Goal: Task Accomplishment & Management: Manage account settings

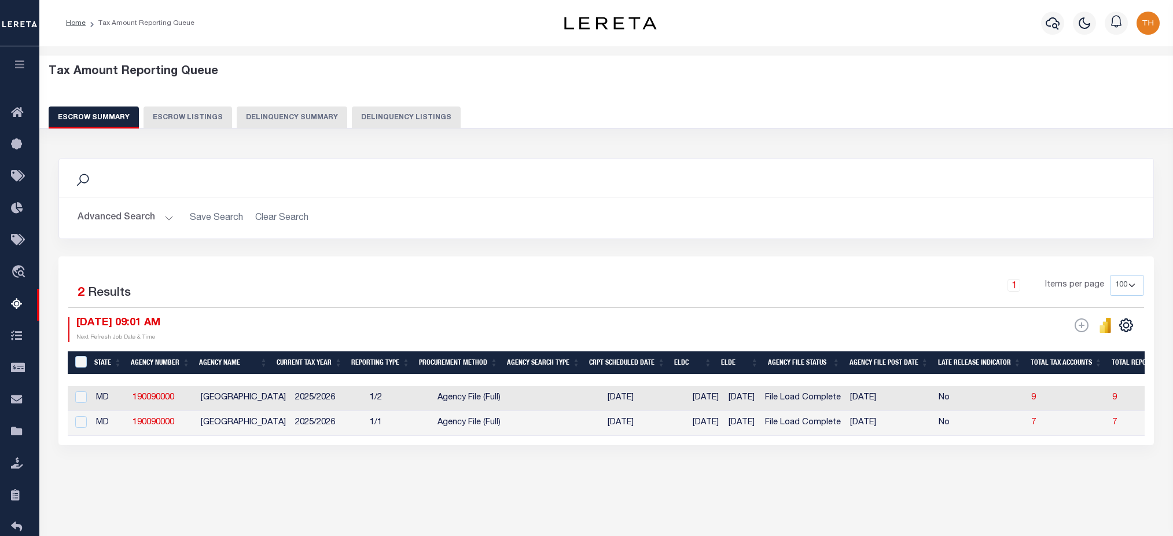
select select "100"
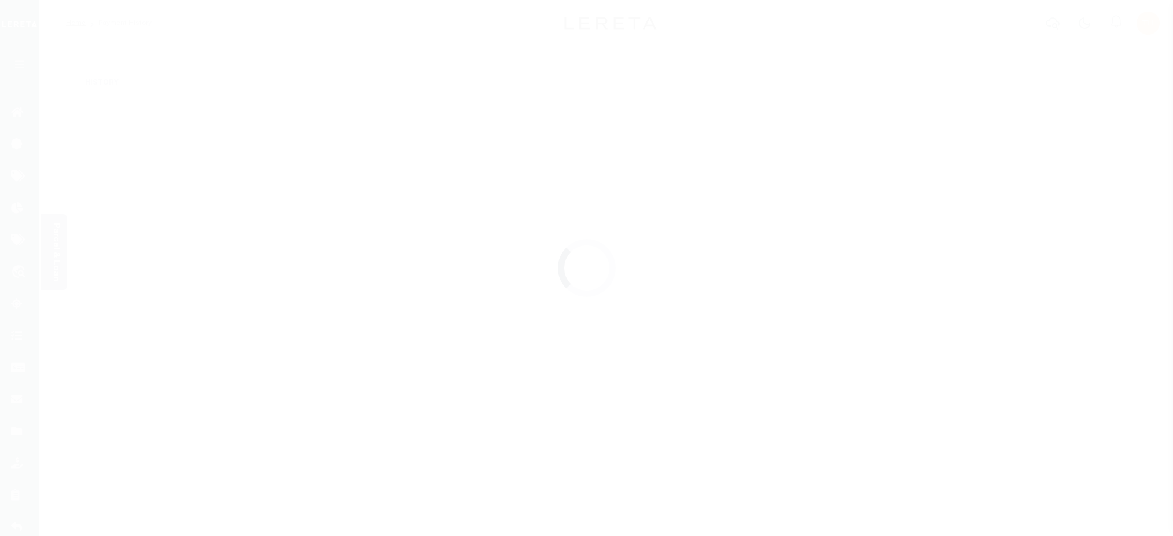
scroll to position [25, 0]
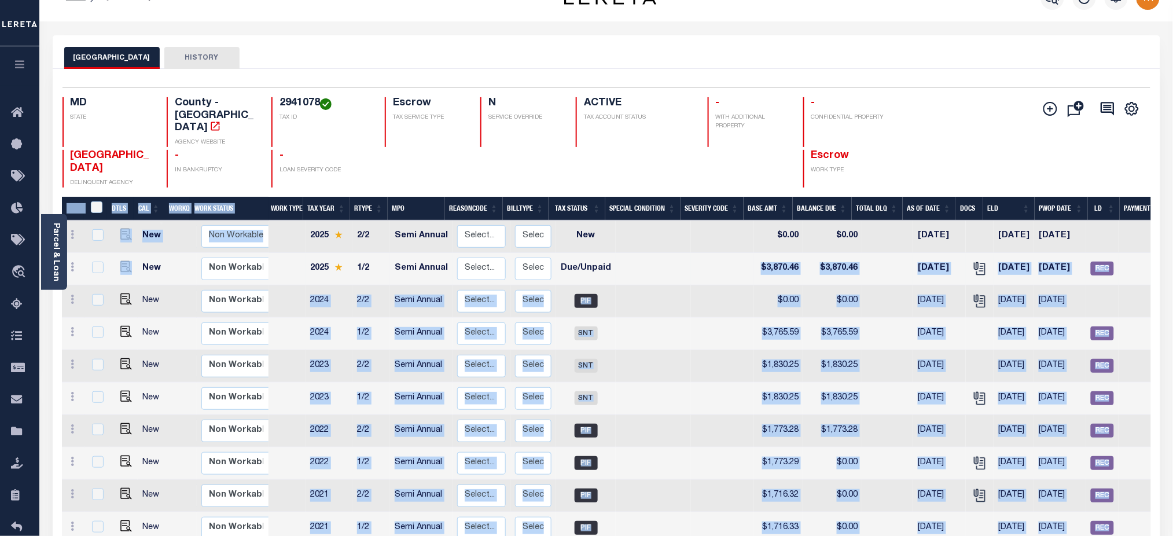
drag, startPoint x: 135, startPoint y: 271, endPoint x: 625, endPoint y: 268, distance: 490.6
click at [625, 268] on div "DTLS CAL WorkQ Work Status Work Type Tax Year RType MPO ReasonCode BillType Tax…" at bounding box center [606, 505] width 1089 height 616
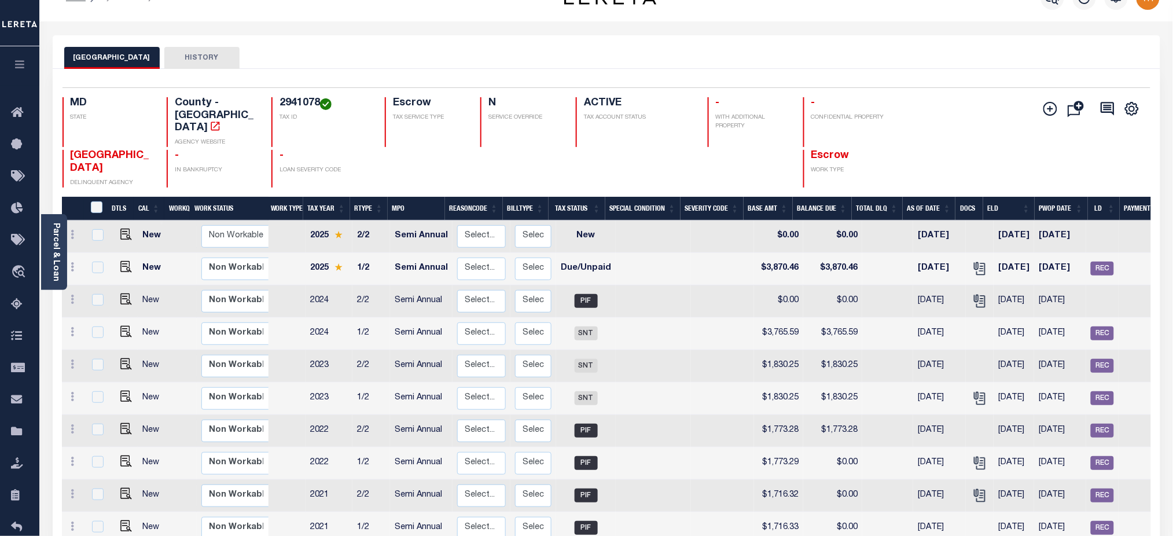
click at [584, 150] on div at bounding box center [635, 169] width 118 height 38
click at [213, 56] on button "HISTORY" at bounding box center [201, 58] width 75 height 22
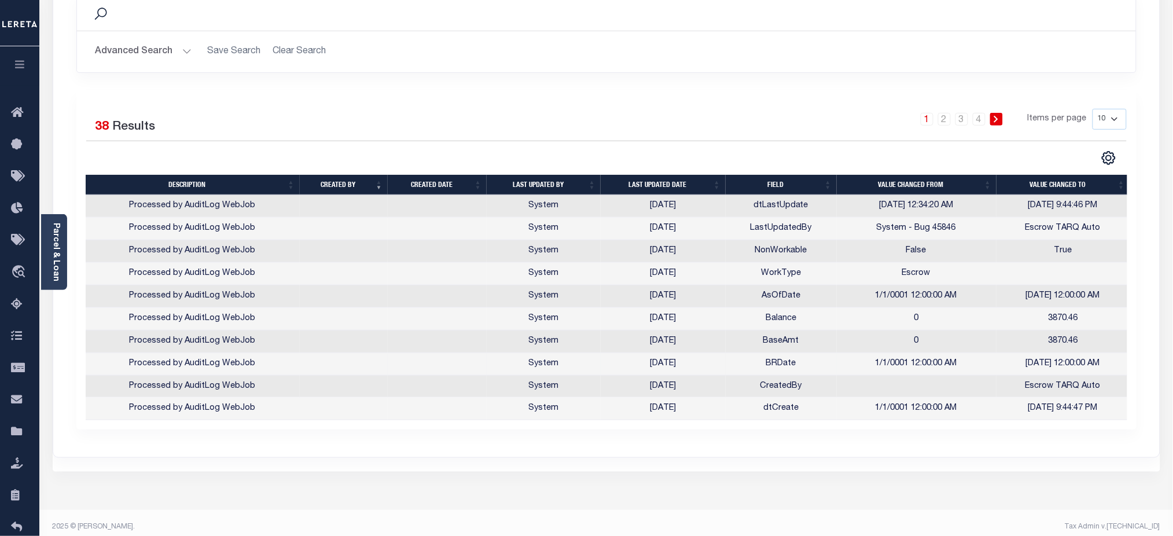
scroll to position [178, 0]
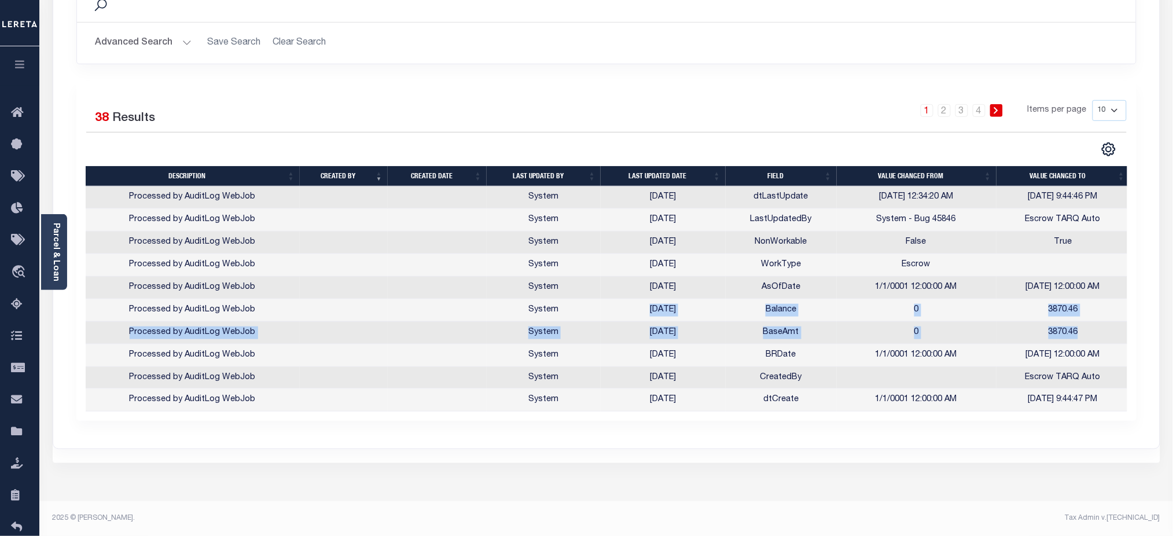
drag, startPoint x: 637, startPoint y: 305, endPoint x: 1086, endPoint y: 330, distance: 450.2
click at [1086, 330] on tbody "Processed by AuditLog WebJob System 09/03/2025 dtLastUpdate 7/15/2025 12:34:20 …" at bounding box center [608, 298] width 1044 height 225
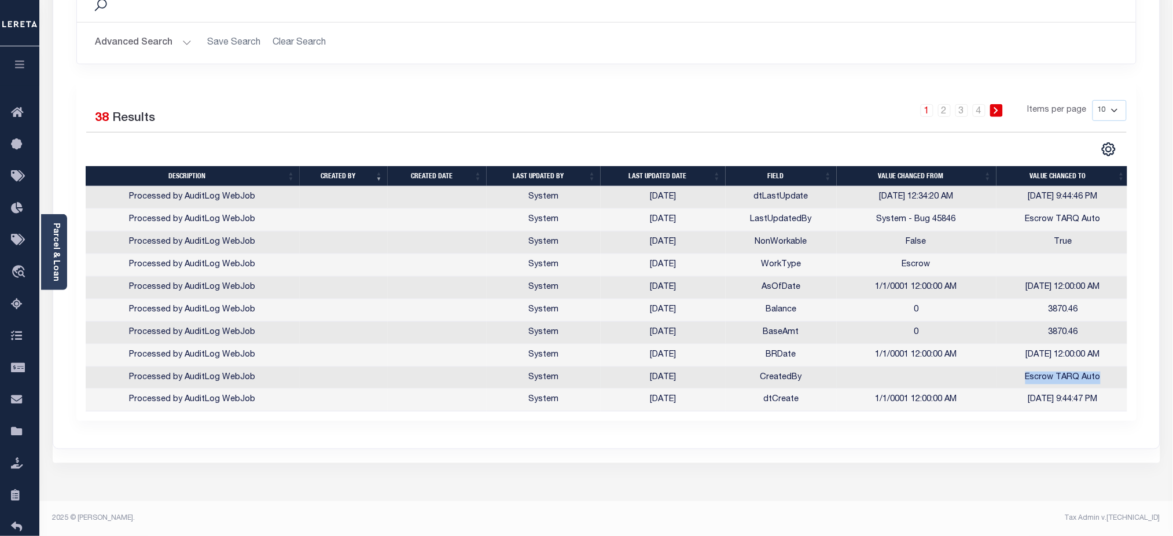
drag, startPoint x: 1103, startPoint y: 380, endPoint x: 1015, endPoint y: 381, distance: 87.4
click at [1015, 381] on td "Escrow TARQ Auto" at bounding box center [1063, 378] width 134 height 23
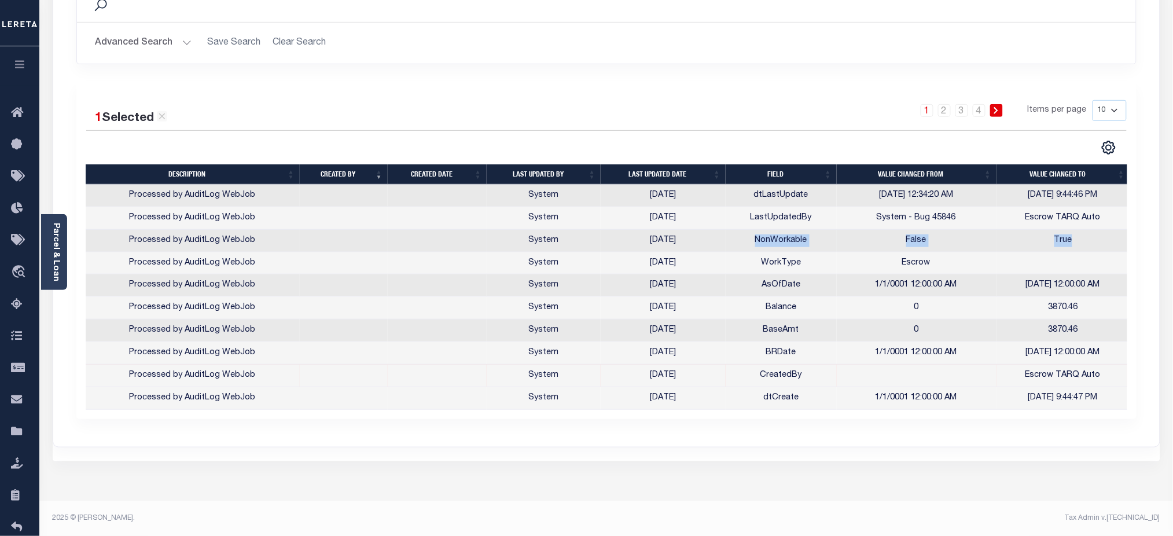
drag, startPoint x: 1085, startPoint y: 245, endPoint x: 735, endPoint y: 239, distance: 350.0
click at [735, 239] on tr "Processed by AuditLog WebJob System [DATE] NonWorkable False True" at bounding box center [608, 241] width 1044 height 23
drag, startPoint x: 1102, startPoint y: 105, endPoint x: 1102, endPoint y: 119, distance: 13.3
click at [1102, 105] on select "10 25 50 100" at bounding box center [1109, 110] width 34 height 21
select select "100"
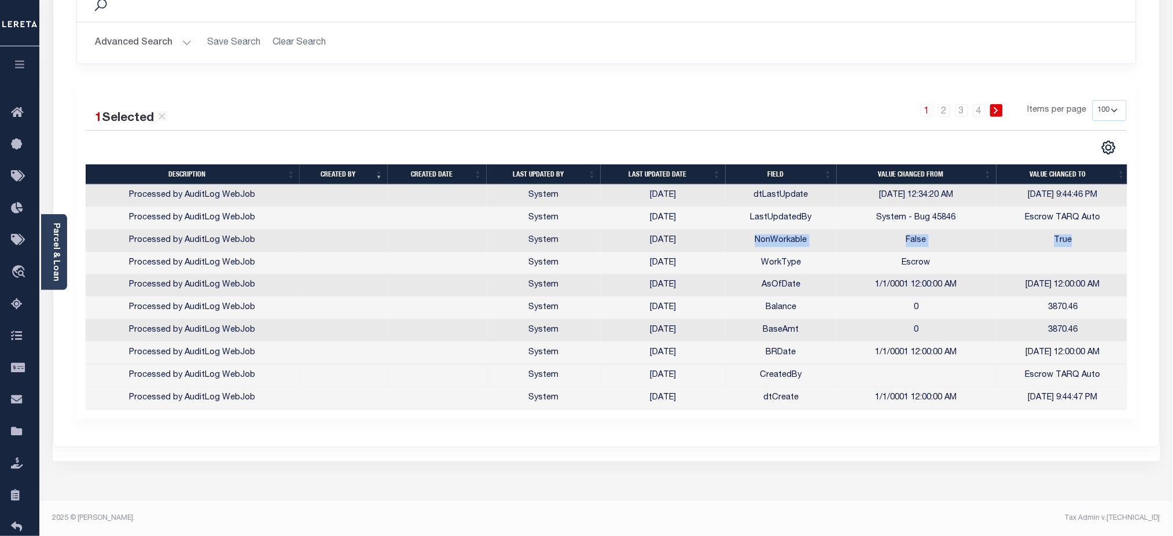
click at [1092, 100] on select "10 25 50 100" at bounding box center [1109, 110] width 34 height 21
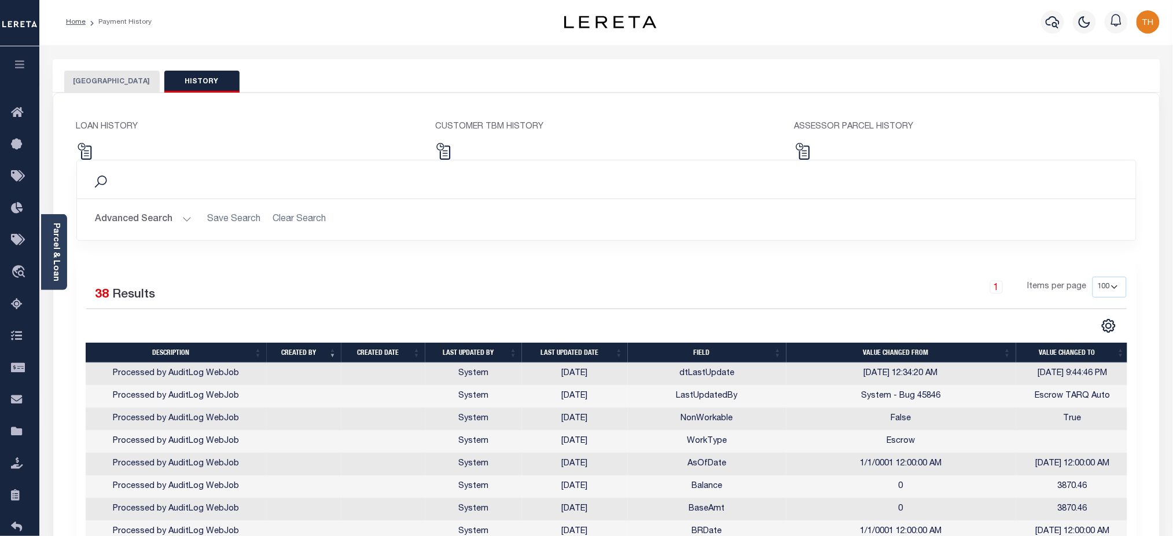
scroll to position [0, 0]
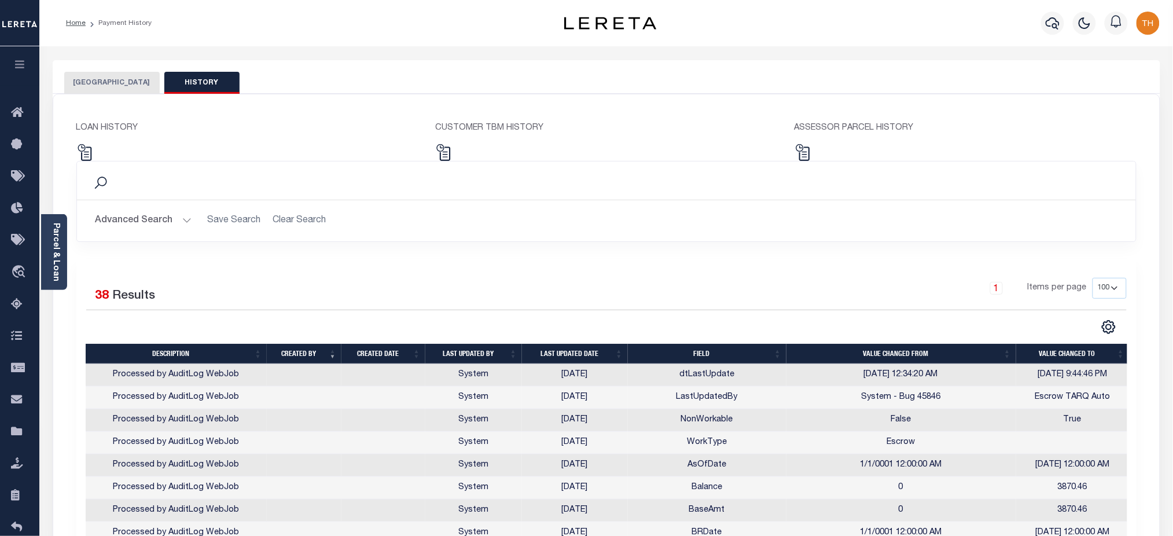
click at [145, 78] on button "PRINCE GEORGES COUNTY" at bounding box center [111, 83] width 95 height 22
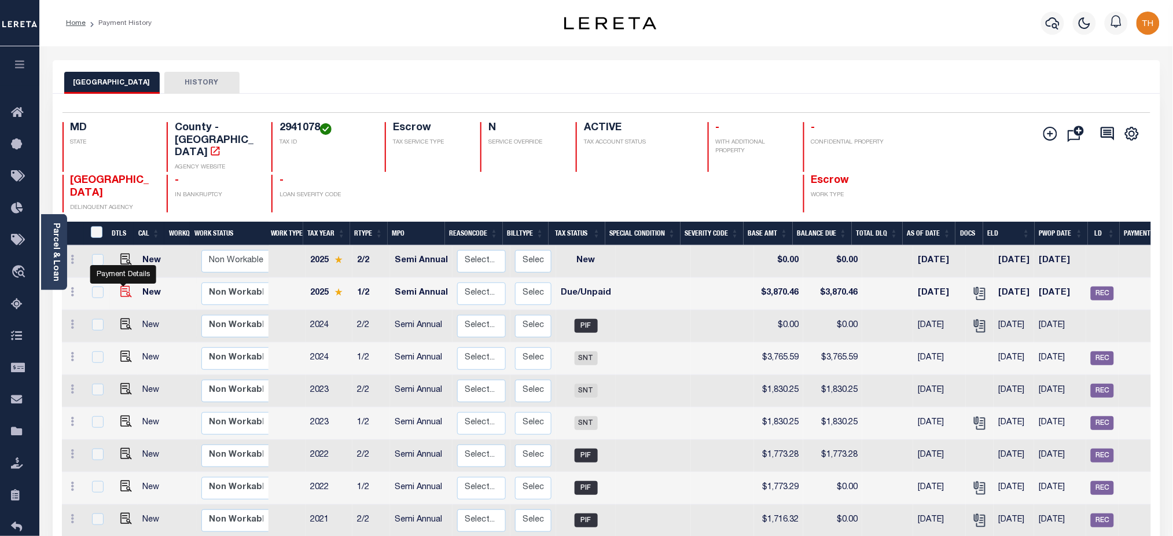
click at [122, 294] on img "" at bounding box center [126, 292] width 12 height 12
checkbox input "true"
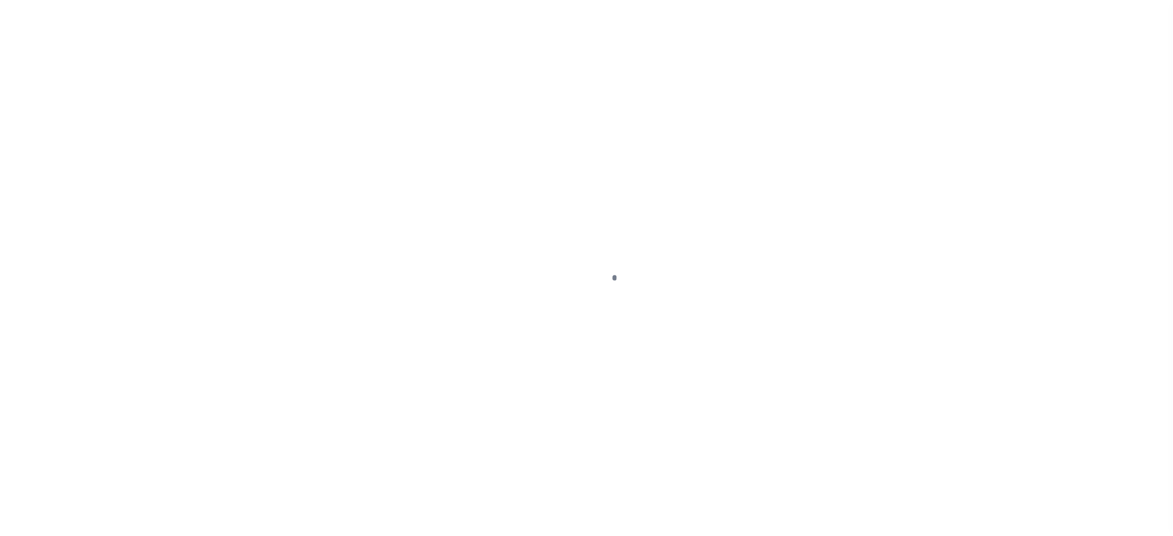
checkbox input "false"
type input "Semi Annual"
type input "[DATE]"
select select "DUE"
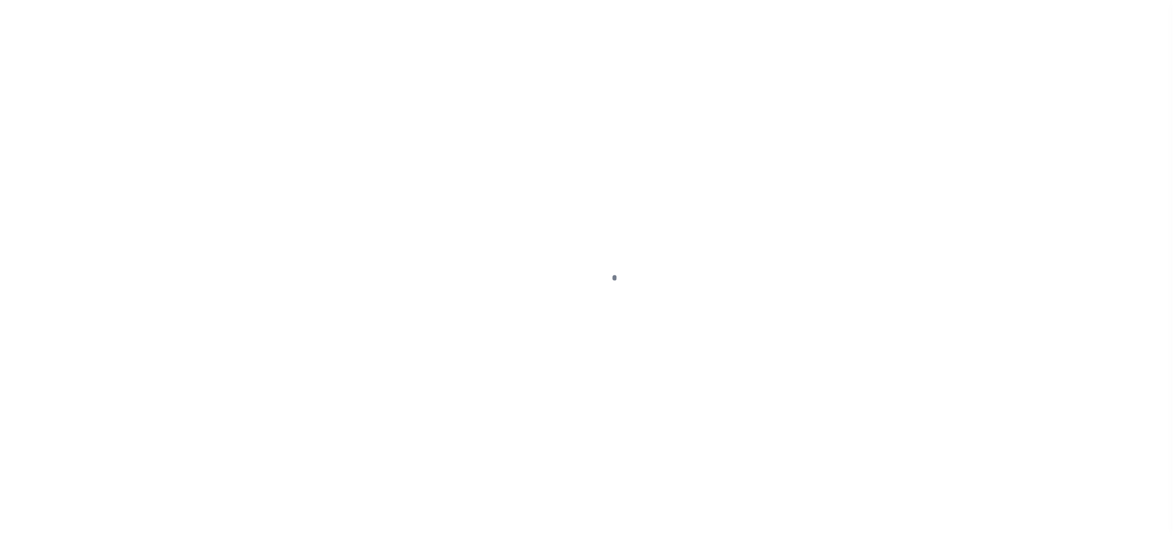
type input "$3,870.46"
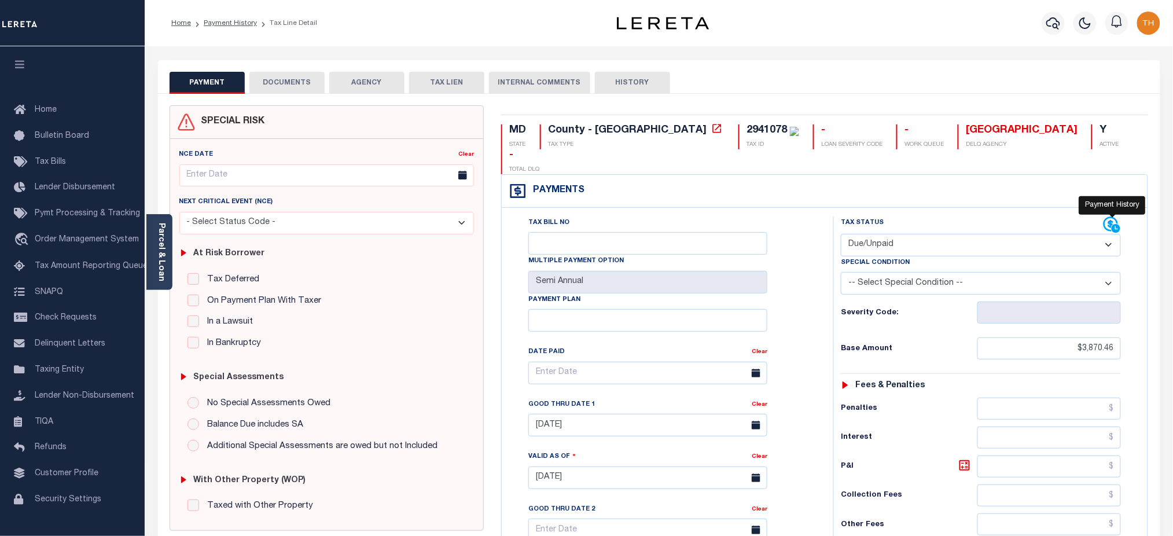
click at [1105, 217] on icon at bounding box center [1110, 224] width 14 height 14
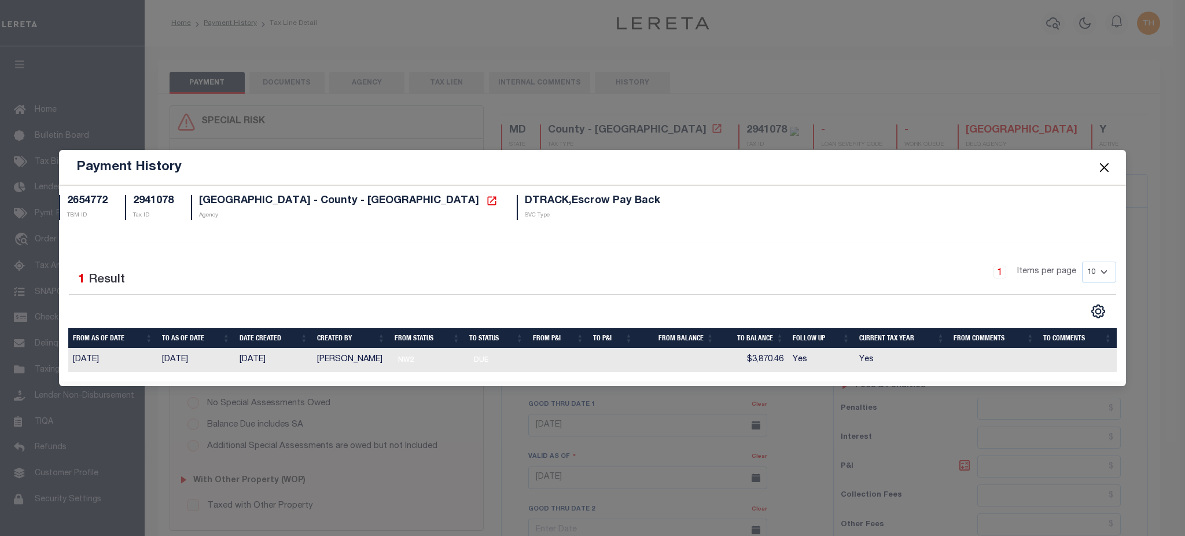
click at [1103, 165] on button "Close" at bounding box center [1103, 167] width 15 height 15
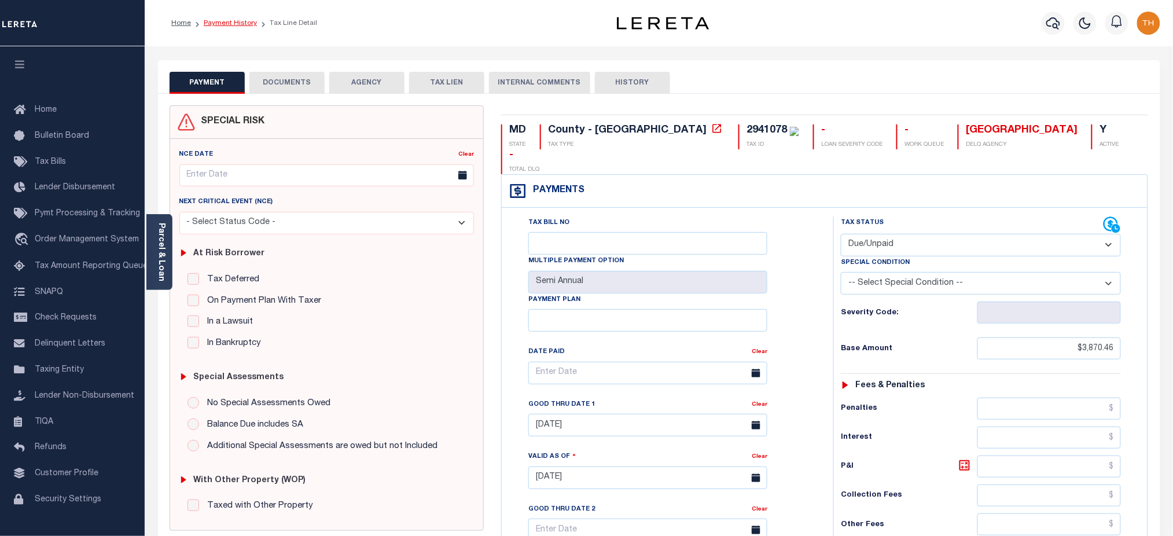
click at [243, 20] on link "Payment History" at bounding box center [230, 23] width 53 height 7
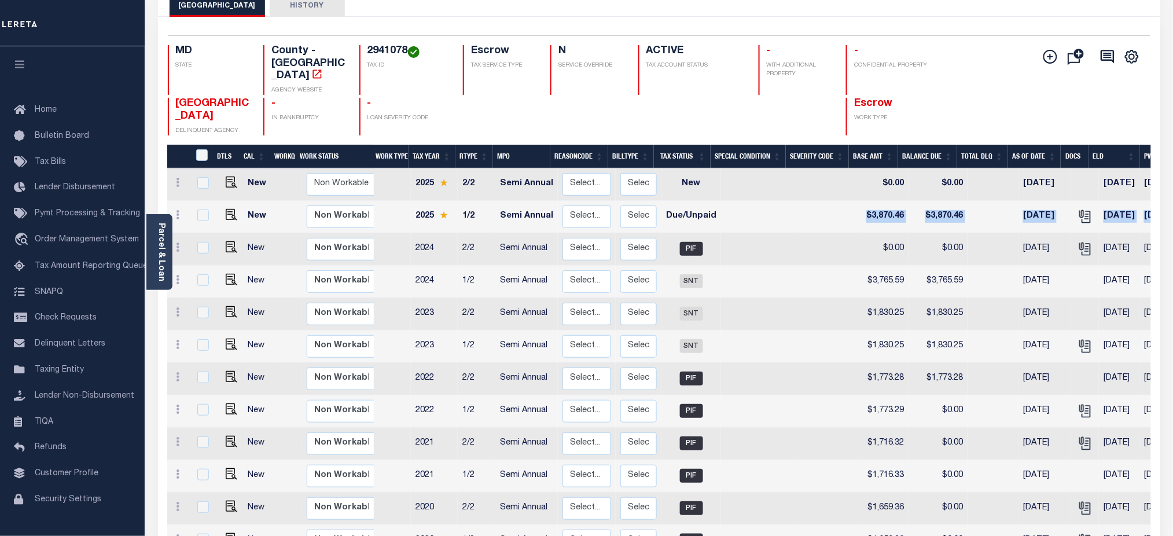
scroll to position [0, 197]
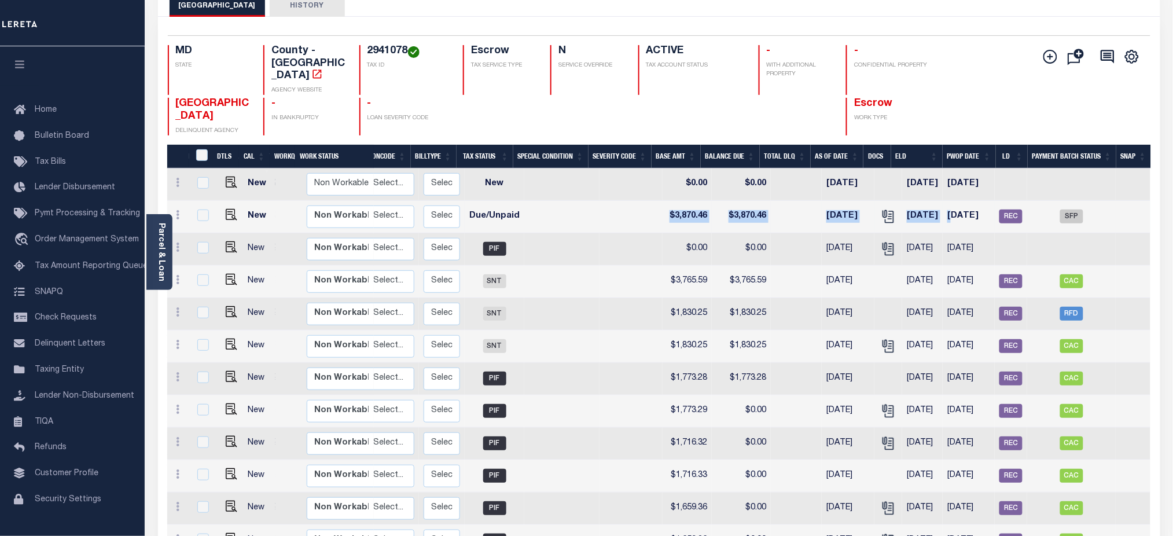
drag, startPoint x: 864, startPoint y: 219, endPoint x: 950, endPoint y: 221, distance: 86.8
click at [950, 221] on tr "New Non Workable Workable 2025 1/2 Semi Annual Select... Payment Reversal Taxab…" at bounding box center [560, 217] width 1180 height 32
click at [974, 117] on div "PRINCE GEORGES COUNTY DELINQUENT AGENCY - IN BANKRUPTCY - LOAN SEVERITY CODE Es…" at bounding box center [577, 117] width 819 height 38
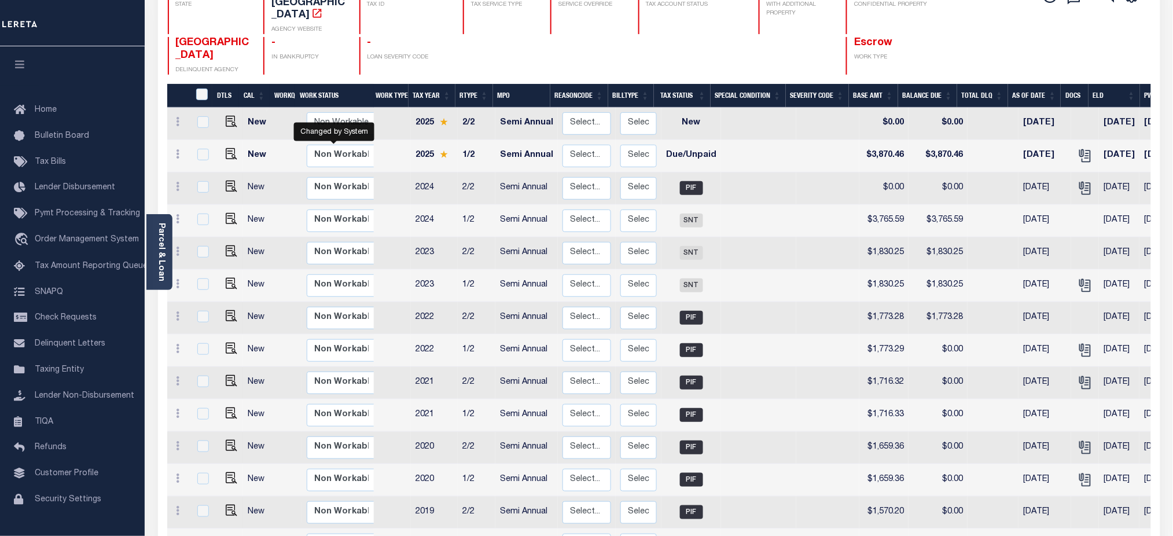
scroll to position [0, 0]
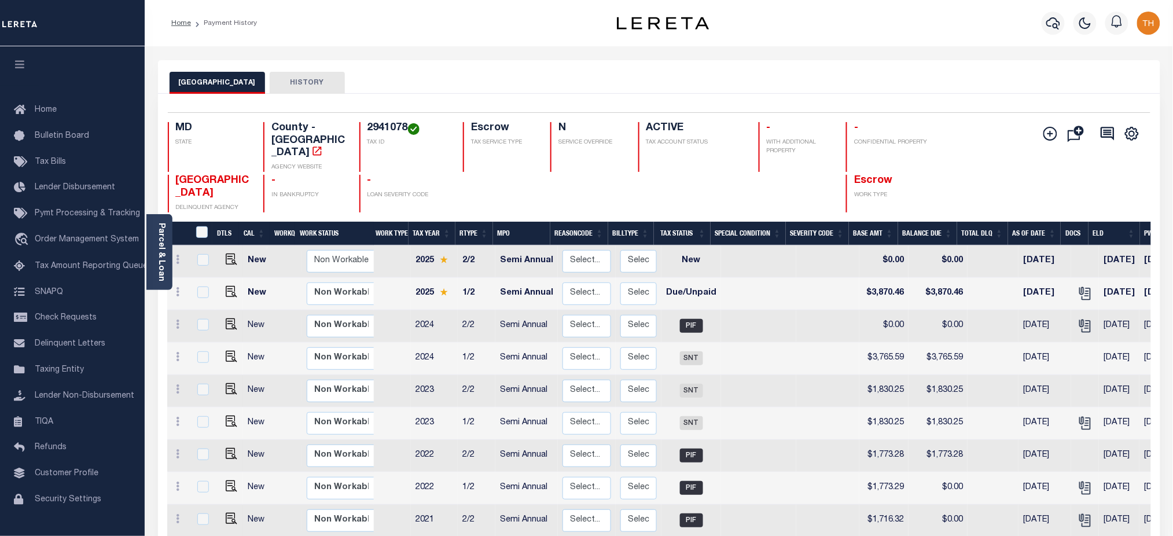
click at [320, 86] on button "HISTORY" at bounding box center [307, 83] width 75 height 22
select select "100"
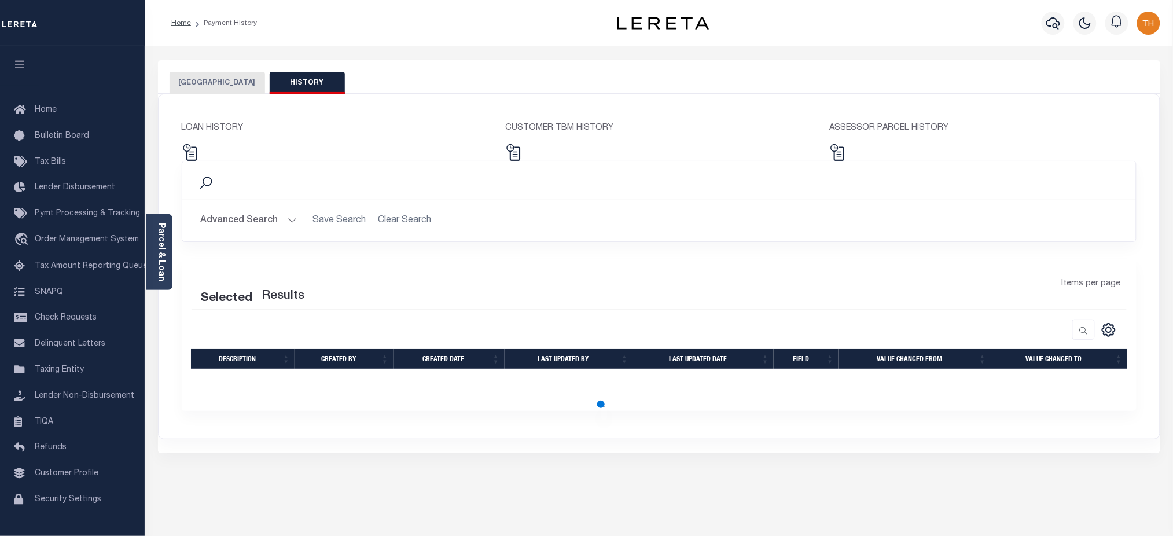
select select "100"
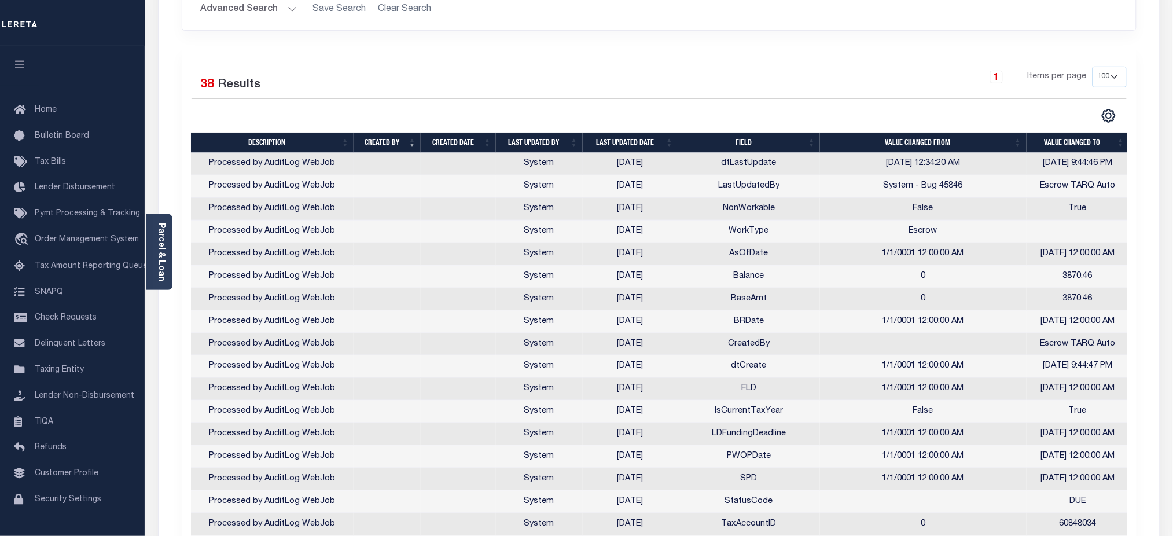
scroll to position [231, 0]
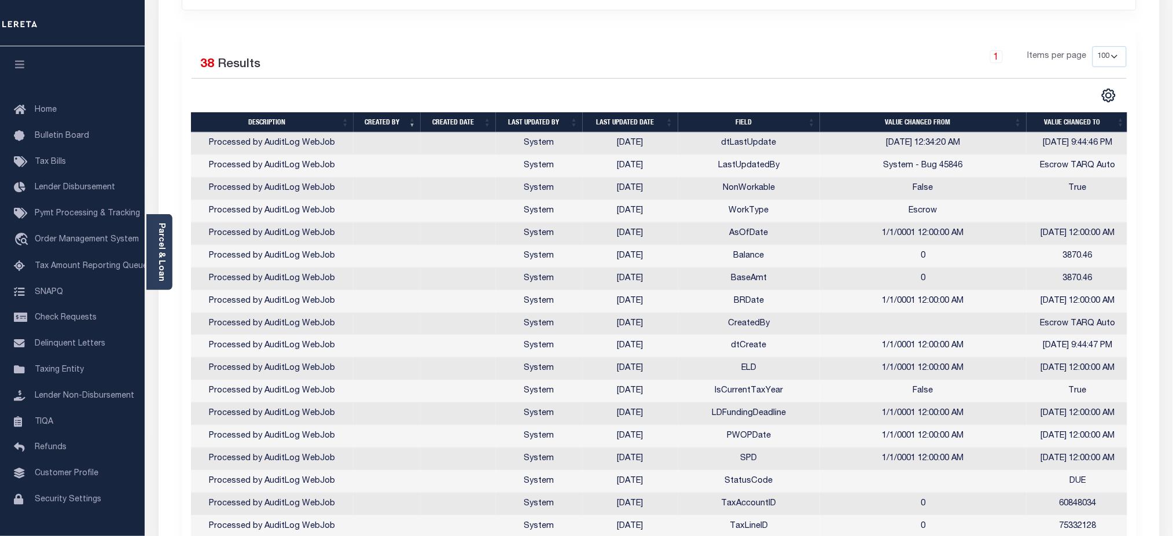
drag, startPoint x: 1104, startPoint y: 54, endPoint x: 1104, endPoint y: 61, distance: 6.4
click at [1104, 54] on select "10 25 50 100" at bounding box center [1109, 56] width 34 height 21
click at [1092, 46] on select "10 25 50 100" at bounding box center [1109, 56] width 34 height 21
click at [833, 83] on div "Selected 38 Results 1 Items per page 10 25 50 100" at bounding box center [658, 74] width 953 height 57
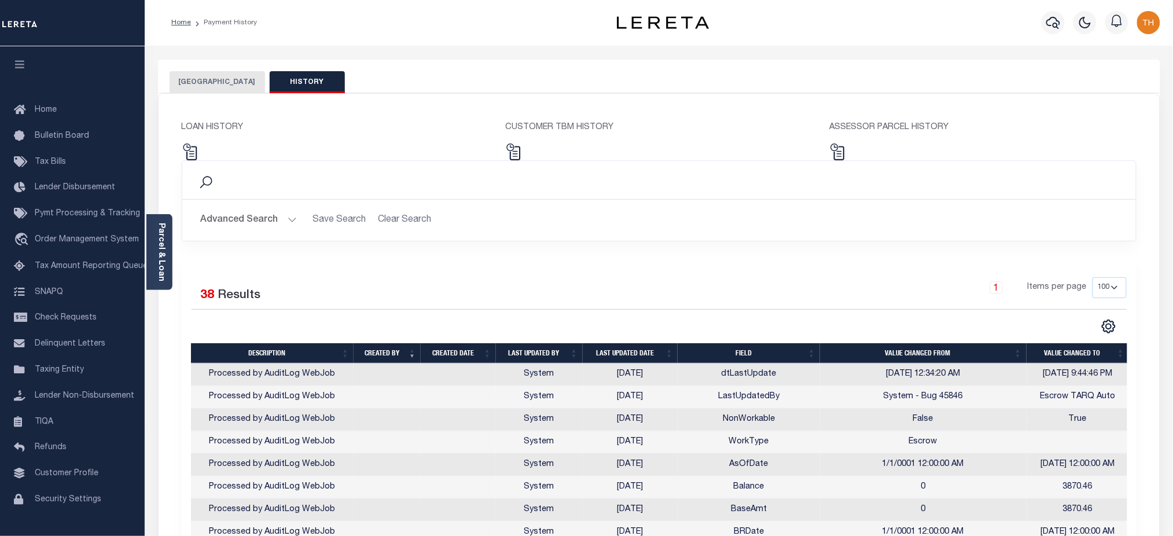
scroll to position [0, 0]
click at [614, 353] on th "Last updated date" at bounding box center [630, 354] width 95 height 20
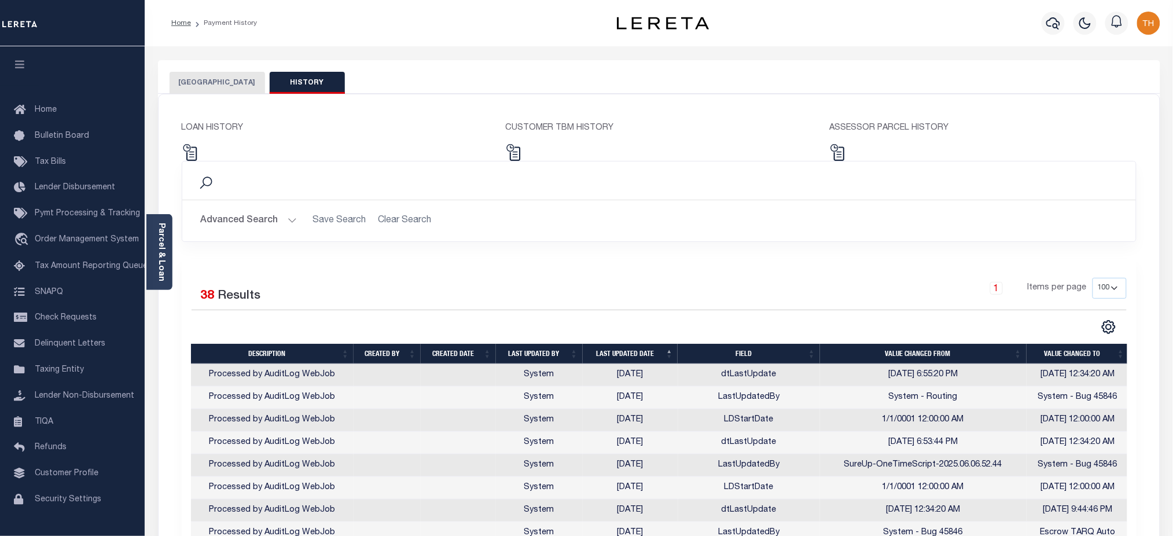
click at [228, 91] on button "PRINCE GEORGES COUNTY" at bounding box center [217, 83] width 95 height 22
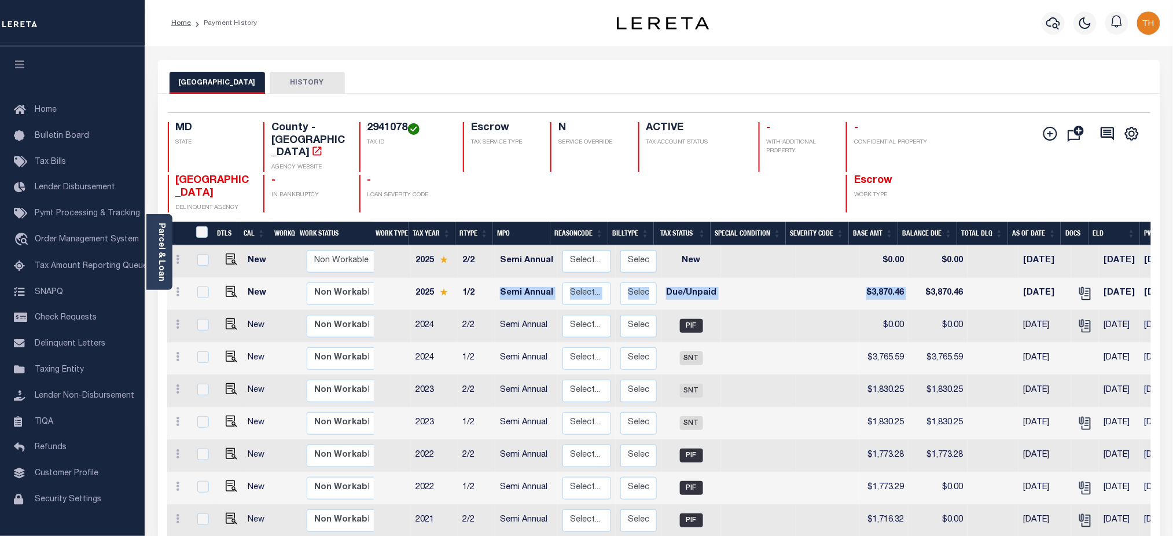
drag, startPoint x: 495, startPoint y: 293, endPoint x: 916, endPoint y: 287, distance: 421.2
click at [916, 287] on tr "New Non Workable Workable 2025 1/2 Semi Annual Select... Payment Reversal Taxab…" at bounding box center [757, 294] width 1180 height 32
drag, startPoint x: 365, startPoint y: 128, endPoint x: 408, endPoint y: 131, distance: 42.9
click at [408, 131] on div "2941078 TAX ID" at bounding box center [404, 147] width 90 height 50
drag, startPoint x: 966, startPoint y: 292, endPoint x: 660, endPoint y: 291, distance: 306.0
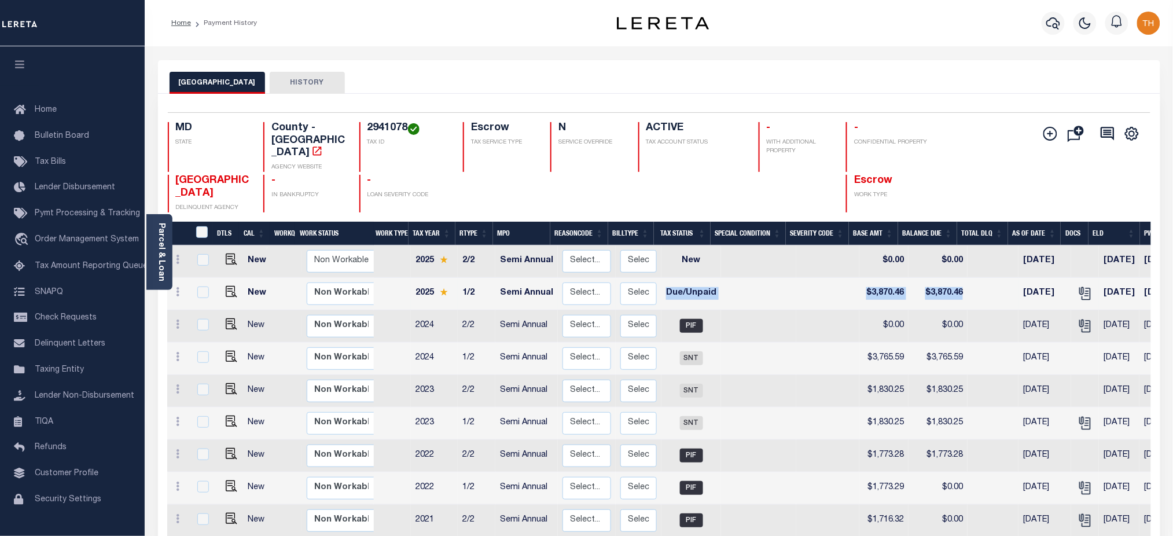
click at [660, 291] on tr "New Non Workable Workable 2025 1/2 Semi Annual Select... Payment Reversal Taxab…" at bounding box center [757, 294] width 1180 height 32
click at [345, 90] on button "HISTORY" at bounding box center [307, 83] width 75 height 22
select select "100"
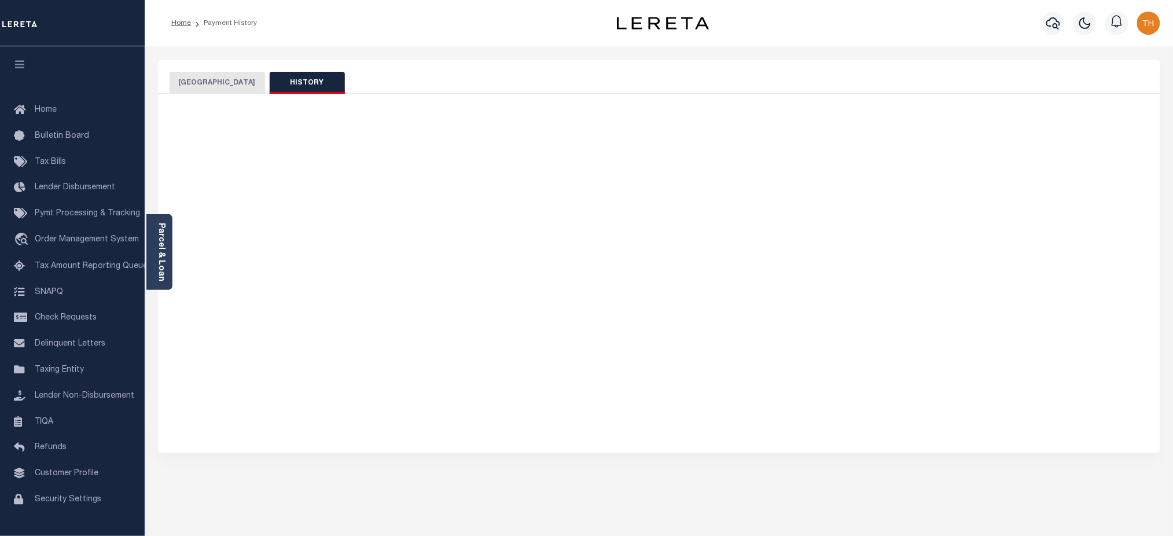
select select "100"
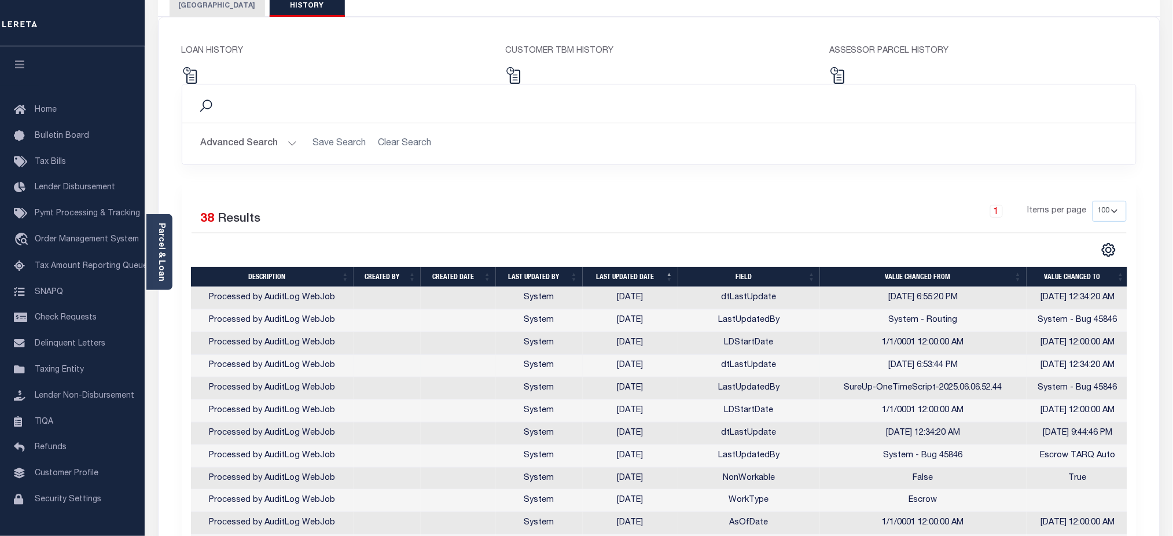
scroll to position [231, 0]
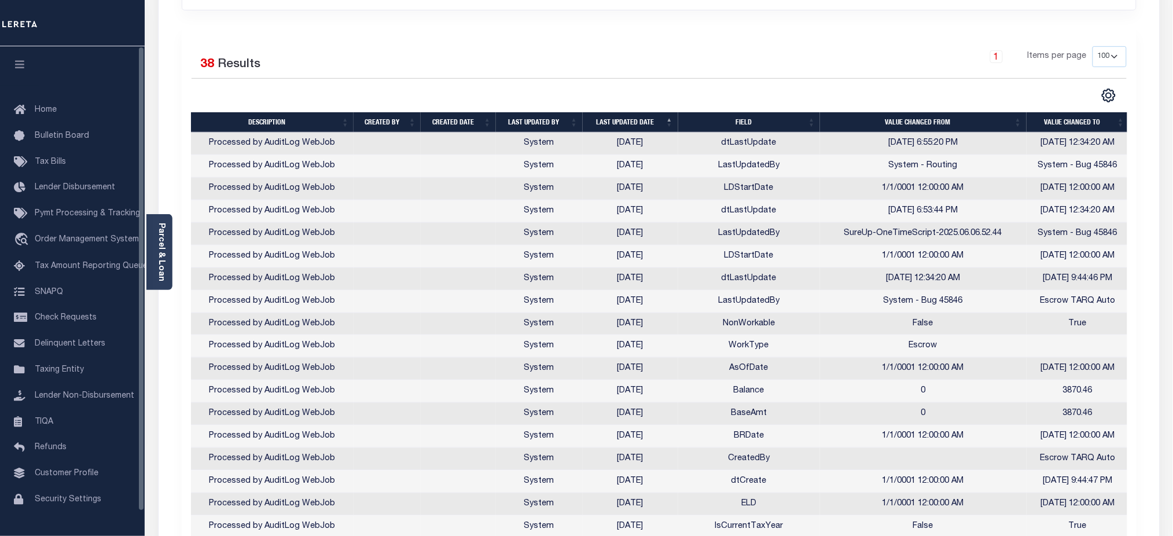
click at [24, 60] on icon "button" at bounding box center [19, 64] width 13 height 10
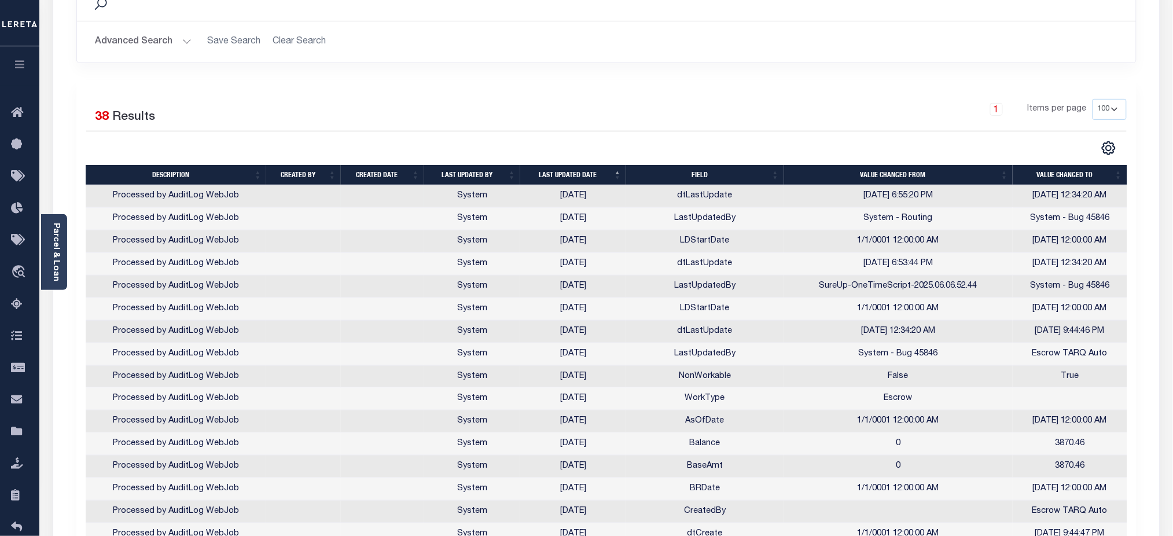
scroll to position [77, 0]
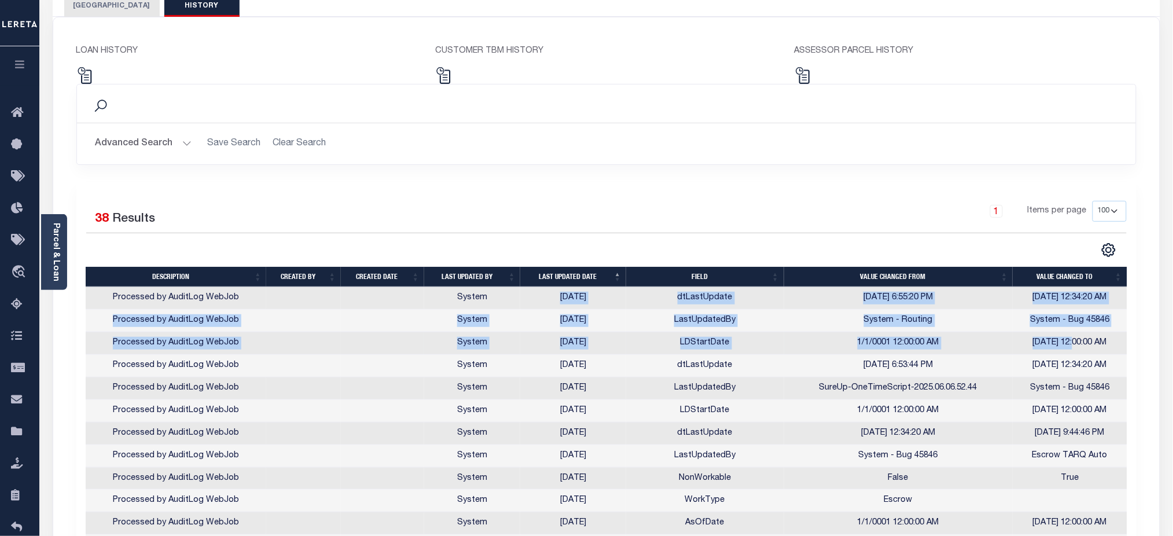
drag, startPoint x: 547, startPoint y: 296, endPoint x: 1069, endPoint y: 351, distance: 524.8
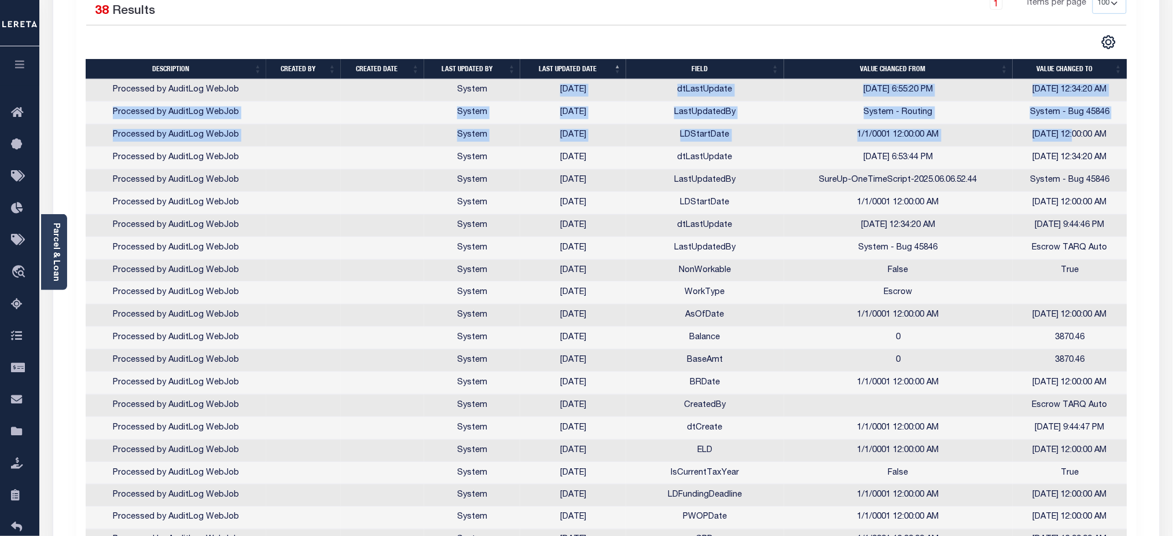
scroll to position [308, 0]
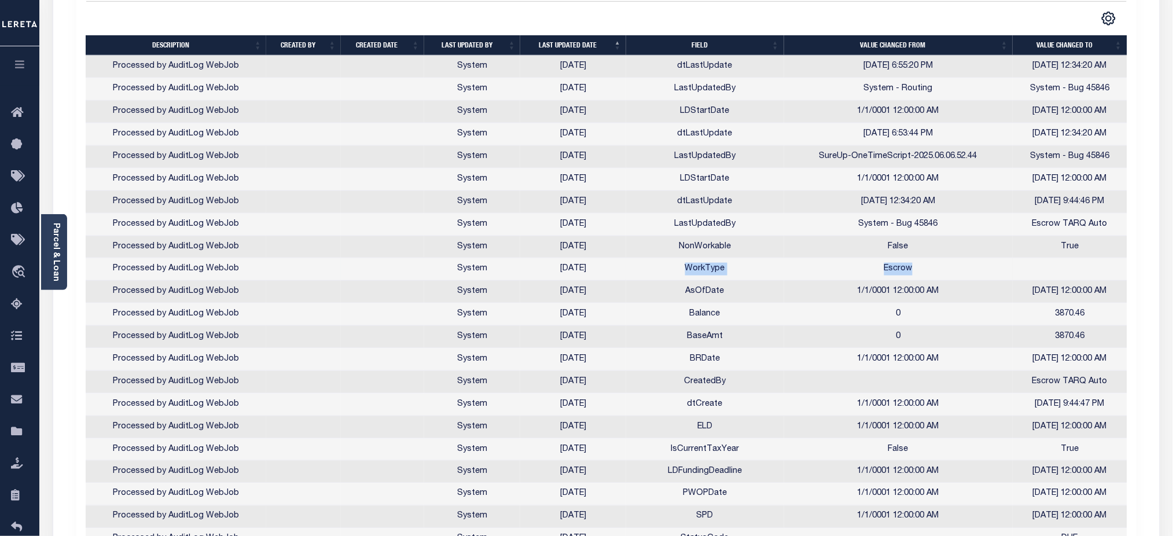
drag, startPoint x: 704, startPoint y: 269, endPoint x: 1075, endPoint y: 281, distance: 371.0
click at [1075, 281] on tr "Processed by AuditLog WebJob System 09/03/2025 WorkType Escrow" at bounding box center [606, 269] width 1041 height 23
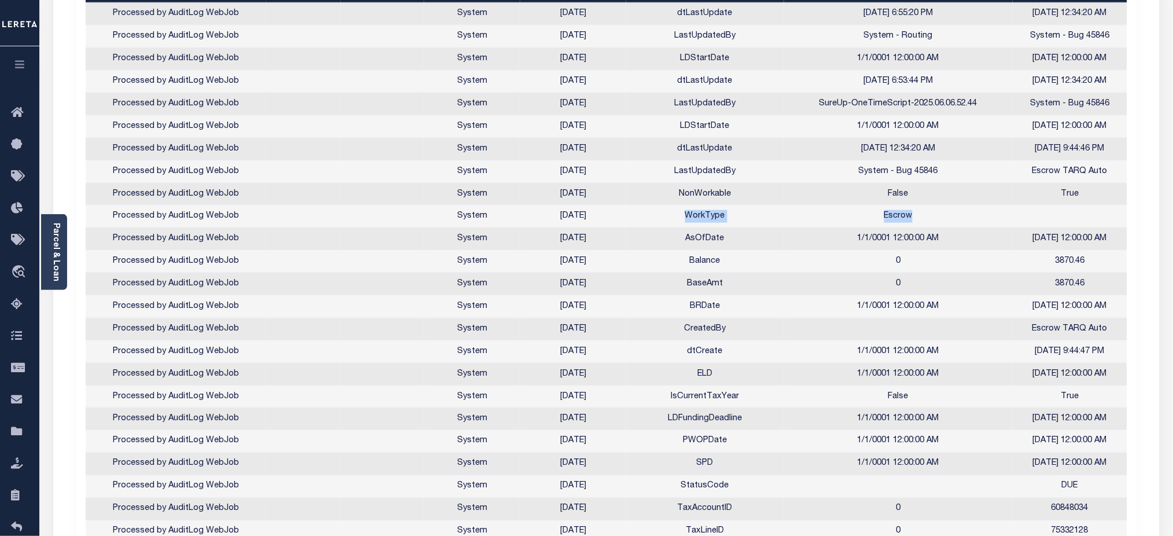
scroll to position [385, 0]
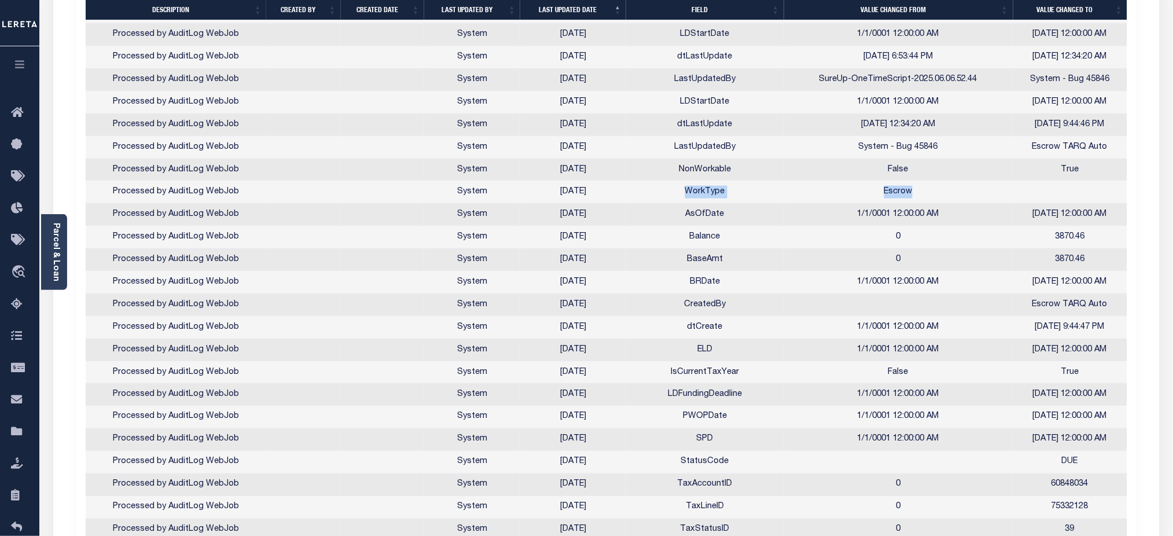
drag, startPoint x: 725, startPoint y: 174, endPoint x: 1121, endPoint y: 336, distance: 427.6
click at [1121, 336] on tbody "Processed by AuditLog WebJob System 07/14/2025 dtLastUpdate 6/6/2025 6:55:20 PM…" at bounding box center [606, 406] width 1041 height 855
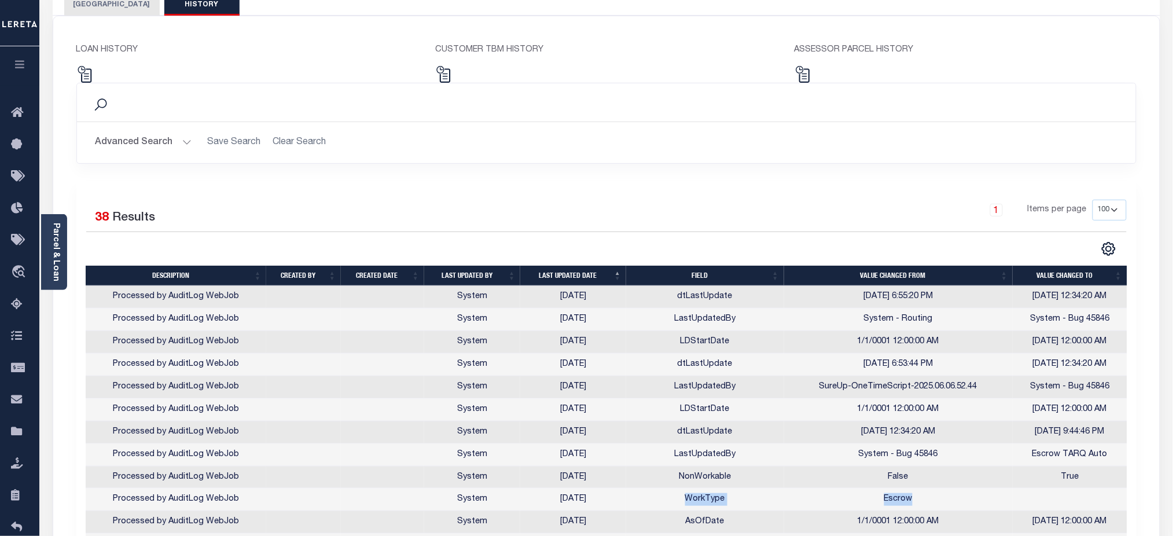
scroll to position [77, 0]
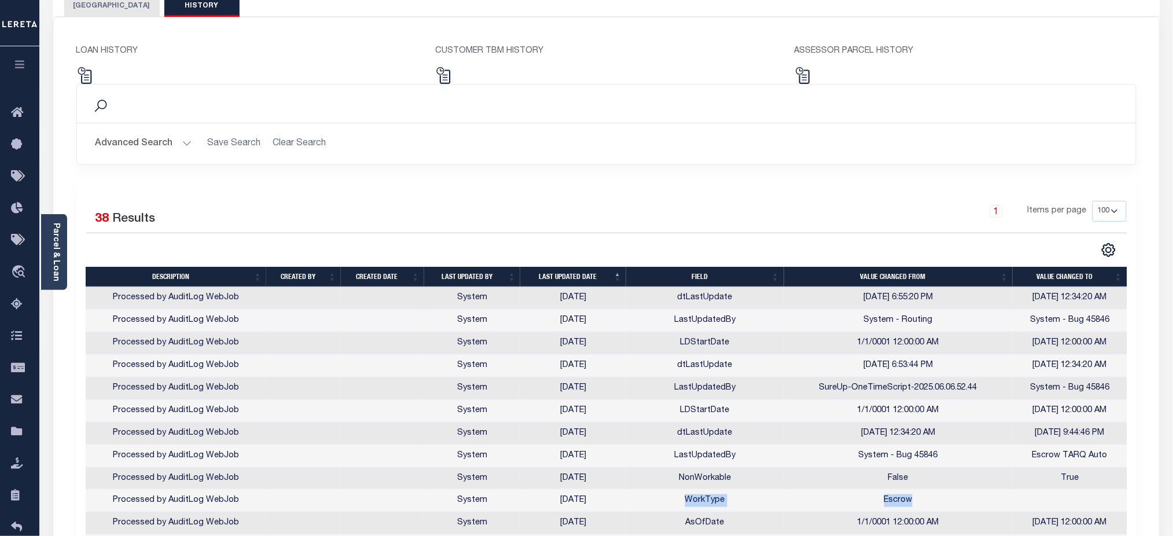
click at [127, 8] on button "PRINCE GEORGES COUNTY" at bounding box center [111, 6] width 95 height 22
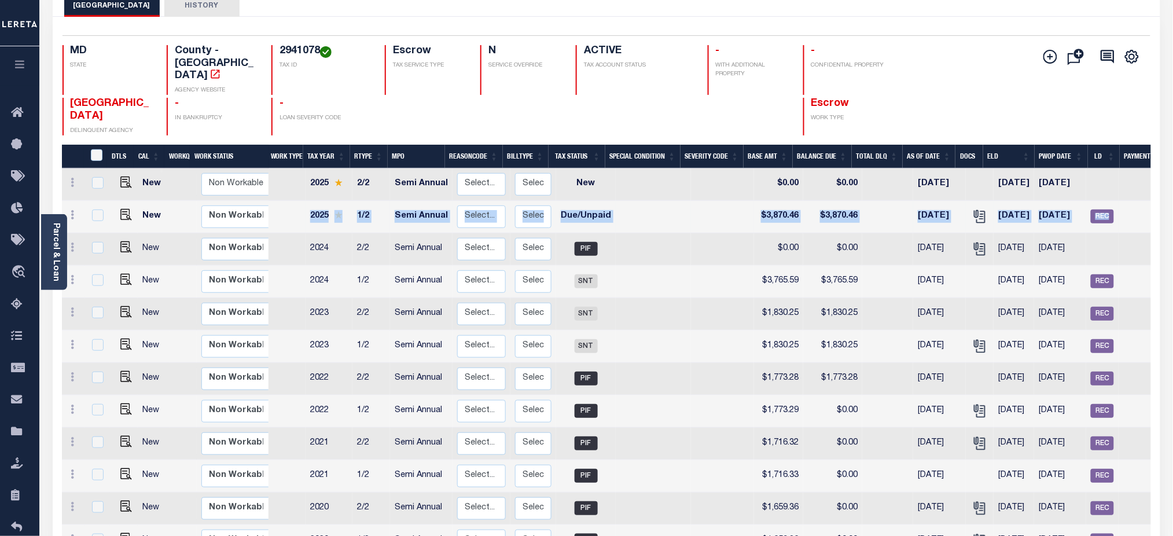
drag, startPoint x: 1122, startPoint y: 219, endPoint x: 272, endPoint y: 217, distance: 849.8
click at [272, 217] on tr "New Non Workable Workable 2025 1/2 Semi Annual Select... Payment Reversal Taxab…" at bounding box center [652, 217] width 1180 height 32
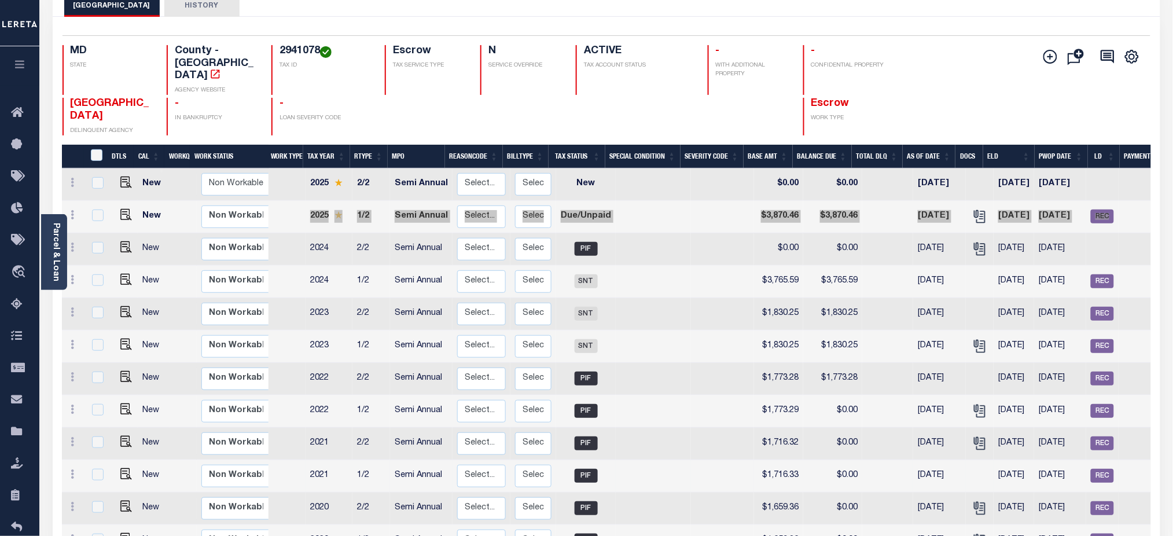
scroll to position [0, 0]
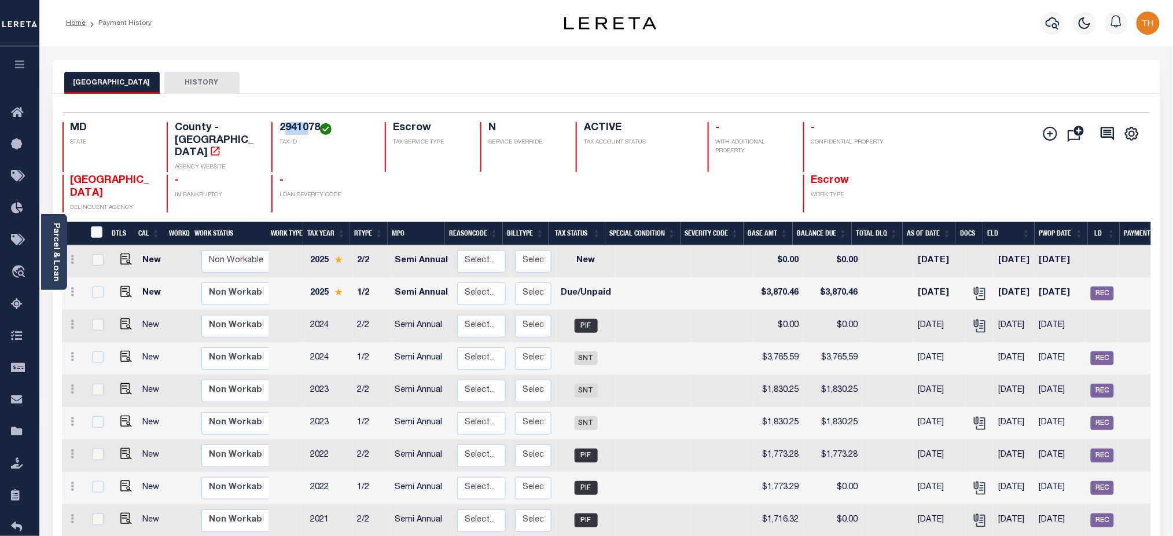
drag, startPoint x: 282, startPoint y: 127, endPoint x: 308, endPoint y: 137, distance: 27.6
click at [308, 137] on div "2941078 TAX ID" at bounding box center [321, 147] width 100 height 50
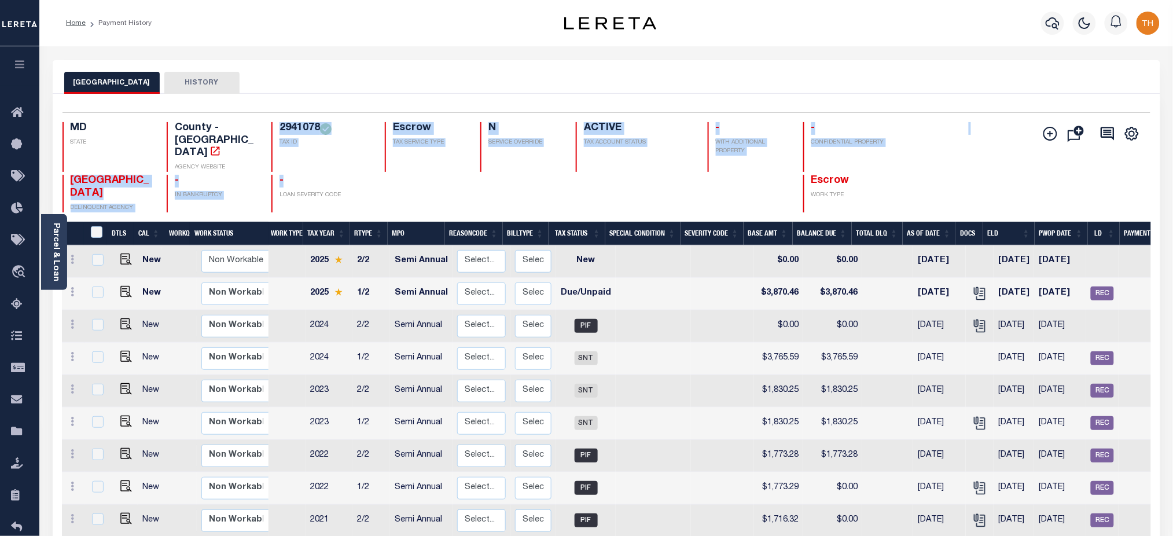
drag, startPoint x: 277, startPoint y: 130, endPoint x: 207, endPoint y: 19, distance: 130.8
click at [316, 161] on div "MD STATE County - MD AGENCY WEBSITE 2941078 TAX ID Escrow TAX SERVICE TYPE N SE…" at bounding box center [515, 167] width 907 height 90
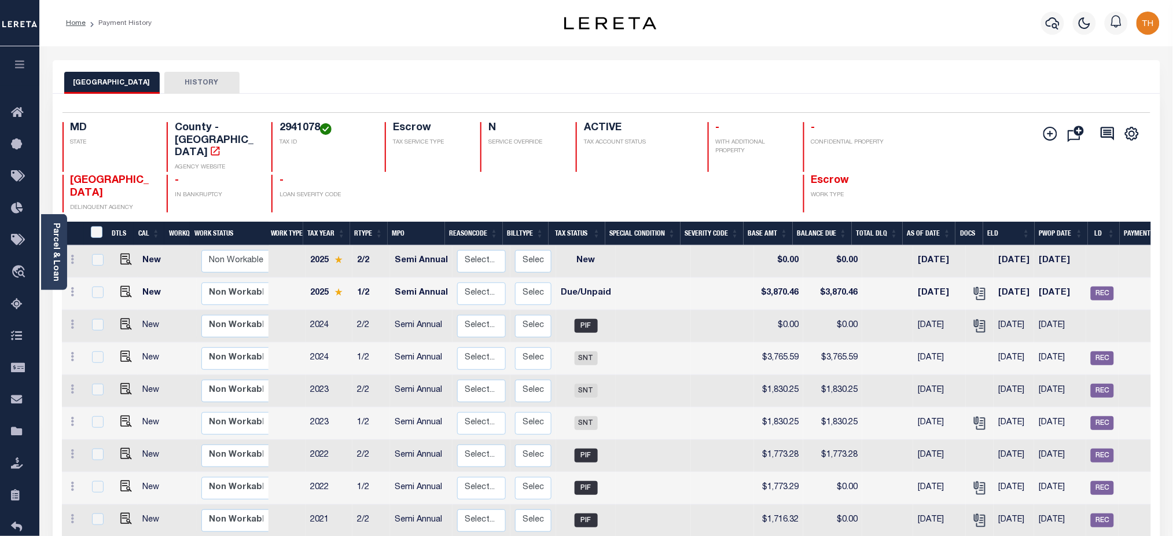
click at [392, 175] on div at bounding box center [426, 194] width 82 height 38
click at [285, 130] on h4 "2941078" at bounding box center [324, 128] width 91 height 13
click at [287, 128] on h4 "2941078" at bounding box center [324, 128] width 91 height 13
click at [56, 263] on link "Parcel & Loan" at bounding box center [55, 252] width 8 height 58
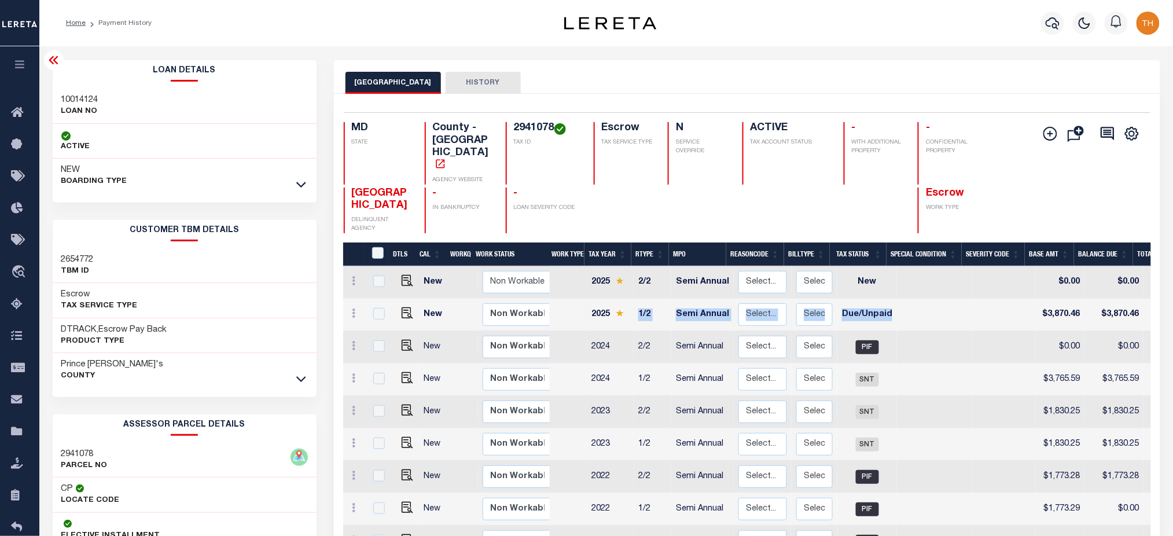
drag, startPoint x: 661, startPoint y: 308, endPoint x: 901, endPoint y: 306, distance: 240.1
click at [901, 306] on tr "New Non Workable Workable 2025 1/2 Semi Annual Select... Payment Reversal Taxab…" at bounding box center [933, 315] width 1180 height 32
click at [1056, 24] on icon "button" at bounding box center [1052, 23] width 14 height 14
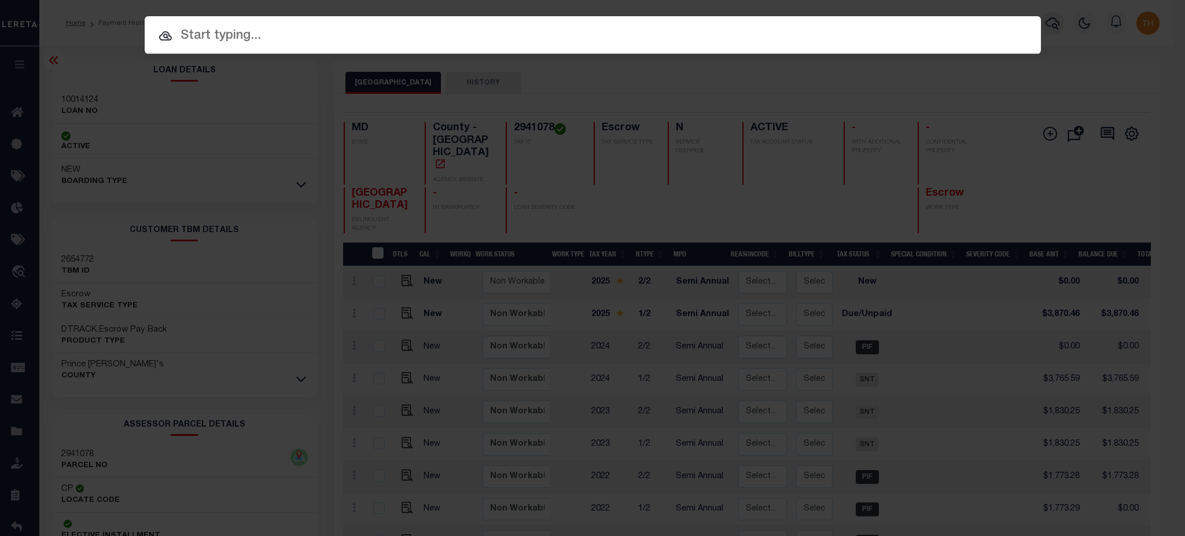
paste input "08037299"
type input "08037299"
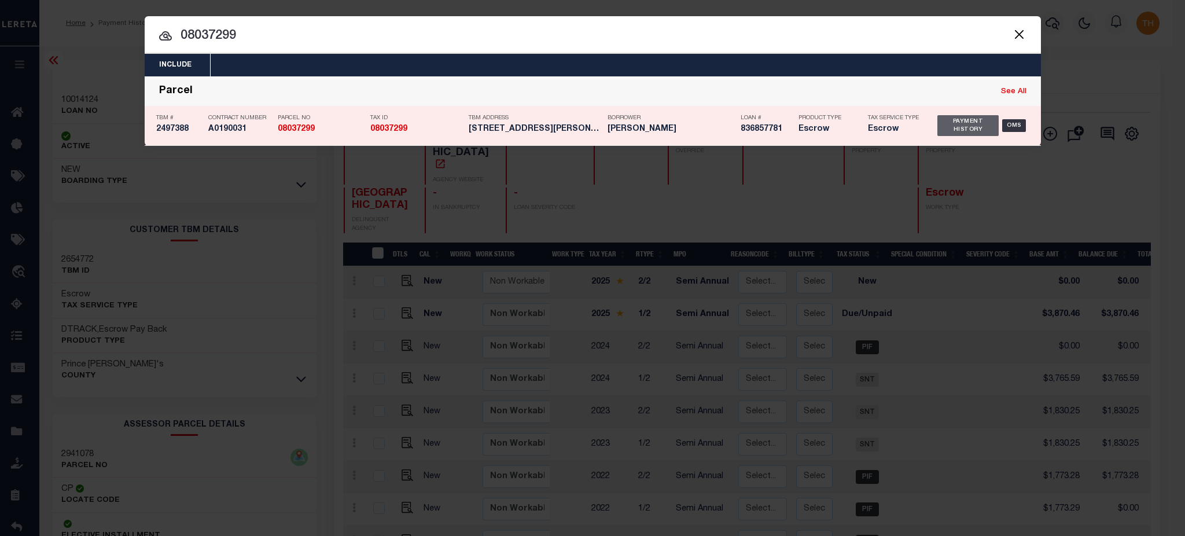
click at [968, 126] on div "Payment History" at bounding box center [968, 125] width 62 height 21
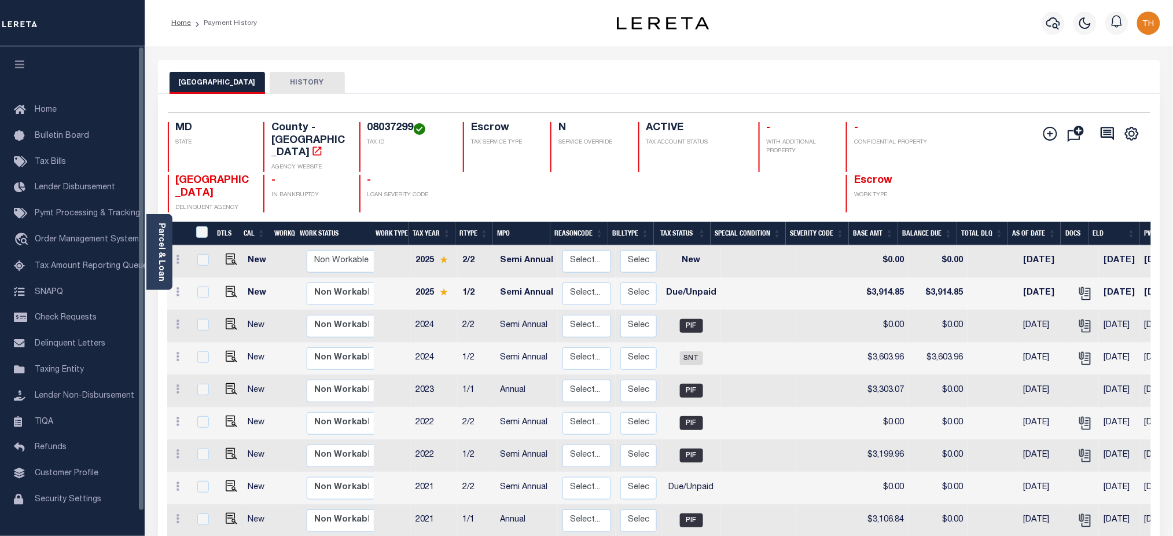
click at [19, 50] on button "button" at bounding box center [19, 65] width 39 height 39
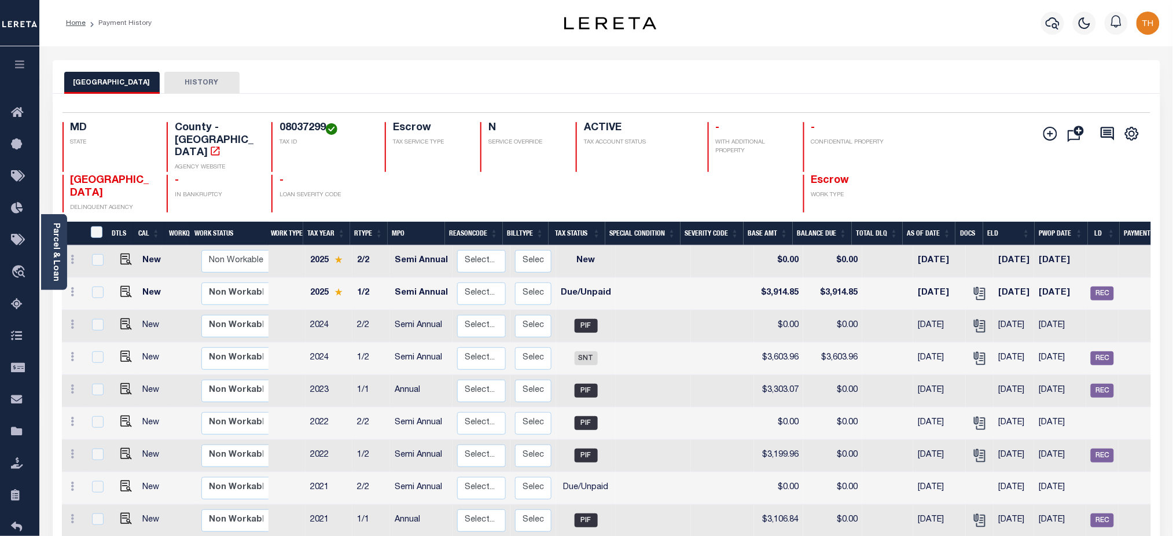
click at [192, 77] on button "HISTORY" at bounding box center [201, 83] width 75 height 22
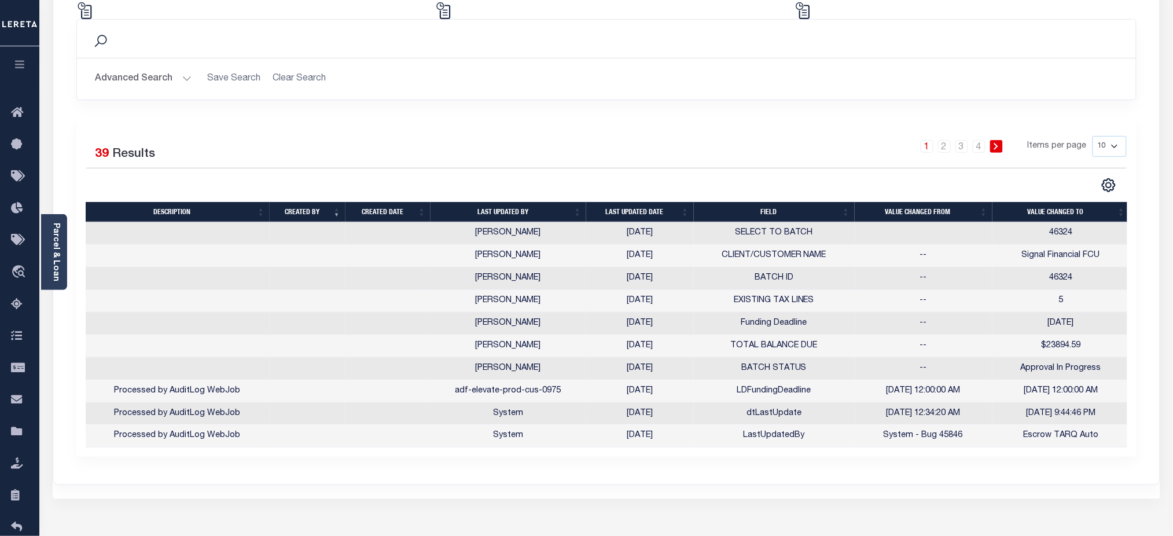
scroll to position [178, 0]
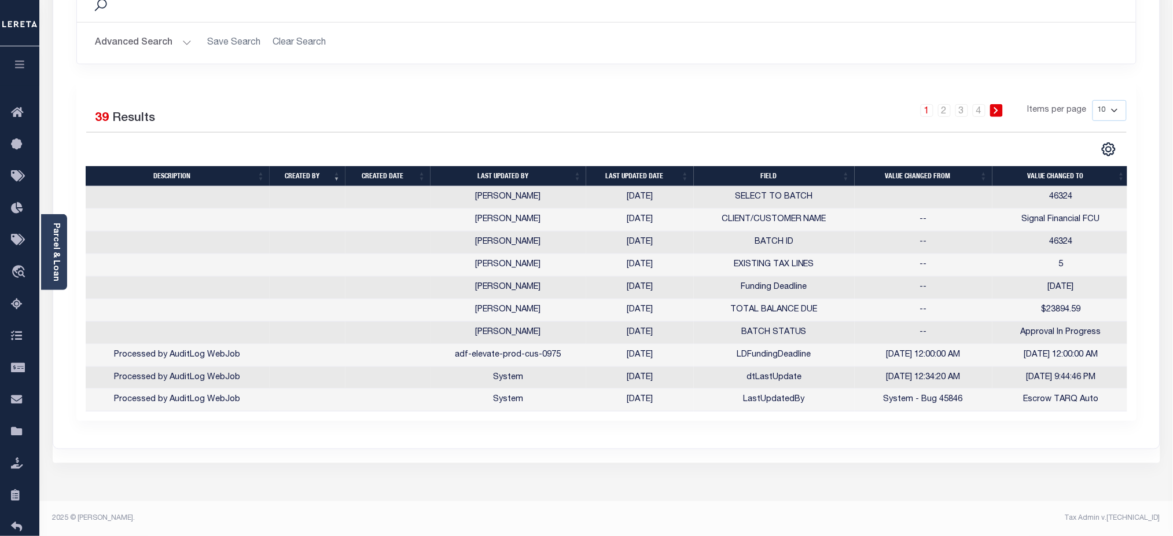
drag, startPoint x: 1105, startPoint y: 112, endPoint x: 1106, endPoint y: 119, distance: 7.5
click at [1105, 112] on select "10 25 50 100" at bounding box center [1109, 110] width 34 height 21
select select "100"
click at [1092, 100] on select "10 25 50 100" at bounding box center [1109, 110] width 34 height 21
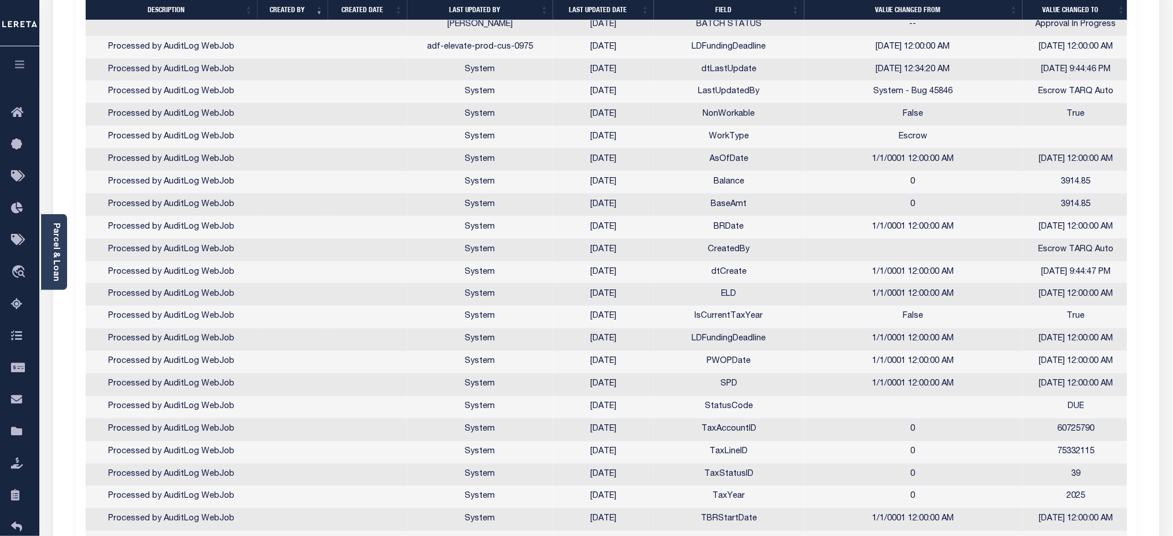
scroll to position [487, 0]
drag, startPoint x: 1117, startPoint y: 251, endPoint x: 706, endPoint y: 249, distance: 411.3
click at [706, 249] on tr "Processed by AuditLog WebJob System 09/03/2025 CreatedBy Escrow TARQ Auto" at bounding box center [608, 249] width 1044 height 23
drag, startPoint x: 1094, startPoint y: 112, endPoint x: 686, endPoint y: 119, distance: 407.9
click at [686, 119] on tr "Processed by AuditLog WebJob System 09/03/2025 NonWorkable False True" at bounding box center [608, 113] width 1044 height 23
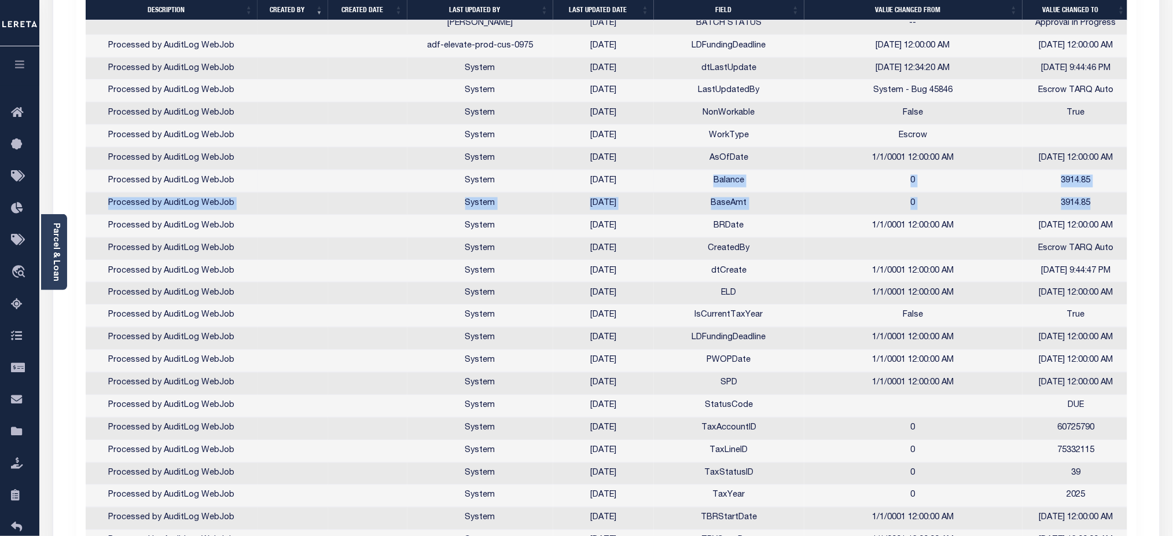
drag, startPoint x: 1096, startPoint y: 207, endPoint x: 686, endPoint y: 182, distance: 411.5
click at [686, 182] on tbody "Foss, Janet L 09/25/2025 SELECT TO BATCH 46324 Foss, Janet L 09/25/2025 CLIENT/…" at bounding box center [608, 316] width 1044 height 878
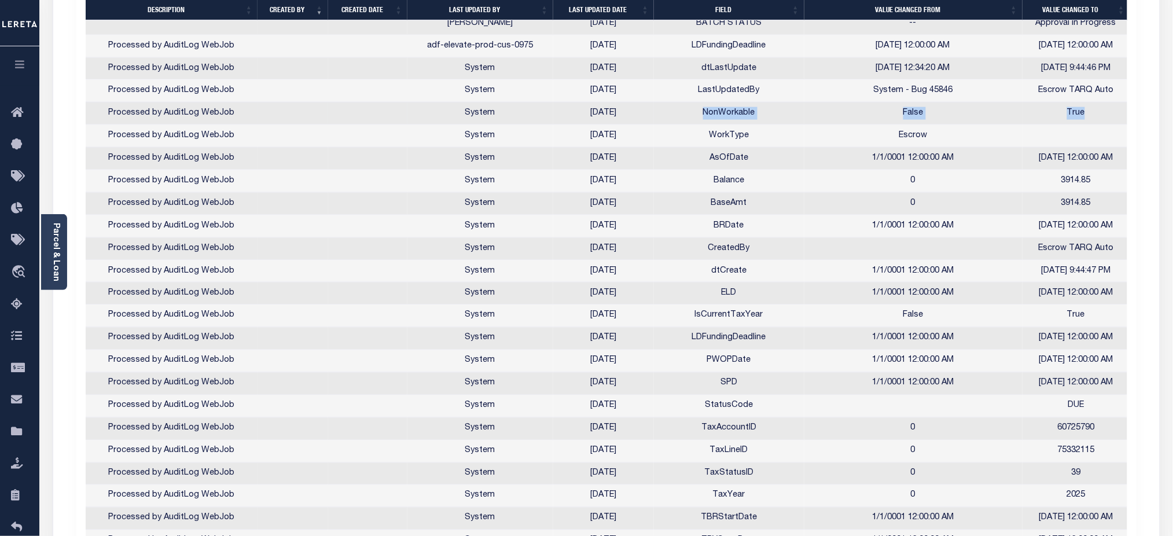
drag, startPoint x: 1108, startPoint y: 117, endPoint x: 697, endPoint y: 114, distance: 411.9
click at [697, 114] on tr "Processed by AuditLog WebJob System 09/03/2025 NonWorkable False True" at bounding box center [608, 113] width 1044 height 23
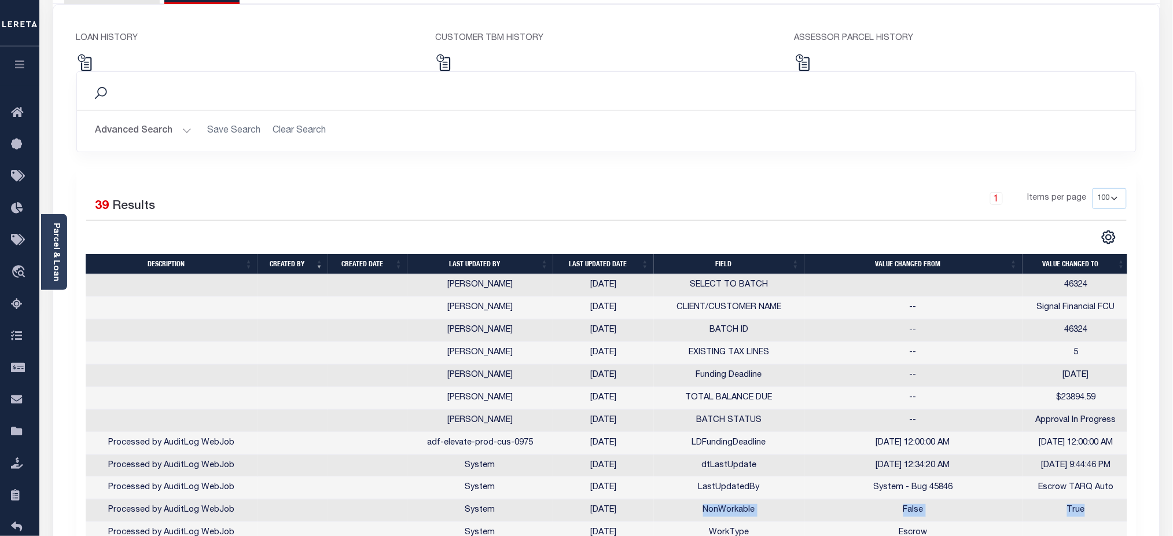
scroll to position [24, 0]
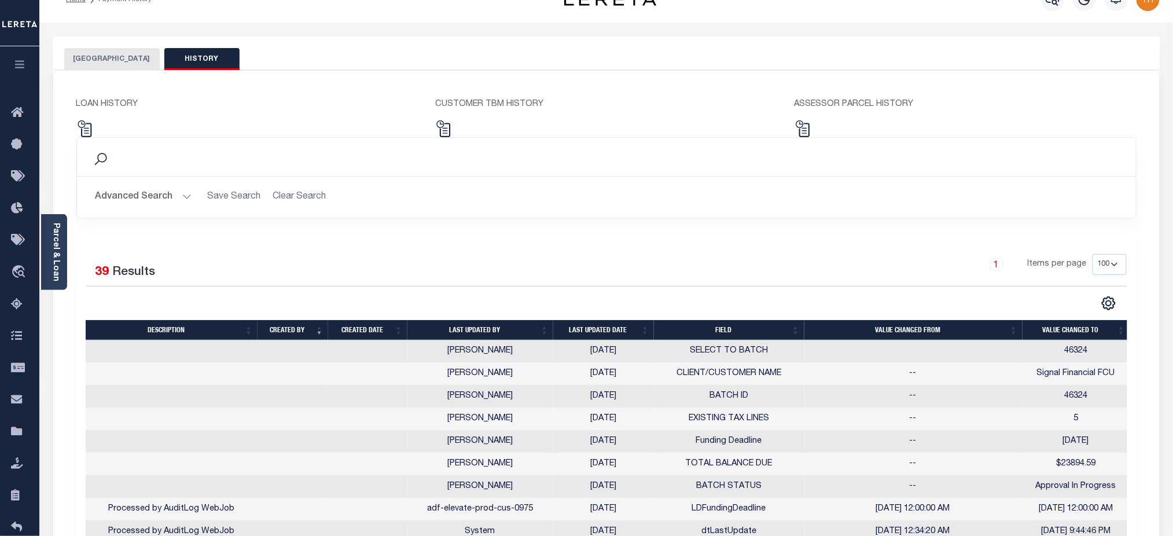
click at [113, 62] on button "CHARLES COUNTY" at bounding box center [111, 59] width 95 height 22
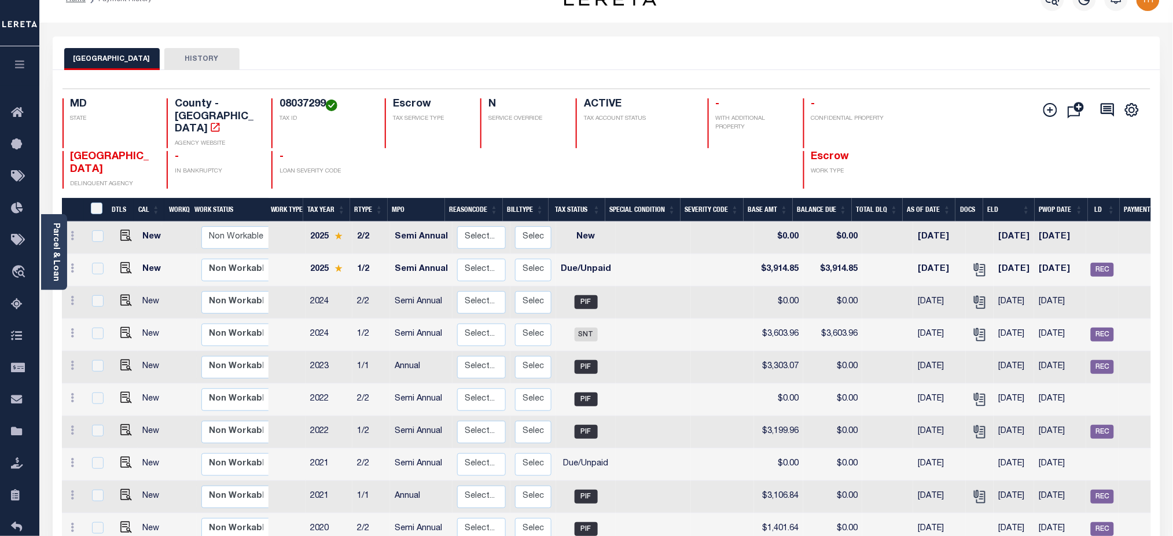
click at [288, 100] on h4 "08037299" at bounding box center [324, 104] width 91 height 13
drag, startPoint x: 391, startPoint y: 250, endPoint x: 617, endPoint y: 248, distance: 225.6
click at [617, 254] on tr "New Non Workable Workable 2025 1/2 Semi Annual Select... Payment Reversal Taxab…" at bounding box center [652, 270] width 1180 height 32
drag, startPoint x: 350, startPoint y: 257, endPoint x: 371, endPoint y: 258, distance: 21.4
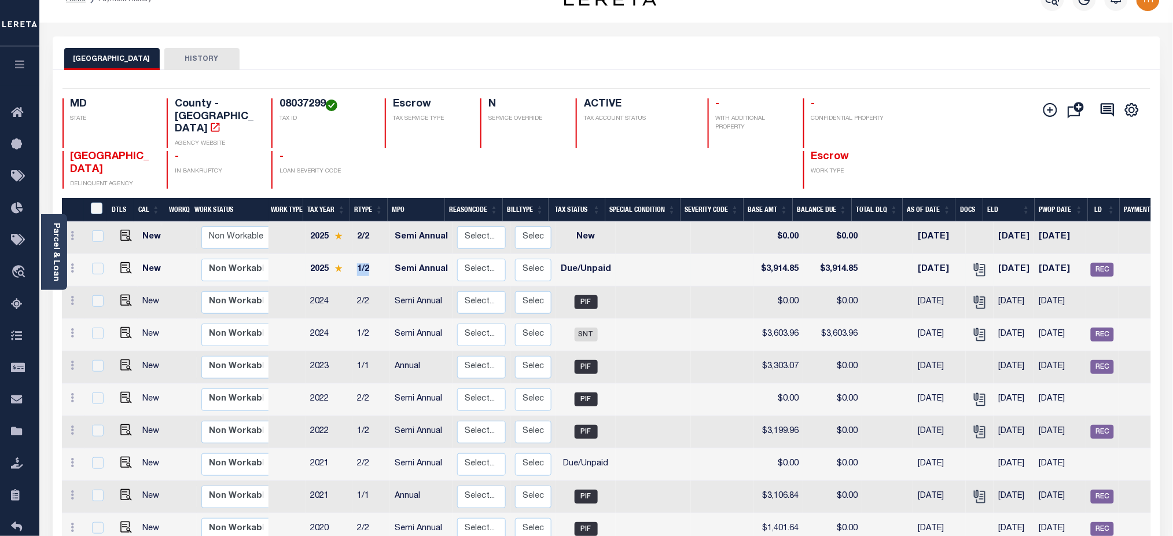
click at [371, 258] on td "1/2" at bounding box center [371, 270] width 38 height 32
checkbox input "true"
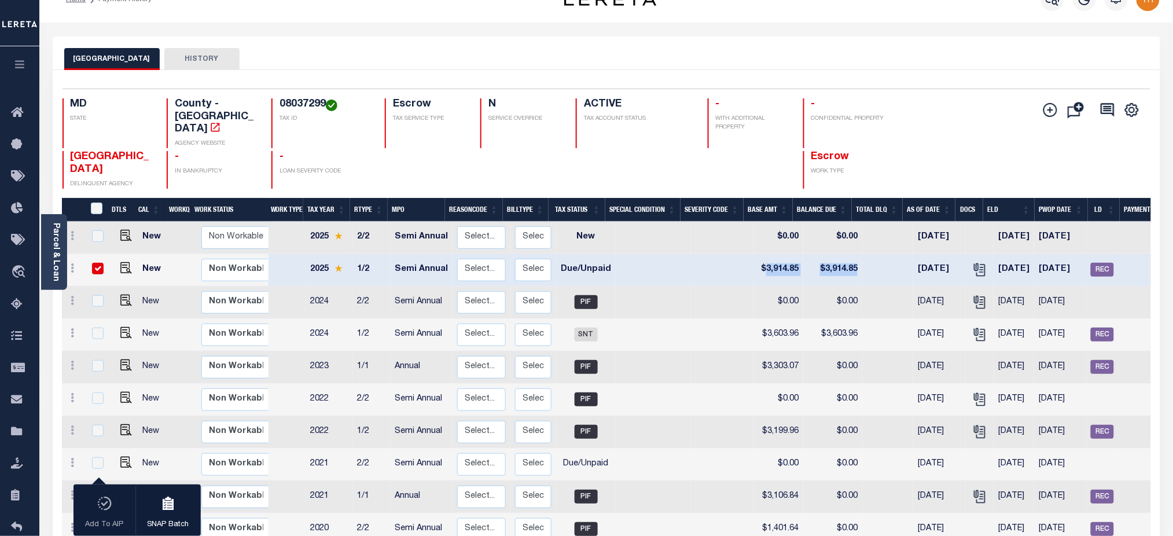
drag, startPoint x: 756, startPoint y: 250, endPoint x: 856, endPoint y: 252, distance: 100.7
click at [856, 254] on tr "New Non Workable Workable 2025 1/2 Semi Annual Select... Payment Reversal Taxab…" at bounding box center [652, 270] width 1180 height 32
click at [54, 249] on link "Parcel & Loan" at bounding box center [55, 252] width 8 height 58
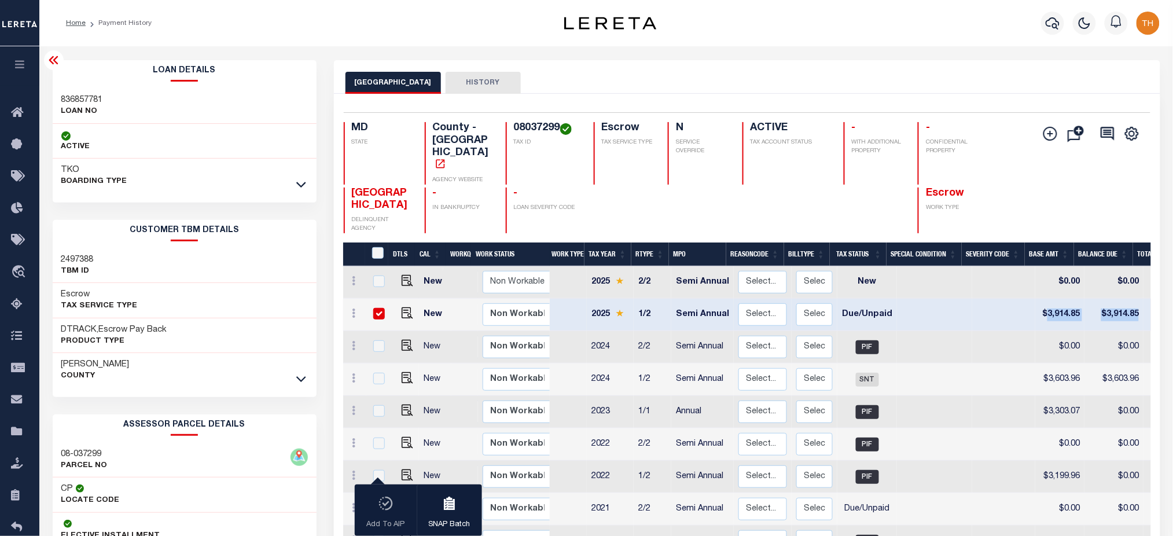
drag, startPoint x: 56, startPoint y: 62, endPoint x: 67, endPoint y: 71, distance: 14.0
click at [56, 62] on icon at bounding box center [53, 60] width 9 height 8
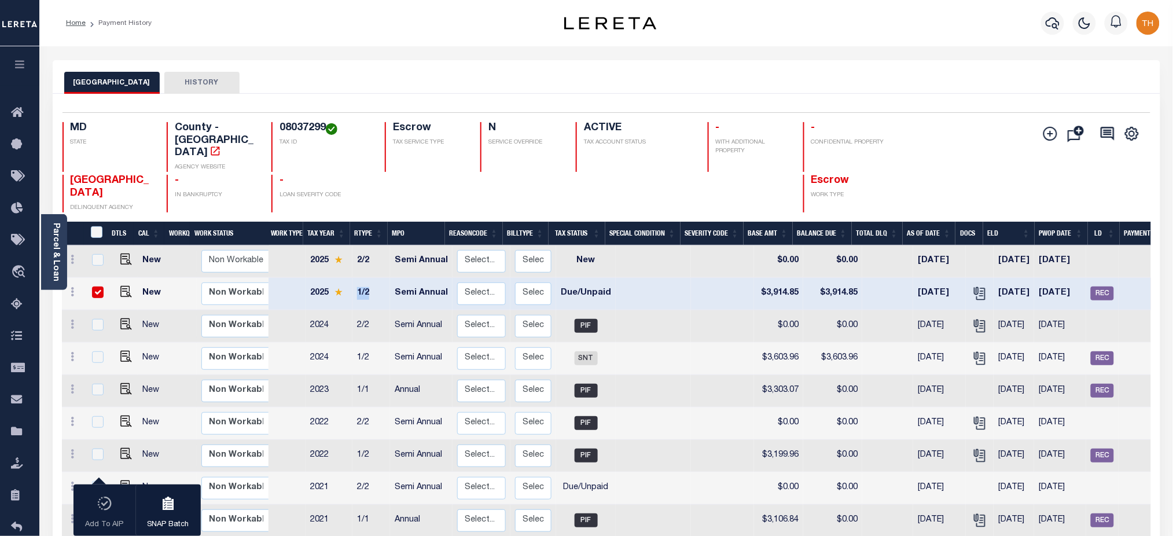
drag, startPoint x: 354, startPoint y: 276, endPoint x: 375, endPoint y: 279, distance: 21.0
click at [375, 279] on td "1/2" at bounding box center [371, 294] width 38 height 32
checkbox input "false"
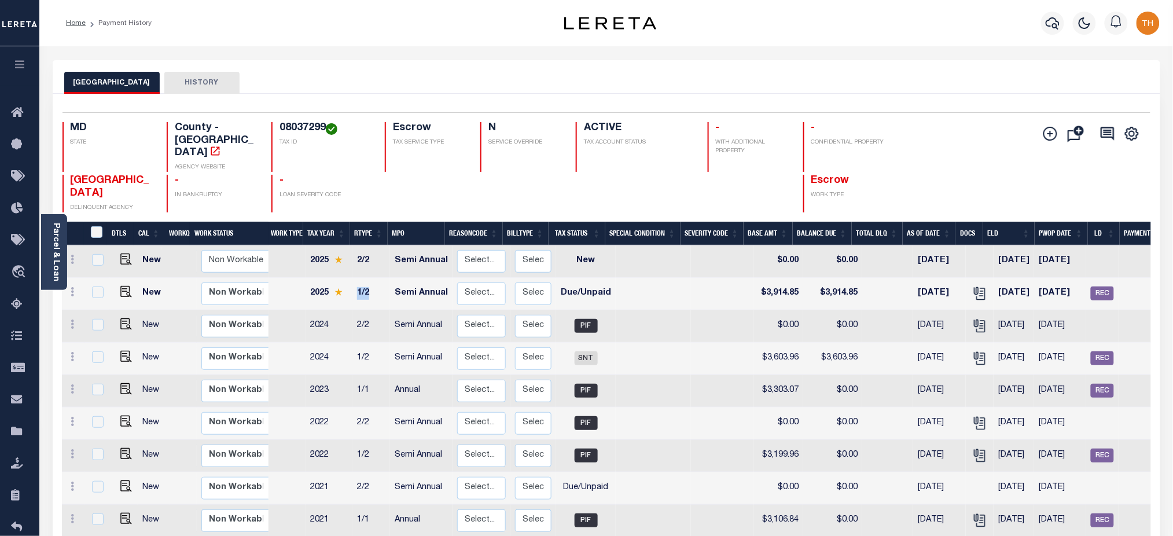
click at [308, 125] on h4 "08037299" at bounding box center [324, 128] width 91 height 13
click at [184, 79] on button "HISTORY" at bounding box center [201, 83] width 75 height 22
select select "100"
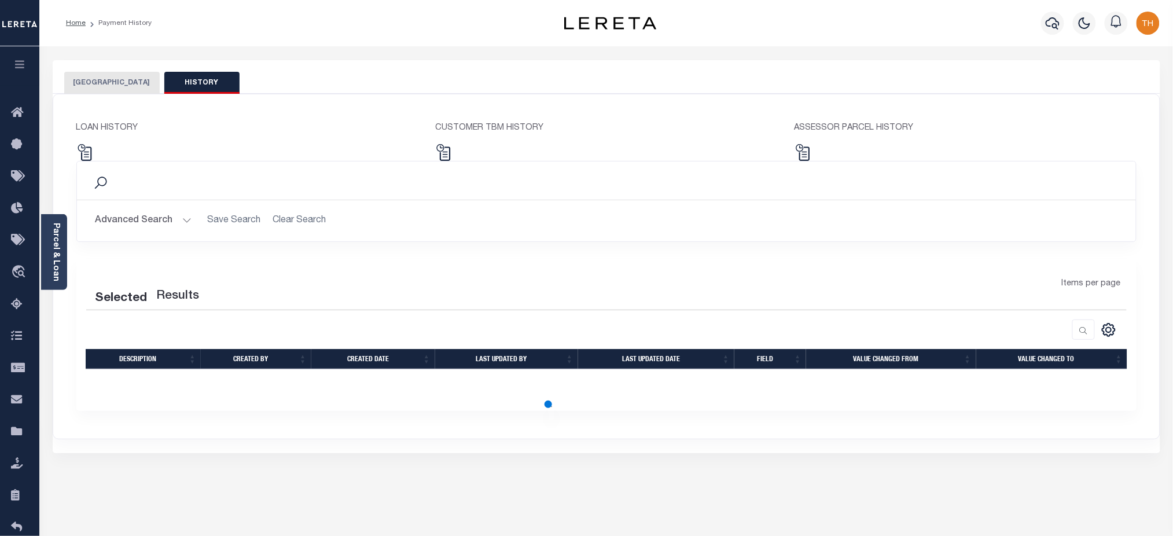
select select "100"
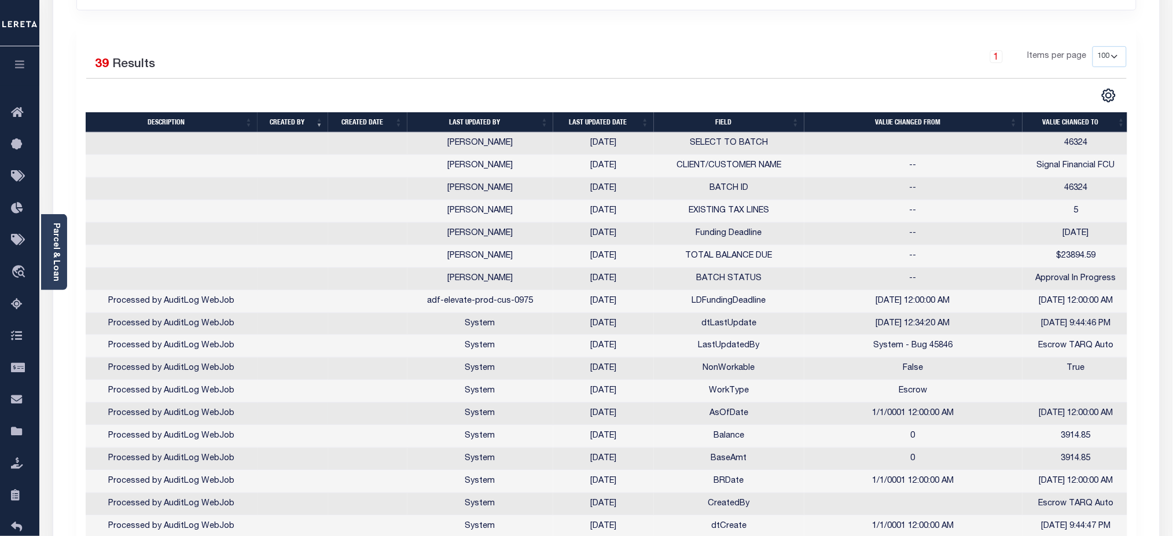
scroll to position [308, 0]
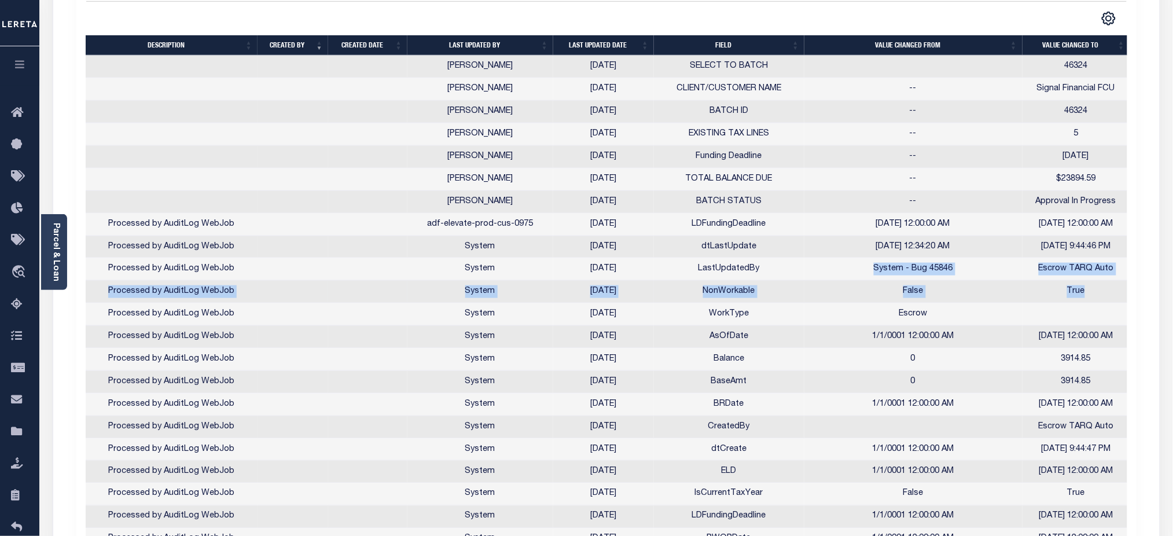
drag, startPoint x: 872, startPoint y: 281, endPoint x: 1111, endPoint y: 295, distance: 239.3
click at [1111, 295] on tbody "Foss, Janet L 09/25/2025 SELECT TO BATCH 46324 Foss, Janet L 09/25/2025 CLIENT/…" at bounding box center [608, 495] width 1044 height 878
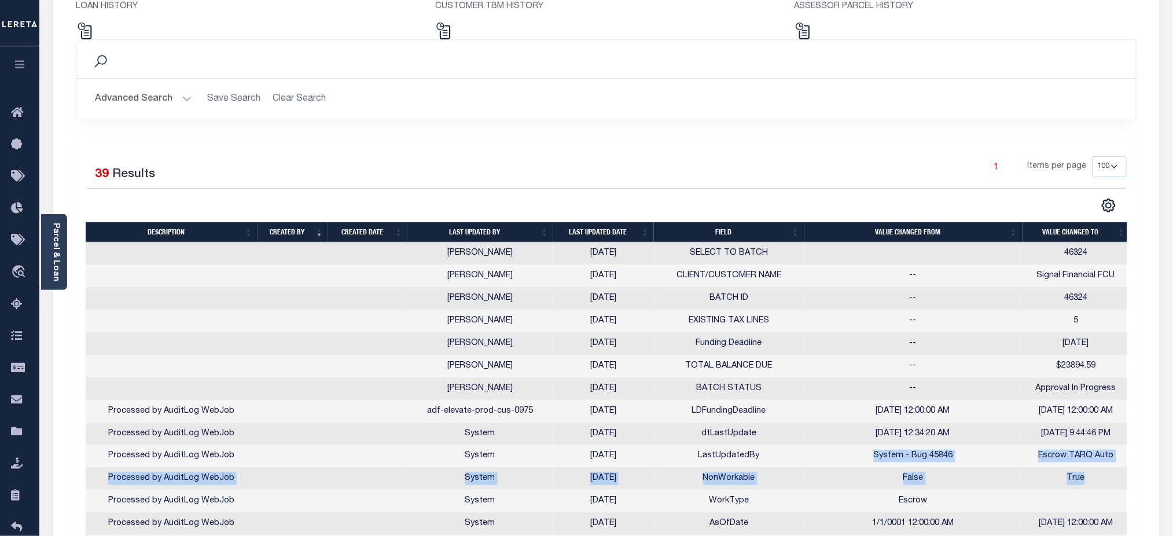
scroll to position [77, 0]
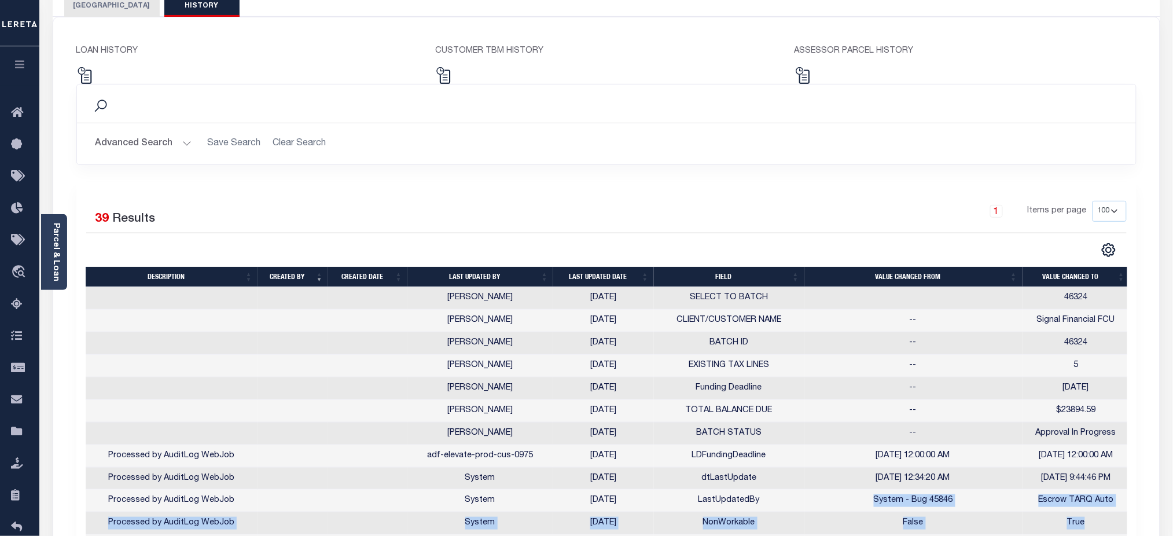
click at [124, 4] on button "CHARLES COUNTY" at bounding box center [111, 6] width 95 height 22
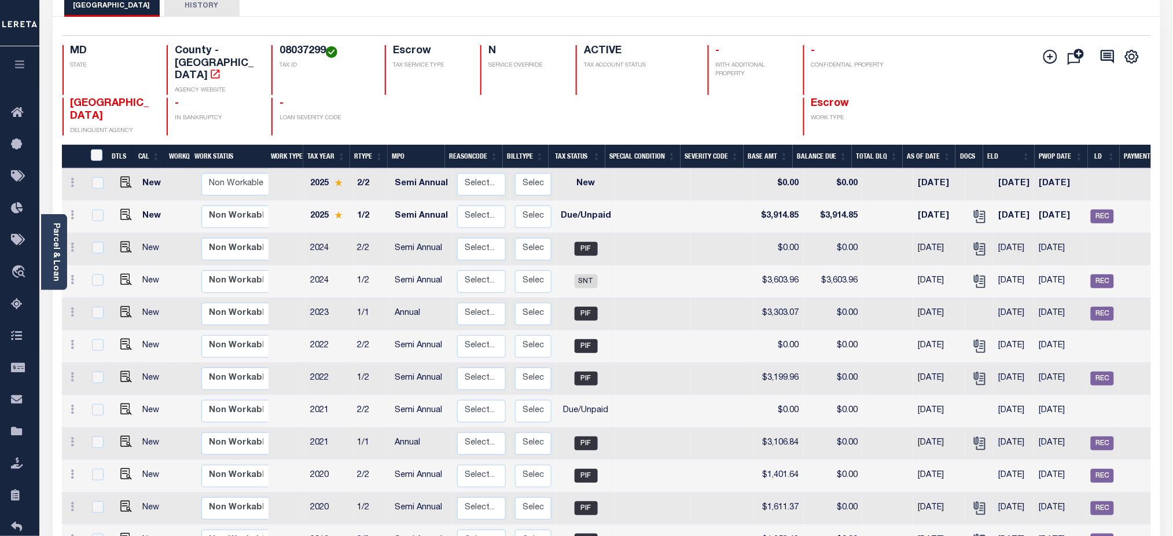
scroll to position [24, 0]
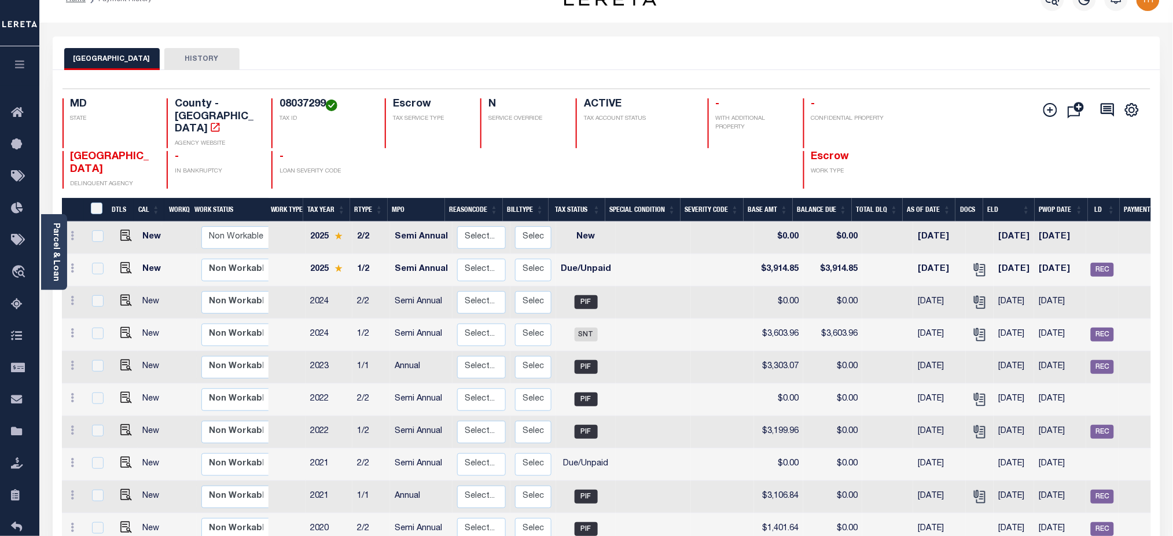
click at [314, 102] on h4 "08037299" at bounding box center [324, 104] width 91 height 13
copy h4 "08037299"
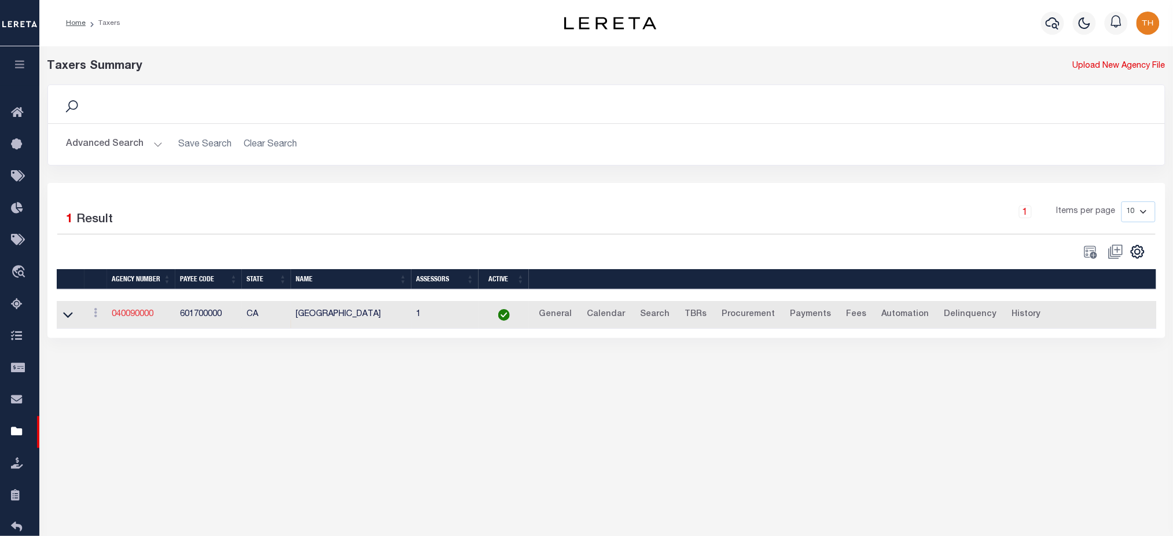
click at [147, 314] on link "040090000" at bounding box center [133, 314] width 42 height 8
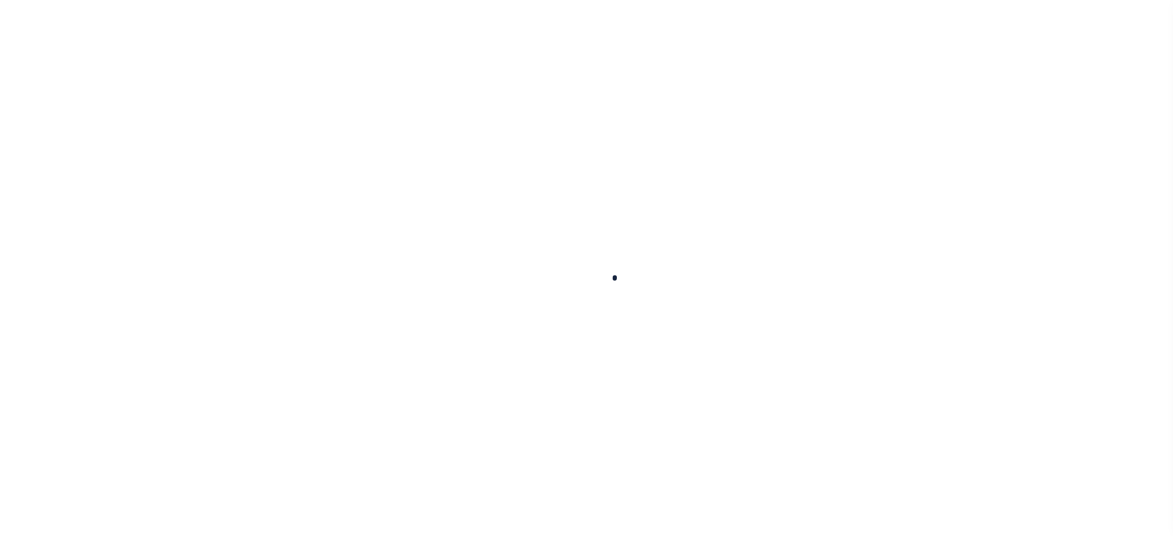
select select
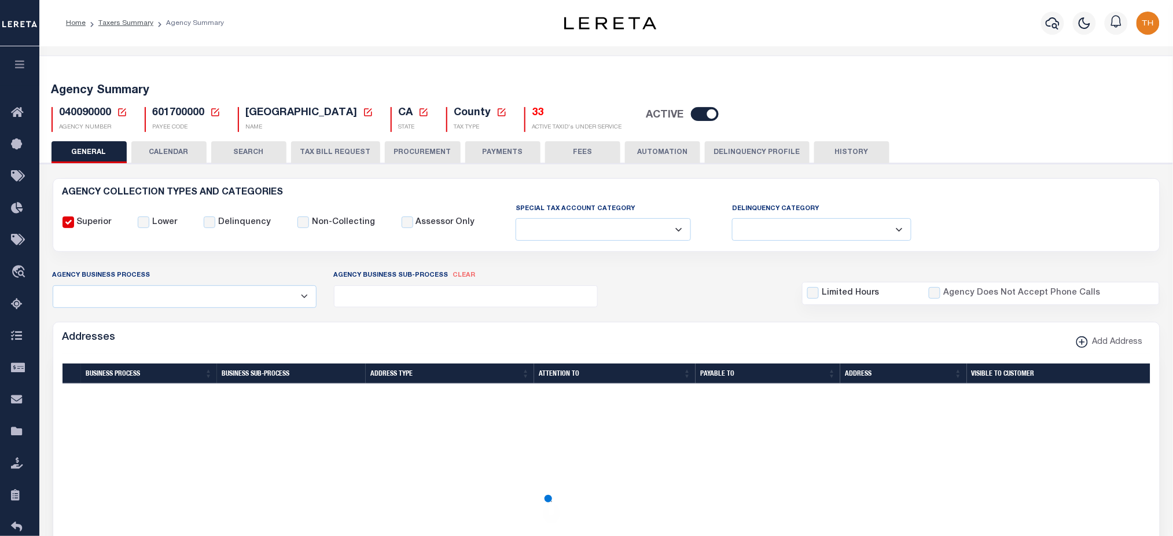
click at [327, 155] on button "TAX BILL REQUEST" at bounding box center [335, 152] width 89 height 22
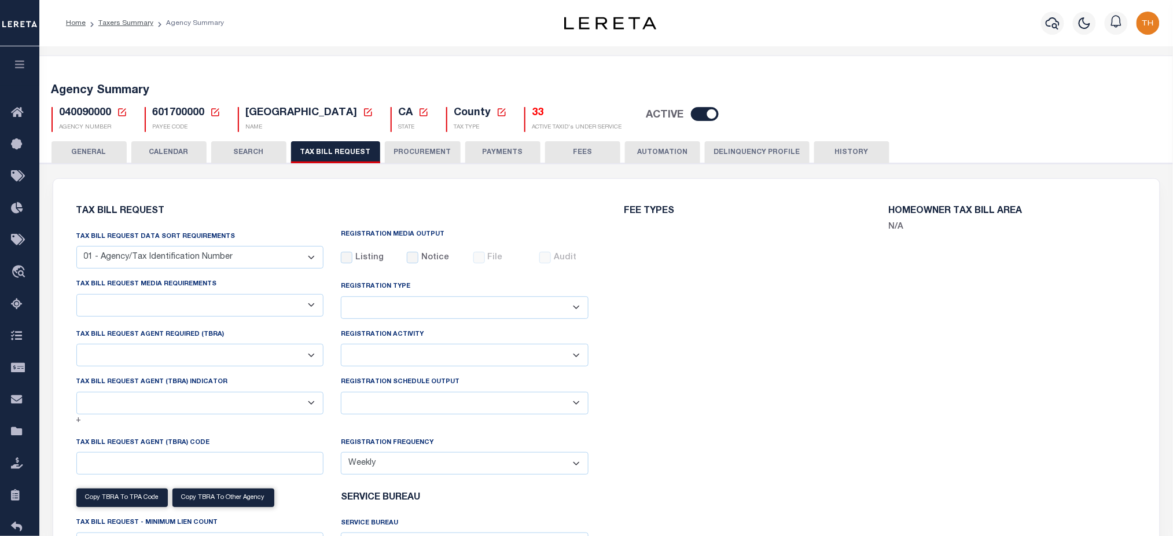
checkbox input "false"
select select "22"
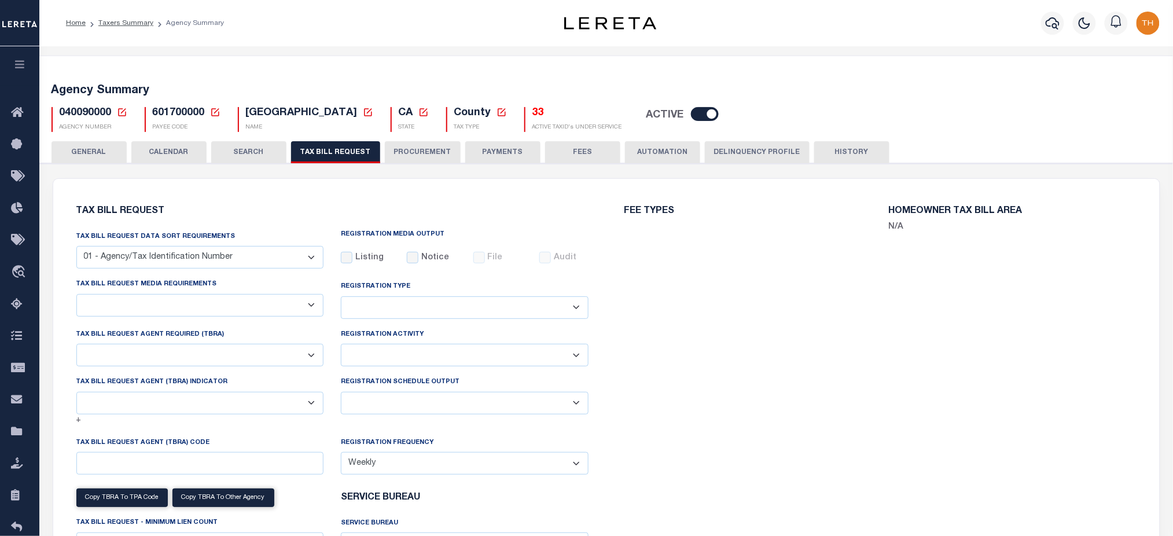
select select "true"
select select "13"
type input "5802"
select select
select select "7803021001"
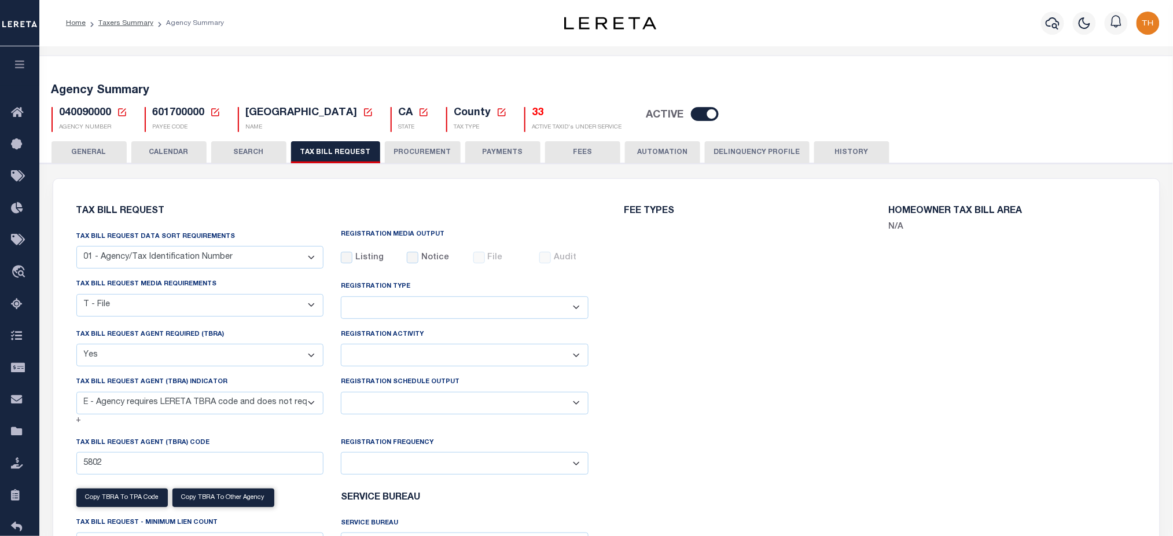
drag, startPoint x: 184, startPoint y: 285, endPoint x: 211, endPoint y: 283, distance: 26.7
click at [211, 283] on label "Tax bill request media requirements" at bounding box center [146, 284] width 141 height 10
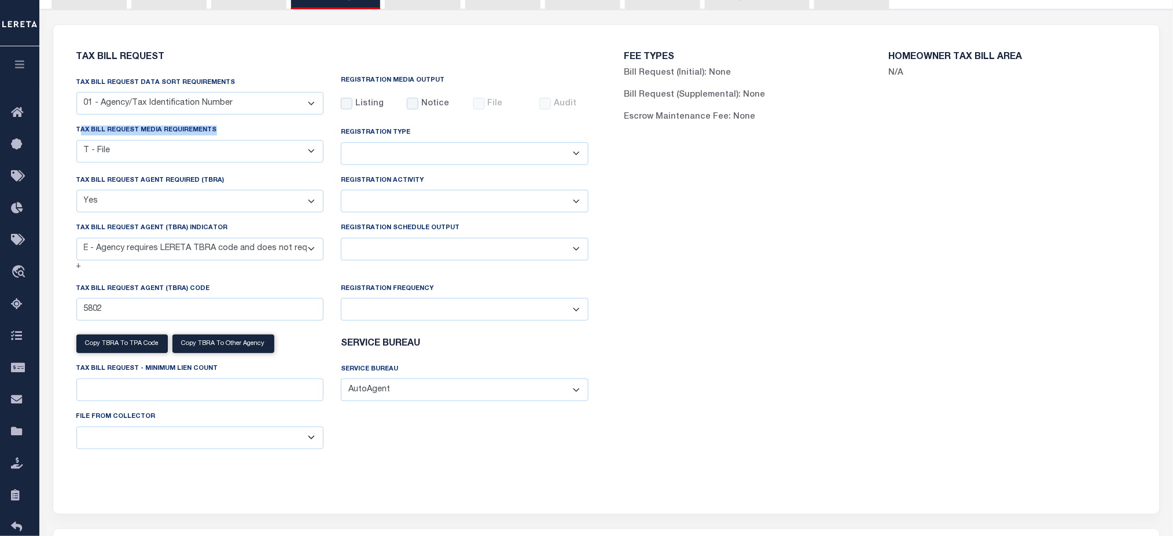
scroll to position [77, 0]
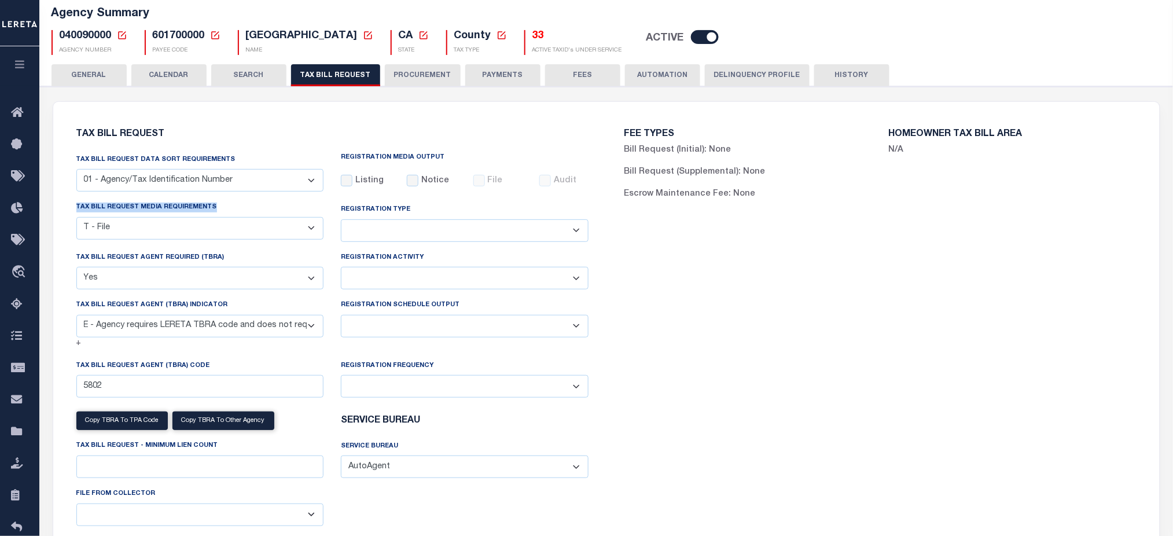
drag, startPoint x: 72, startPoint y: 207, endPoint x: 233, endPoint y: 207, distance: 160.8
click at [233, 207] on div "Tax bill request media requirements A - Listing, File B - Blank Disk E - Notice…" at bounding box center [200, 226] width 265 height 50
drag, startPoint x: 236, startPoint y: 161, endPoint x: 65, endPoint y: 154, distance: 170.8
click at [65, 154] on div "Tax Bill Request Tax Bill Request Data Sort Requirements 01 - Agency/Tax Identi…" at bounding box center [332, 339] width 548 height 447
drag, startPoint x: 233, startPoint y: 260, endPoint x: 71, endPoint y: 258, distance: 161.4
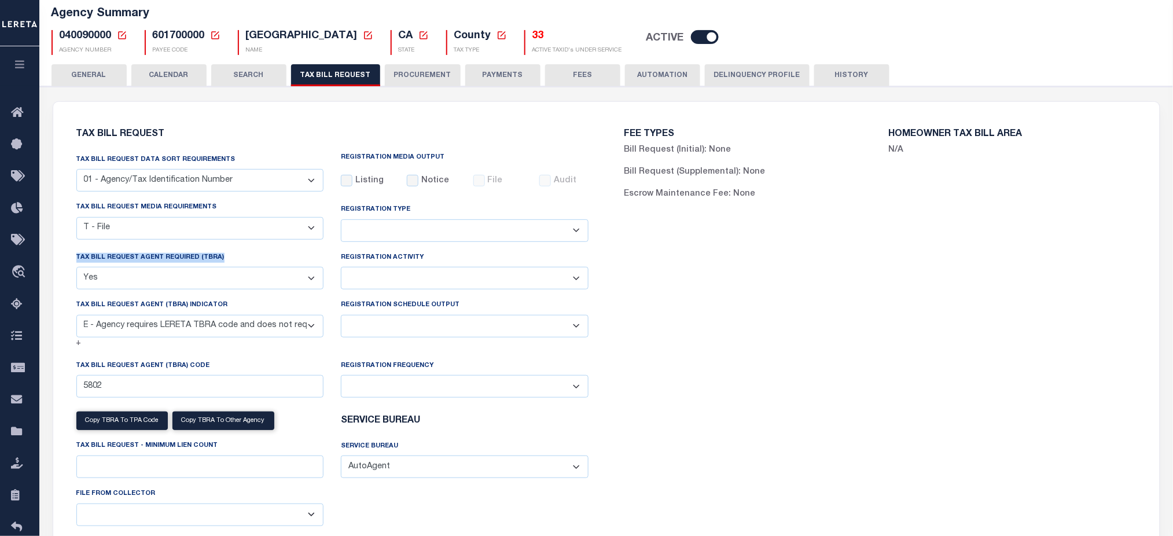
click at [71, 258] on div "Tax Bill Request Agent Required (TBRA) Yes No" at bounding box center [200, 274] width 265 height 47
click at [79, 36] on span "040090000" at bounding box center [86, 36] width 52 height 10
click at [16, 65] on icon "button" at bounding box center [19, 64] width 13 height 10
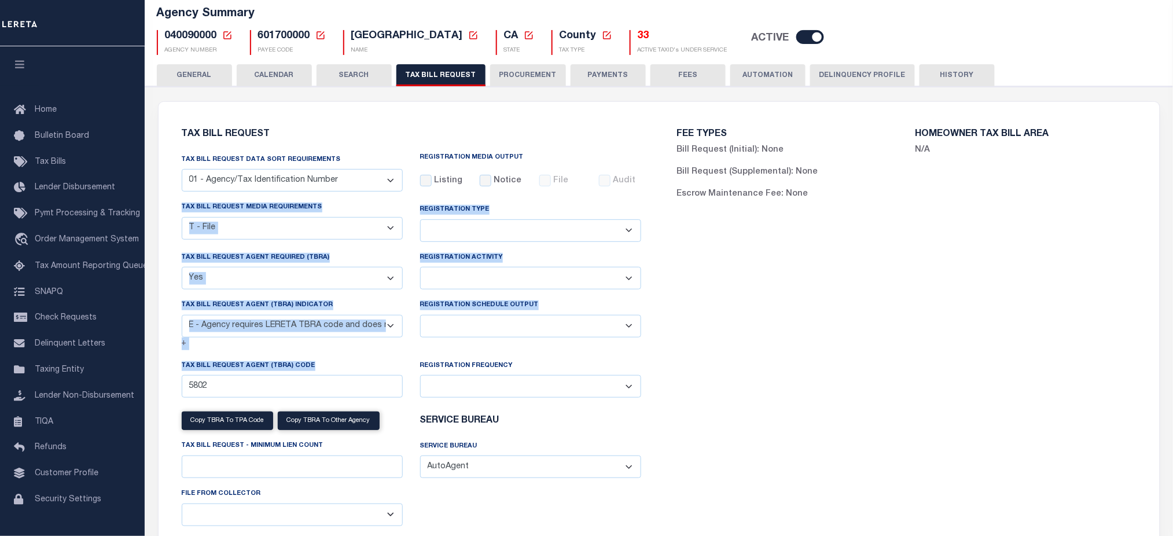
drag, startPoint x: 163, startPoint y: 202, endPoint x: 351, endPoint y: 366, distance: 249.3
click at [351, 366] on div "Tax Bill Request Tax Bill Request Data Sort Requirements 01 - Agency/Tax Identi…" at bounding box center [411, 339] width 495 height 447
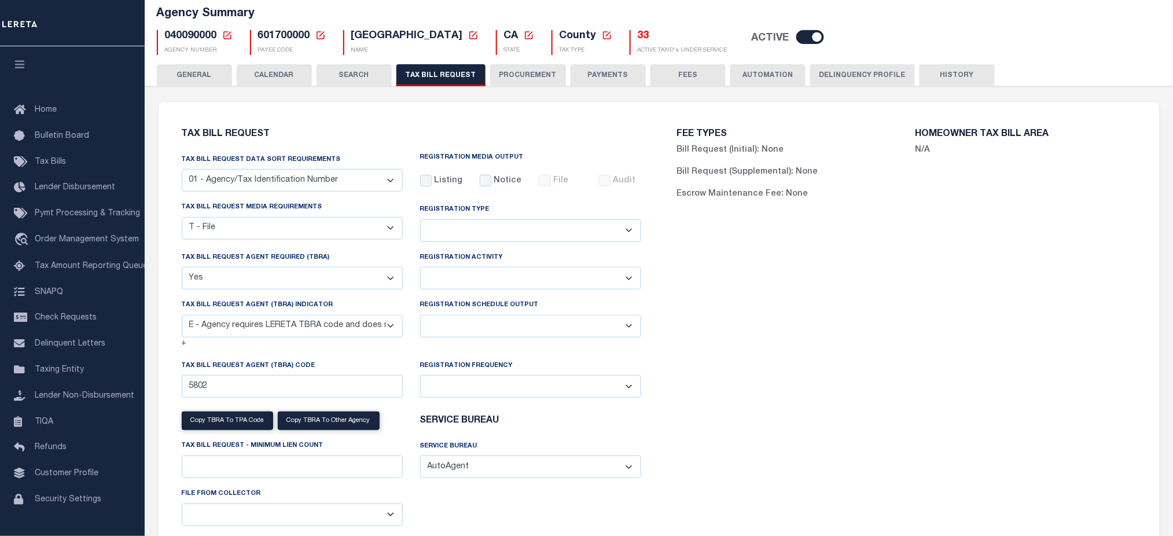
click at [846, 359] on div "FEE TYPES Bill Request (Initial): None Bill Request (Supplemental): None Escrow…" at bounding box center [906, 339] width 495 height 447
click at [297, 71] on button "CALENDAR" at bounding box center [274, 75] width 75 height 22
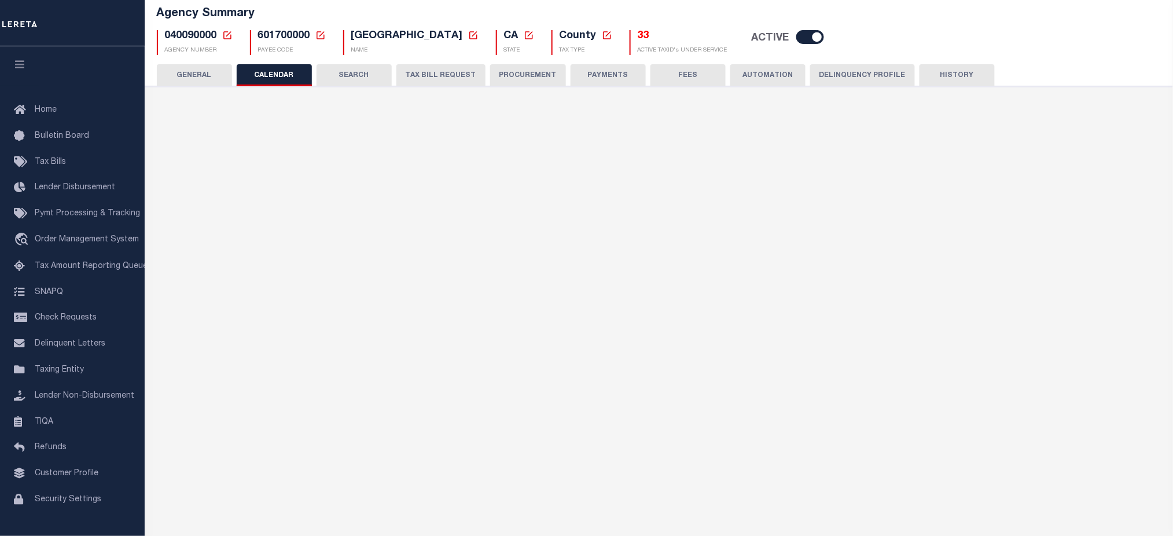
checkbox input "false"
type input "1"
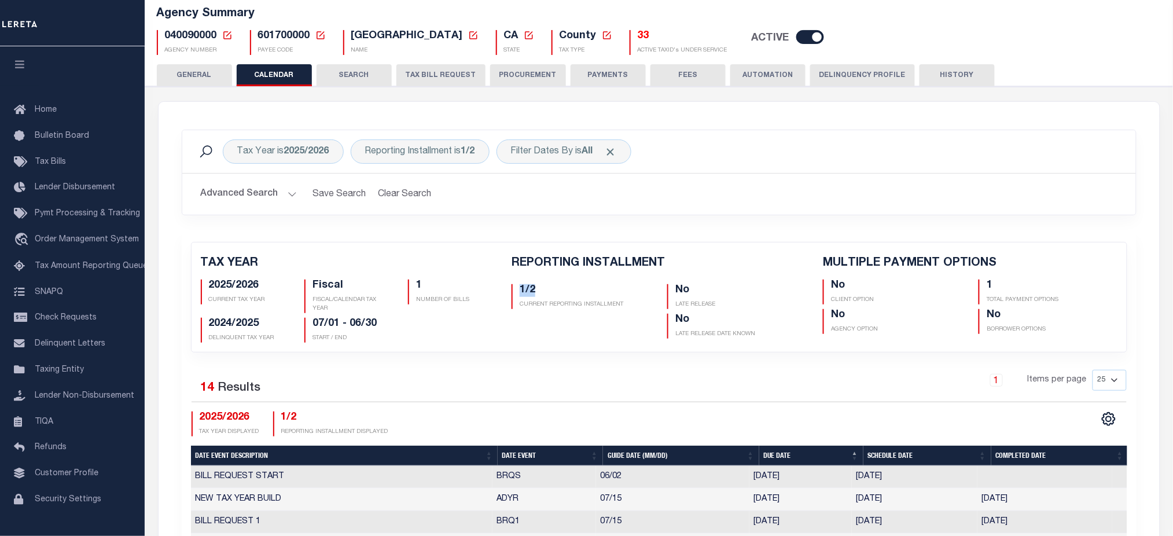
click at [540, 296] on div "1/2 CURRENT REPORTING INSTALLMENT" at bounding box center [580, 296] width 138 height 25
drag, startPoint x: 421, startPoint y: 71, endPoint x: 699, endPoint y: 362, distance: 402.6
click at [421, 71] on button "TAX BILL REQUEST" at bounding box center [440, 75] width 89 height 22
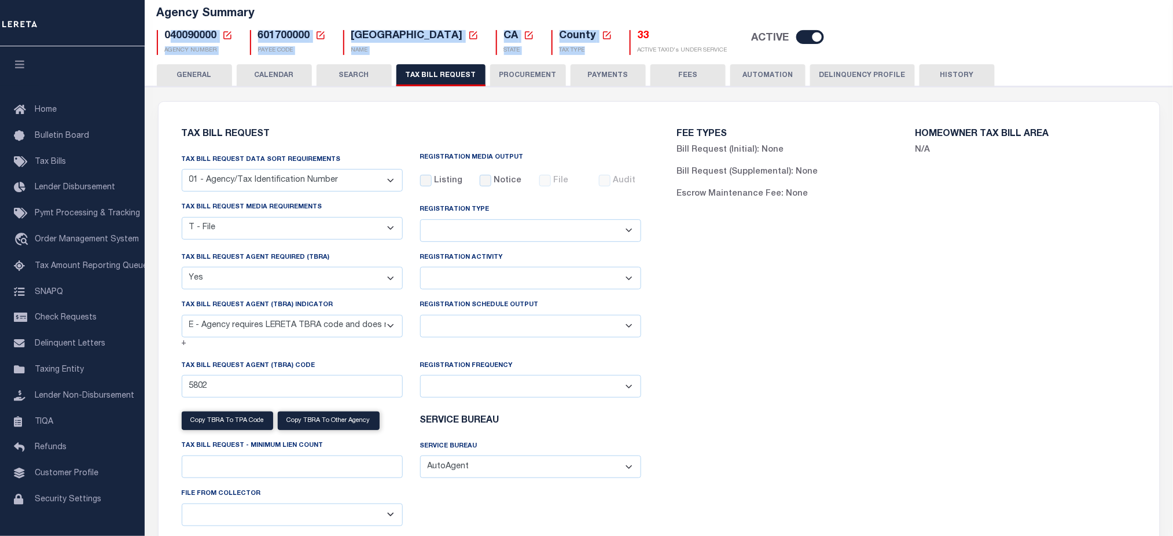
drag, startPoint x: 344, startPoint y: 34, endPoint x: 588, endPoint y: 62, distance: 245.8
click at [588, 62] on div "Agency Summary 040090000 Agency Number Edit Cancel Ok New Agency Number Cancel …" at bounding box center [659, 28] width 1032 height 71
click at [180, 40] on span "040090000" at bounding box center [191, 36] width 52 height 10
click at [181, 35] on span "040090000" at bounding box center [191, 36] width 52 height 10
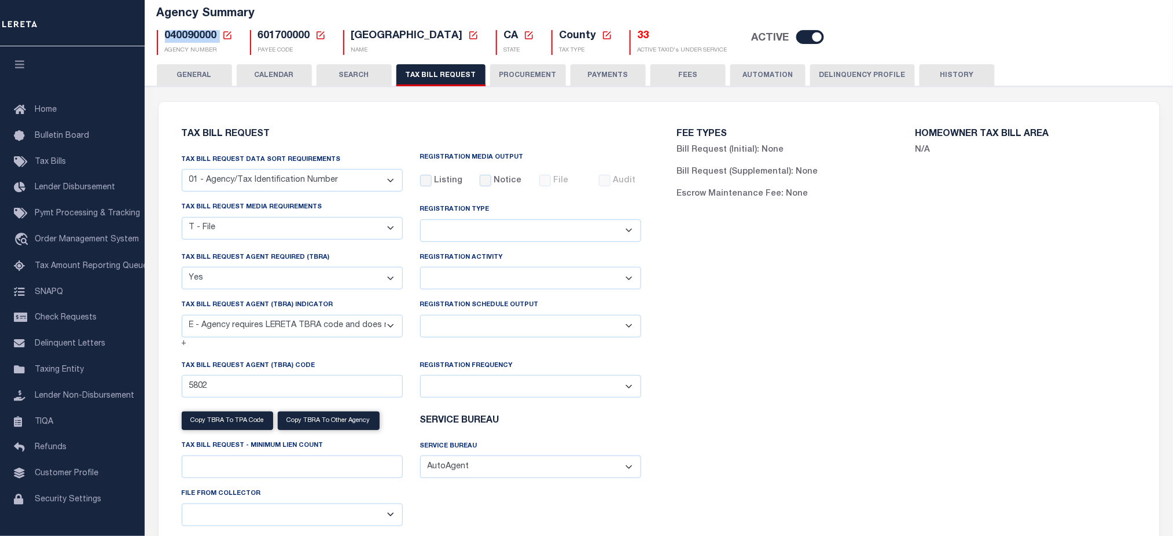
click at [181, 35] on span "040090000" at bounding box center [191, 36] width 52 height 10
click at [196, 76] on button "GENERAL" at bounding box center [194, 75] width 75 height 22
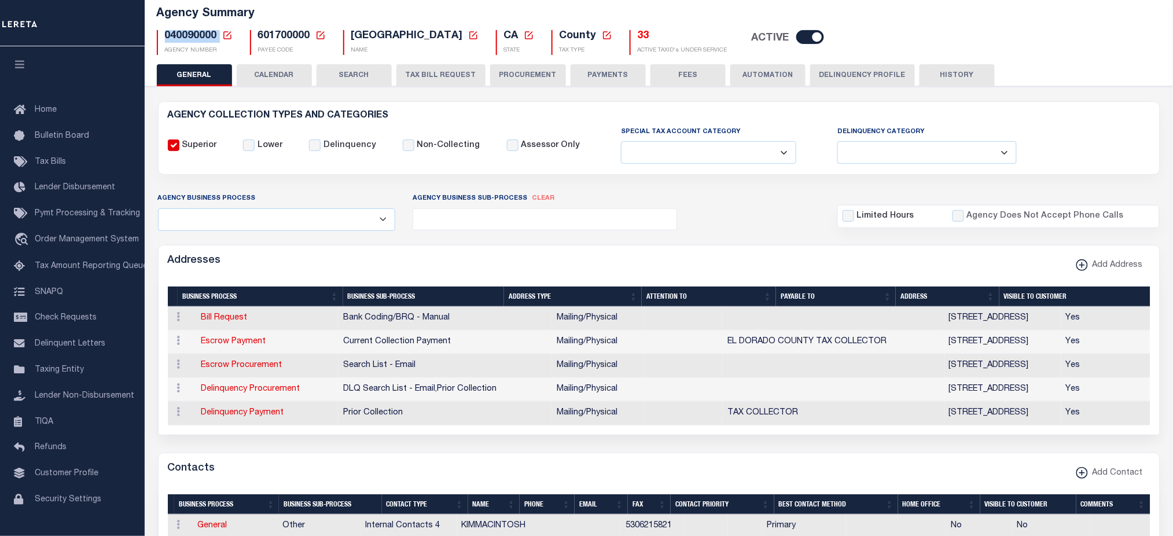
scroll to position [0, 0]
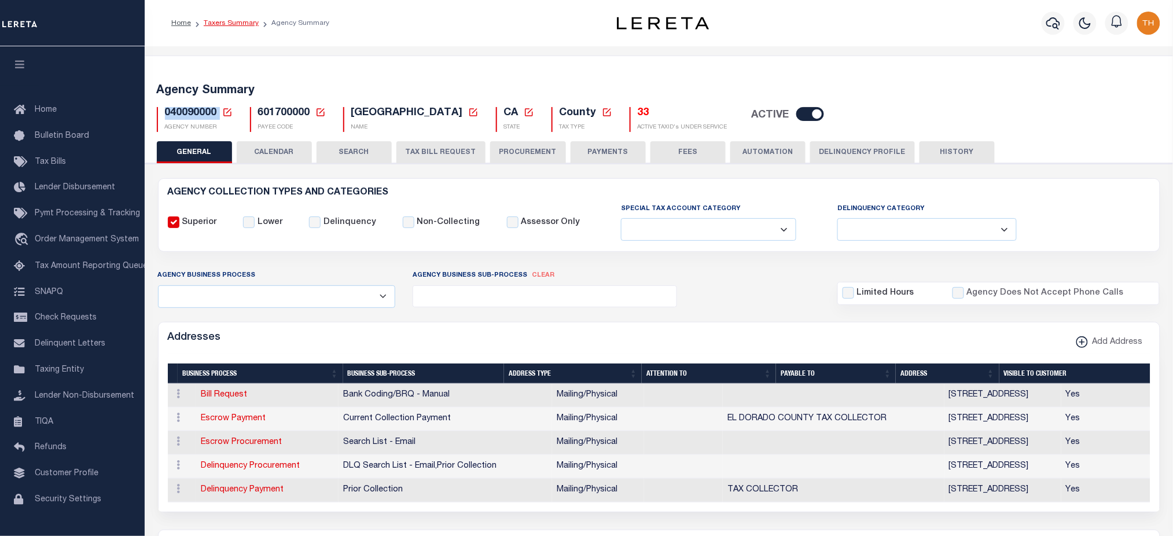
click at [250, 21] on link "Taxers Summary" at bounding box center [231, 23] width 55 height 7
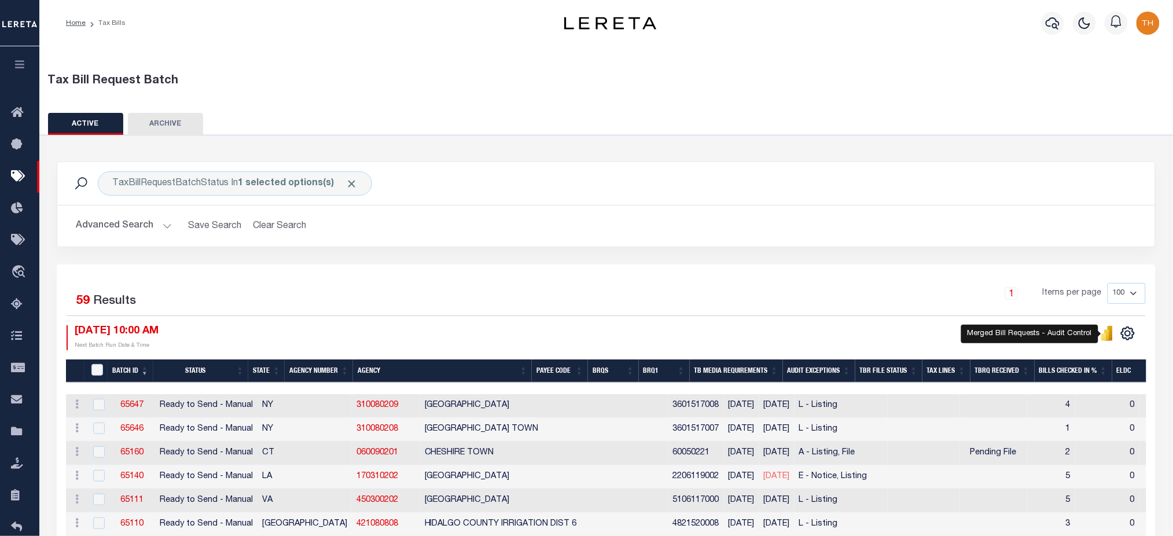
click at [1110, 336] on icon "" at bounding box center [1109, 333] width 5 height 15
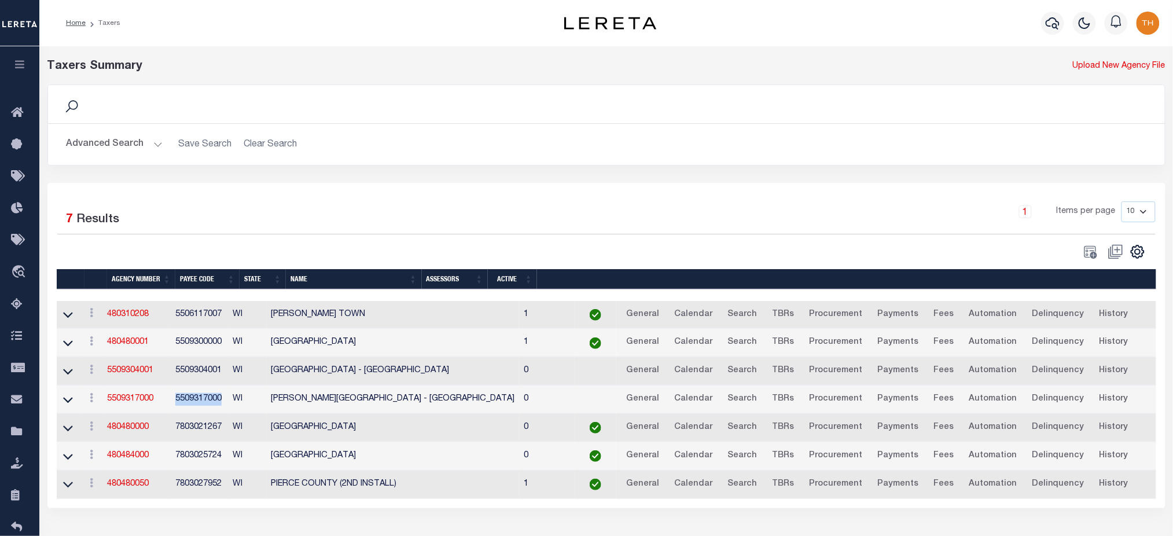
drag, startPoint x: 185, startPoint y: 404, endPoint x: 224, endPoint y: 407, distance: 38.9
click at [224, 407] on td "5509317000" at bounding box center [199, 399] width 57 height 28
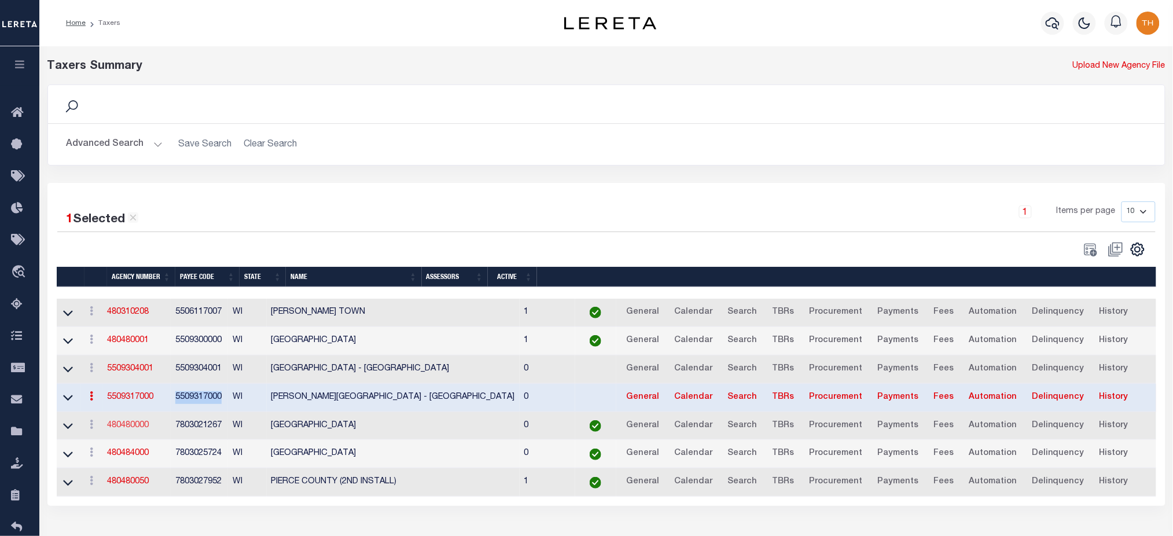
click at [146, 429] on link "480480000" at bounding box center [128, 425] width 42 height 8
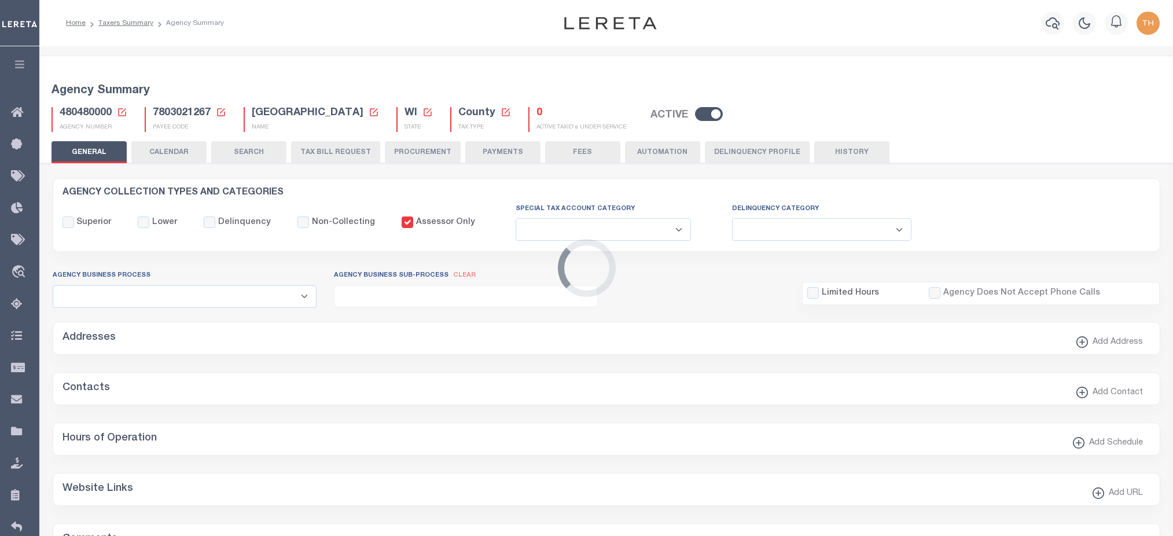
select select
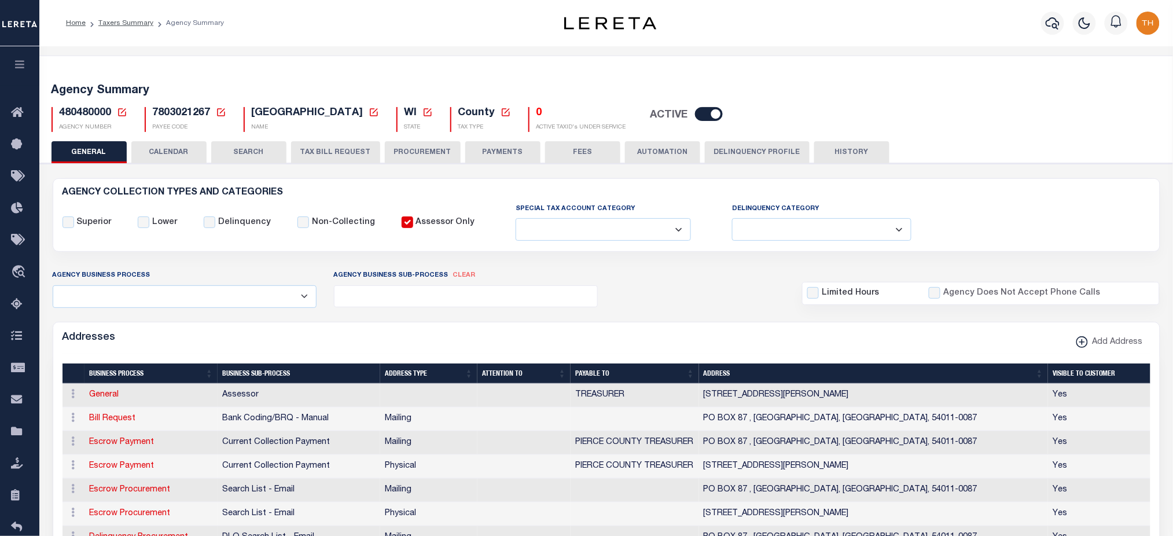
click at [253, 156] on button "SEARCH" at bounding box center [248, 152] width 75 height 22
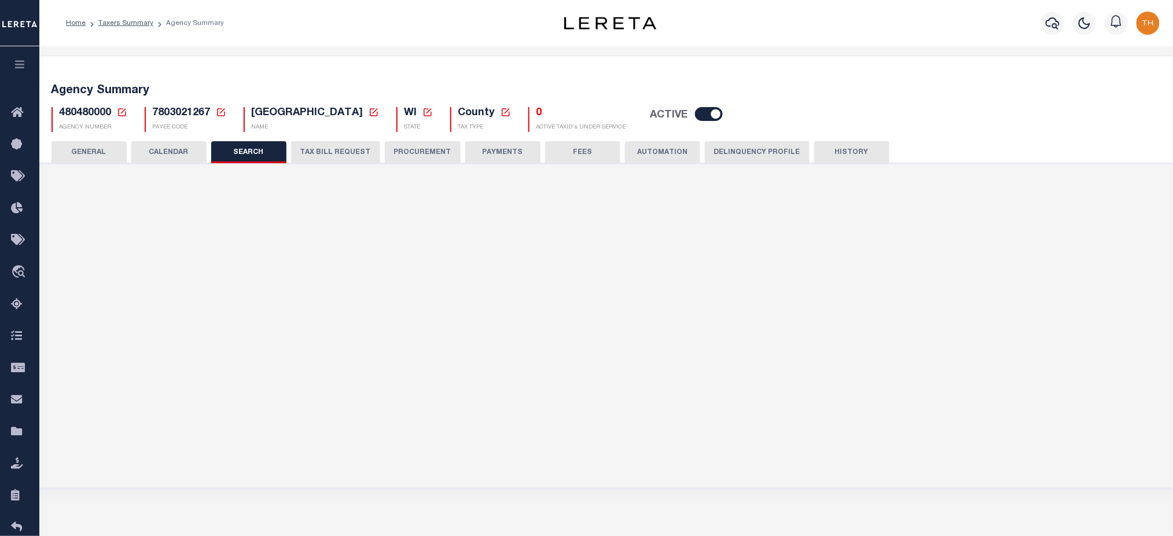
click at [345, 149] on button "TAX BILL REQUEST" at bounding box center [335, 152] width 89 height 22
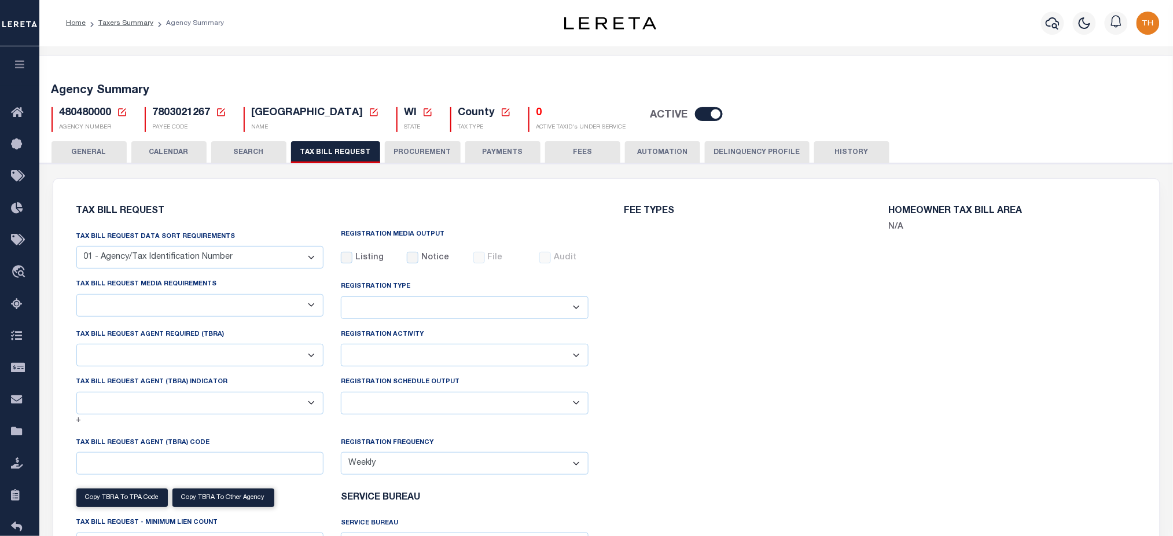
select select "27"
checkbox input "false"
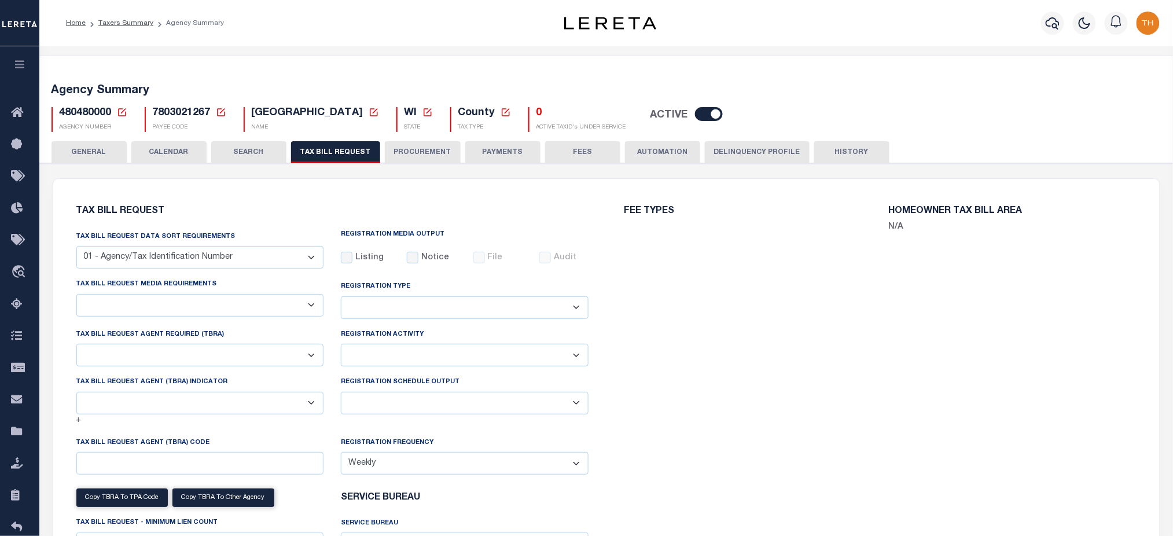
select select "24"
select select "false"
select select
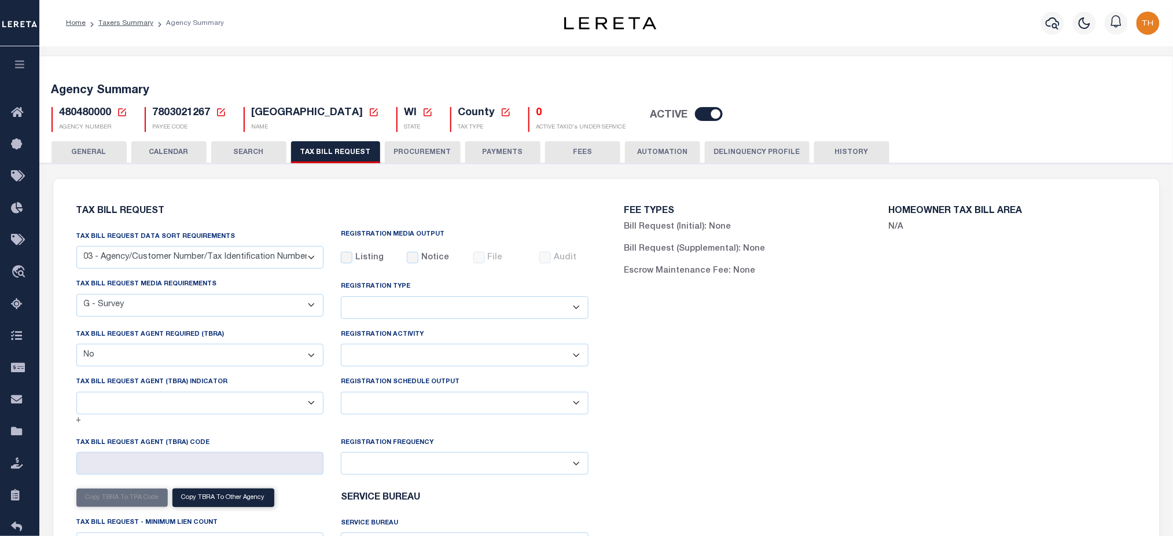
click at [135, 20] on link "Taxers Summary" at bounding box center [125, 23] width 55 height 7
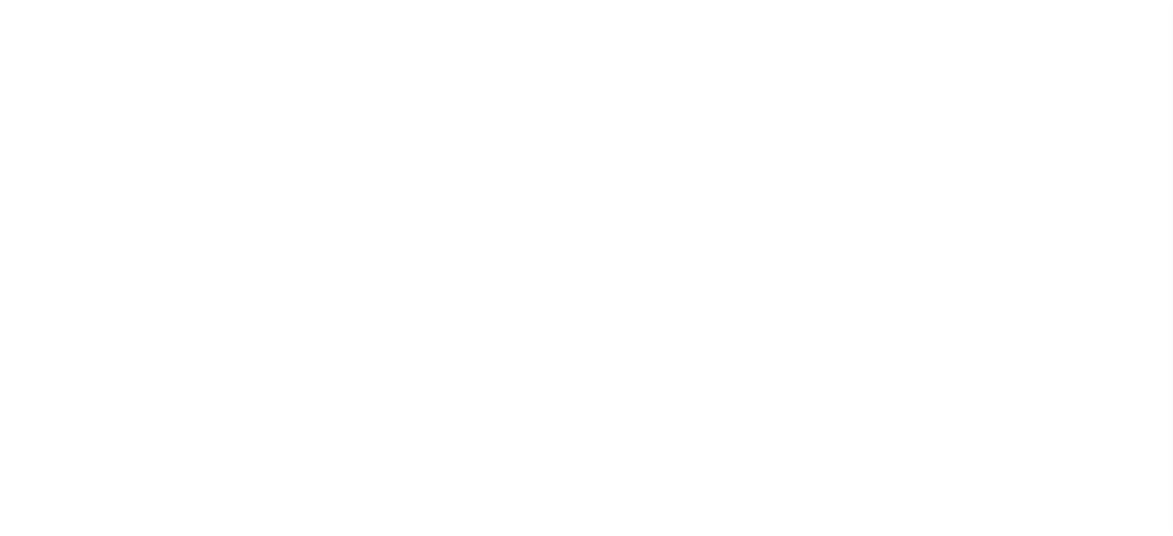
select select "WI"
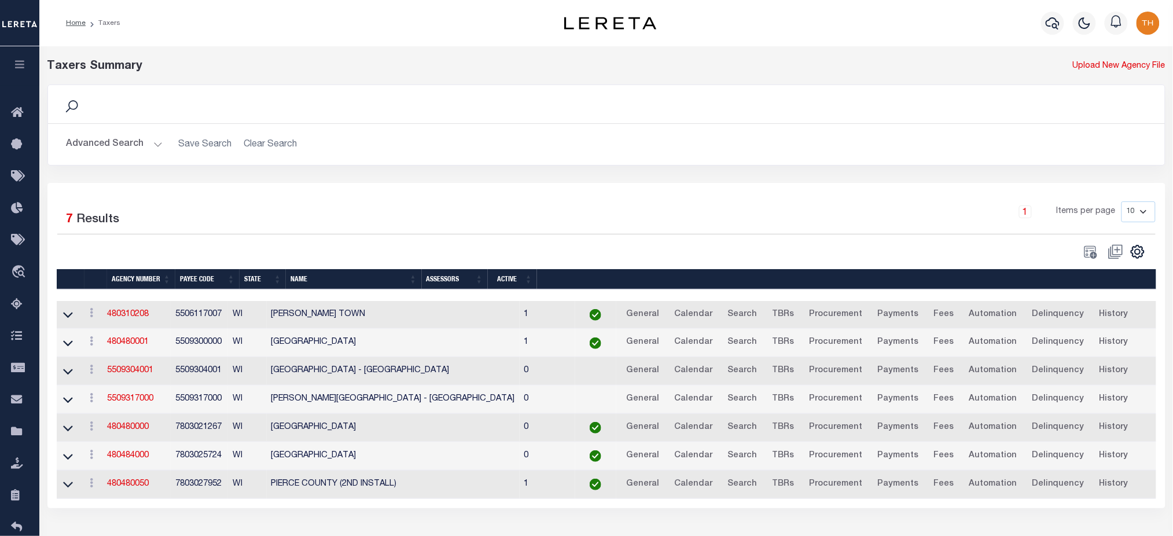
click at [116, 161] on div "Advanced Search Save Search Clear Search tblPayees_dynamictable_____DefaultSave…" at bounding box center [606, 144] width 1117 height 41
click at [121, 144] on button "Advanced Search" at bounding box center [115, 144] width 96 height 23
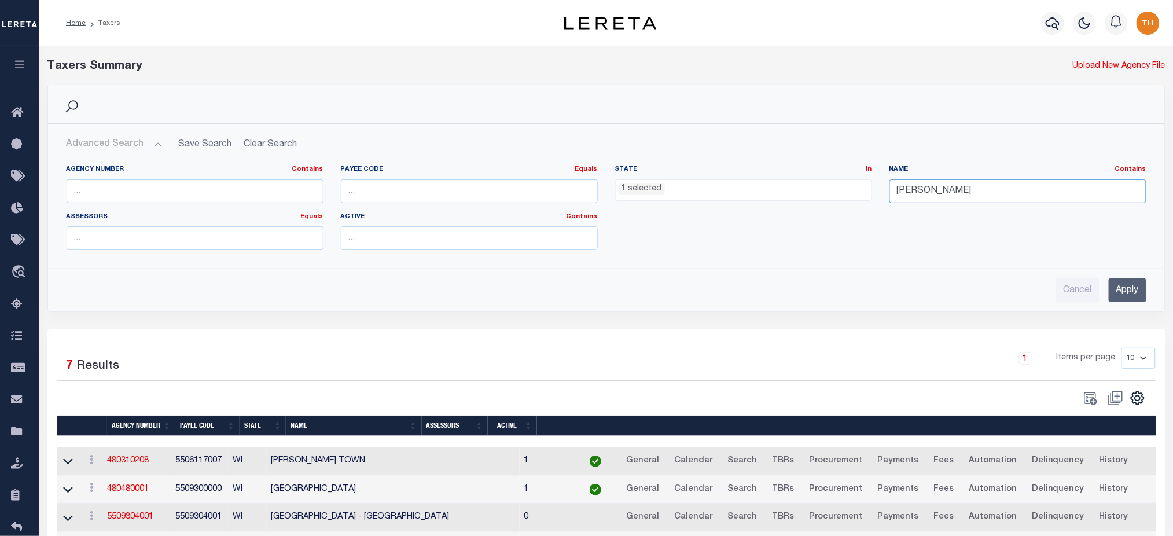
drag, startPoint x: 940, startPoint y: 186, endPoint x: 884, endPoint y: 184, distance: 56.1
click at [891, 185] on input "pierce" at bounding box center [1017, 191] width 257 height 24
type input "bronx"
click at [775, 189] on ul "1 selected" at bounding box center [744, 188] width 256 height 16
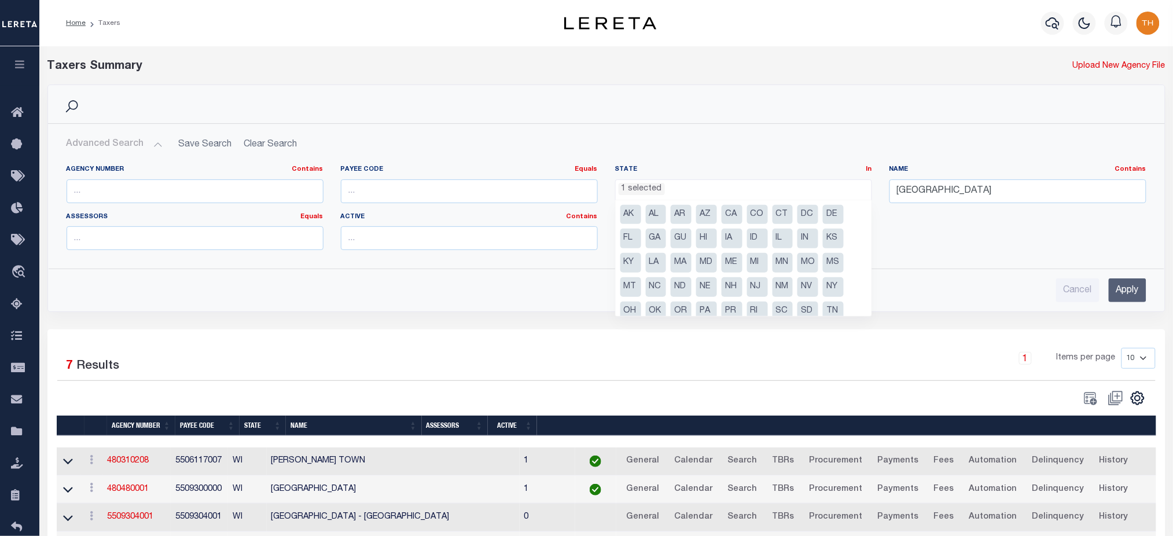
scroll to position [34, 0]
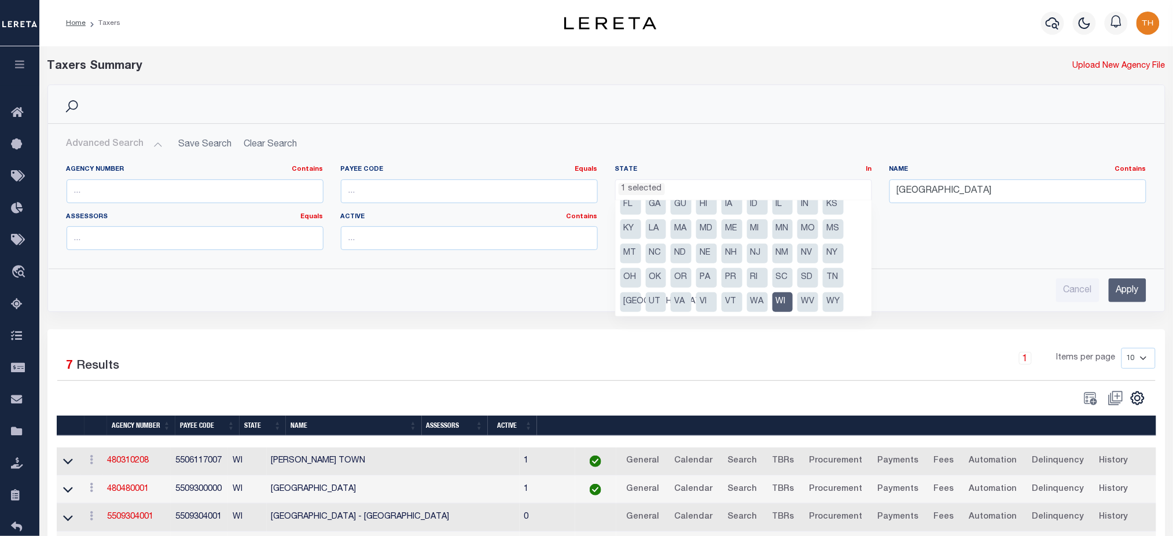
drag, startPoint x: 780, startPoint y: 302, endPoint x: 837, endPoint y: 303, distance: 56.1
click at [780, 301] on li "WI" at bounding box center [782, 302] width 21 height 20
select select
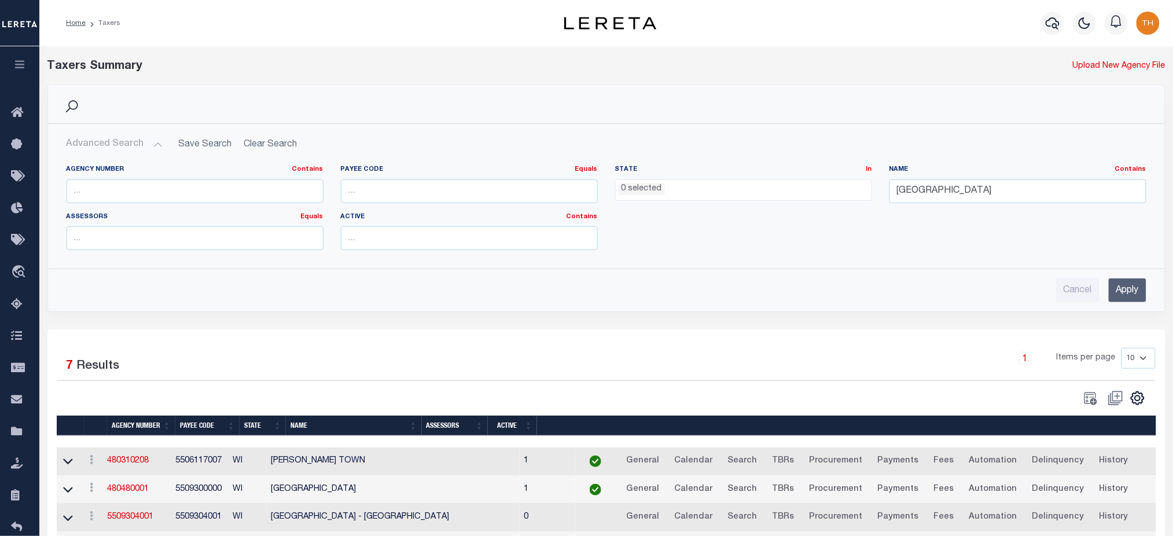
click at [1120, 290] on input "Apply" at bounding box center [1127, 290] width 38 height 24
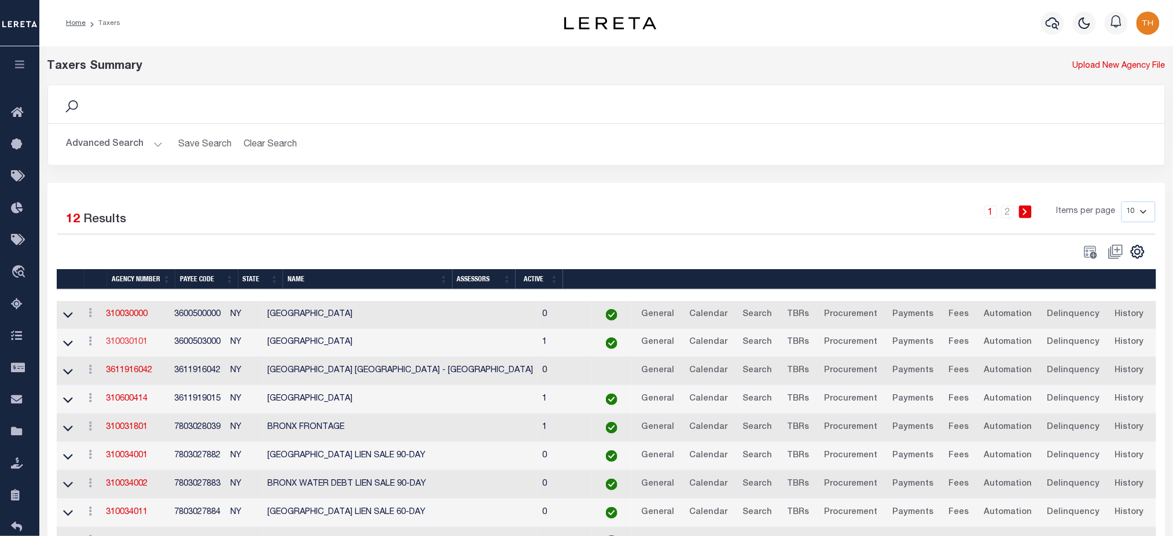
click at [127, 342] on link "310030101" at bounding box center [127, 342] width 42 height 8
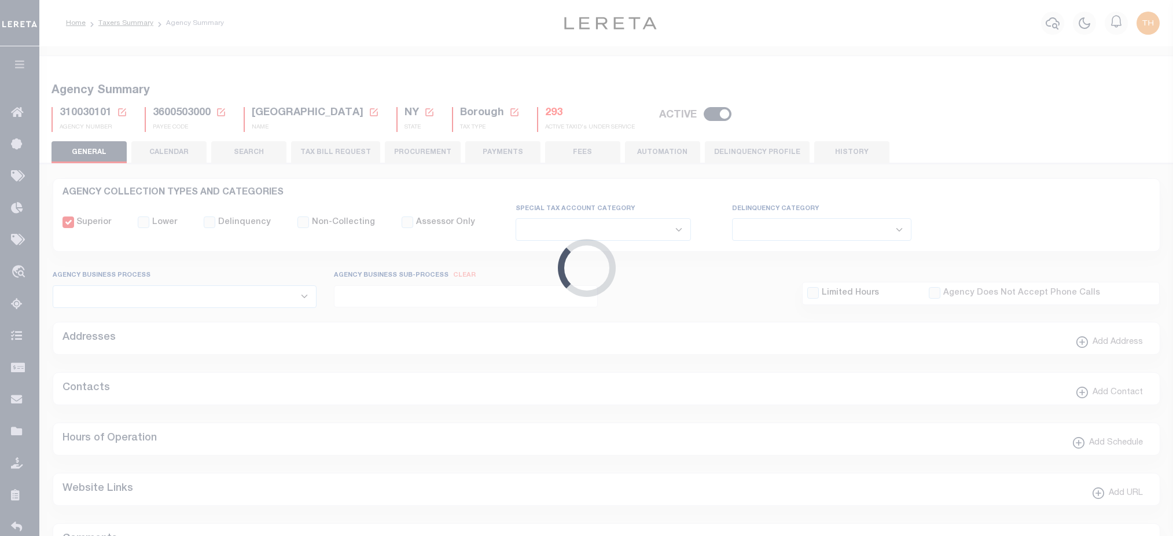
select select
click at [359, 155] on button "TAX BILL REQUEST" at bounding box center [335, 152] width 89 height 22
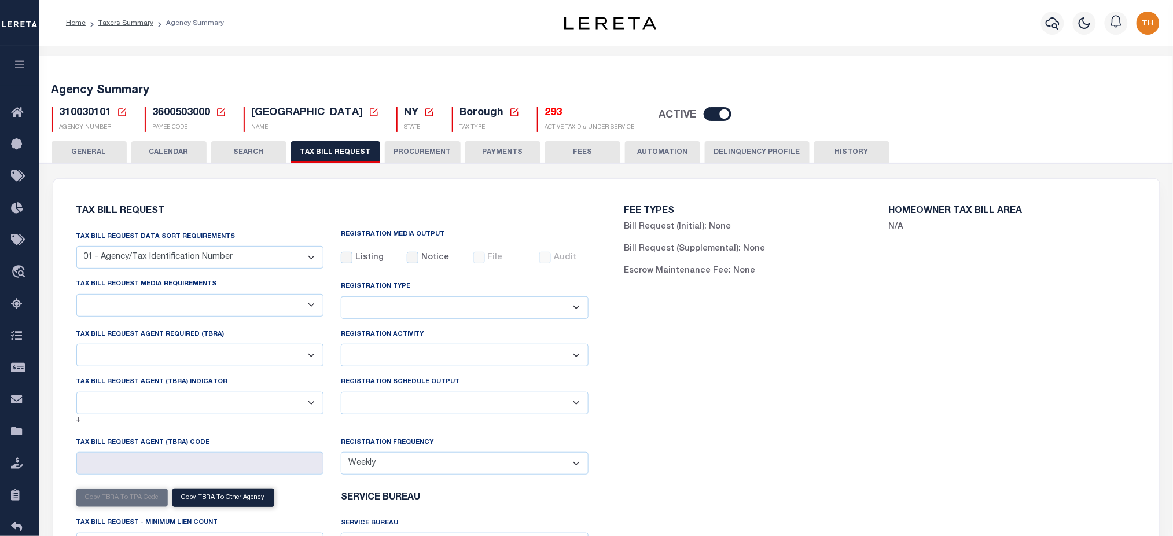
select select "22"
select select "false"
select select "1"
type input "900009"
select select
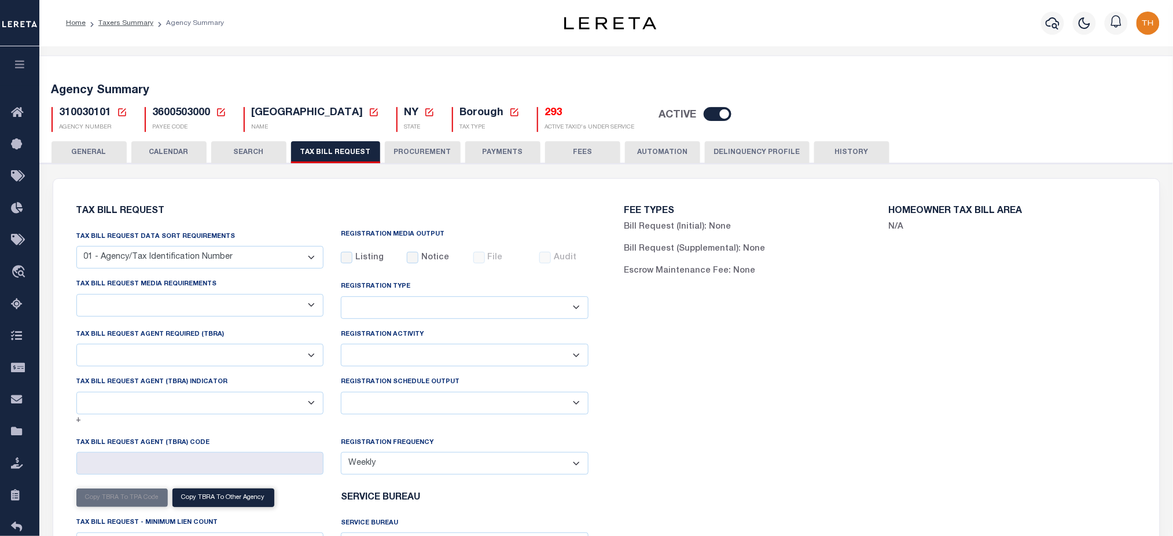
select select "2"
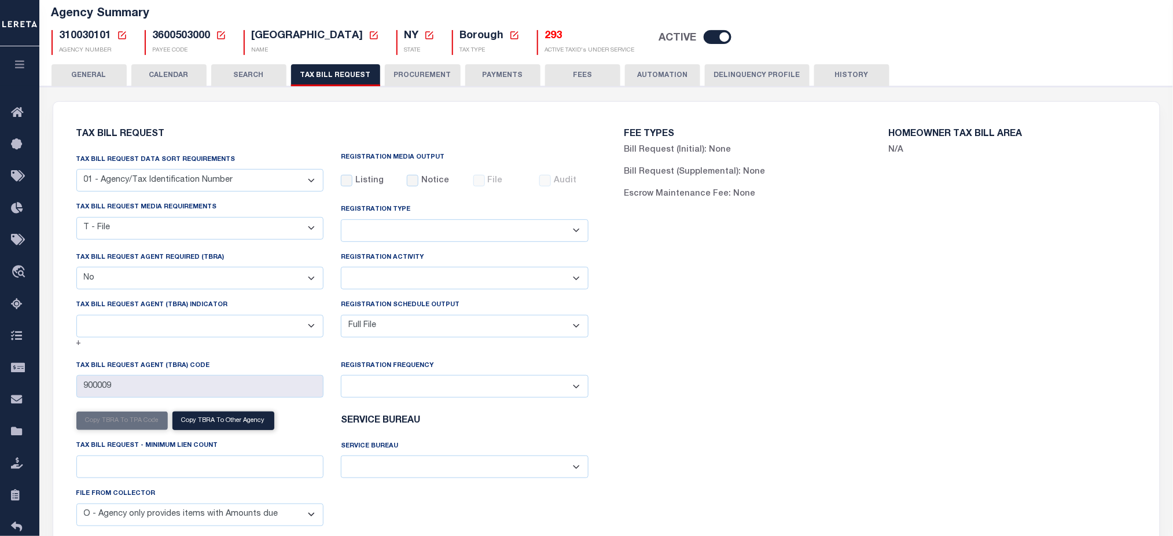
click at [77, 37] on span "310030101" at bounding box center [86, 36] width 52 height 10
drag, startPoint x: 60, startPoint y: 38, endPoint x: 109, endPoint y: 40, distance: 49.8
click at [109, 40] on span "310030101" at bounding box center [86, 36] width 52 height 10
click at [431, 68] on button "PROCUREMENT" at bounding box center [423, 75] width 76 height 22
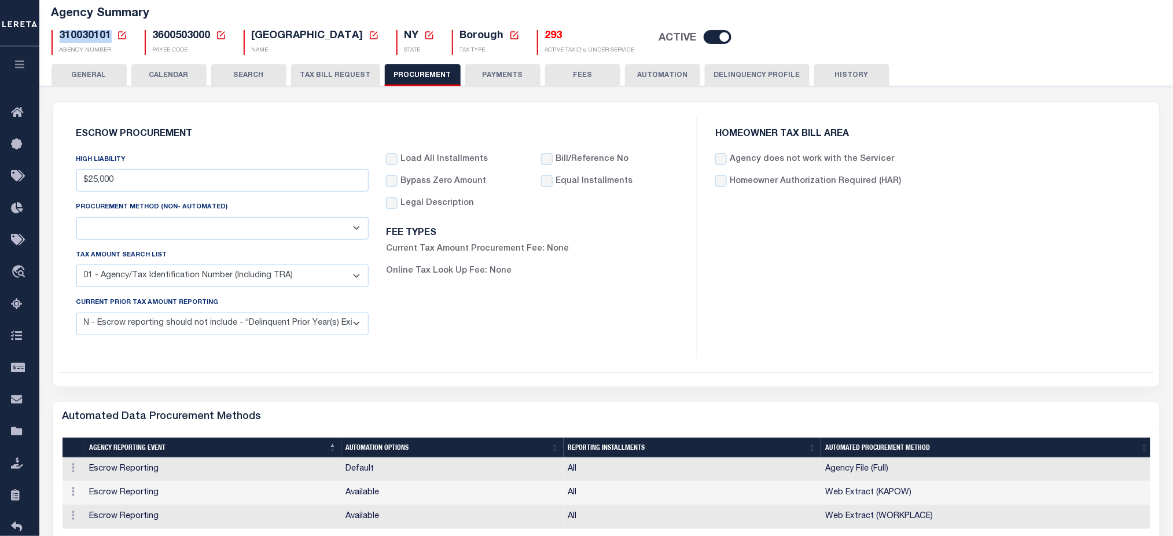
click at [336, 73] on button "TAX BILL REQUEST" at bounding box center [335, 75] width 89 height 22
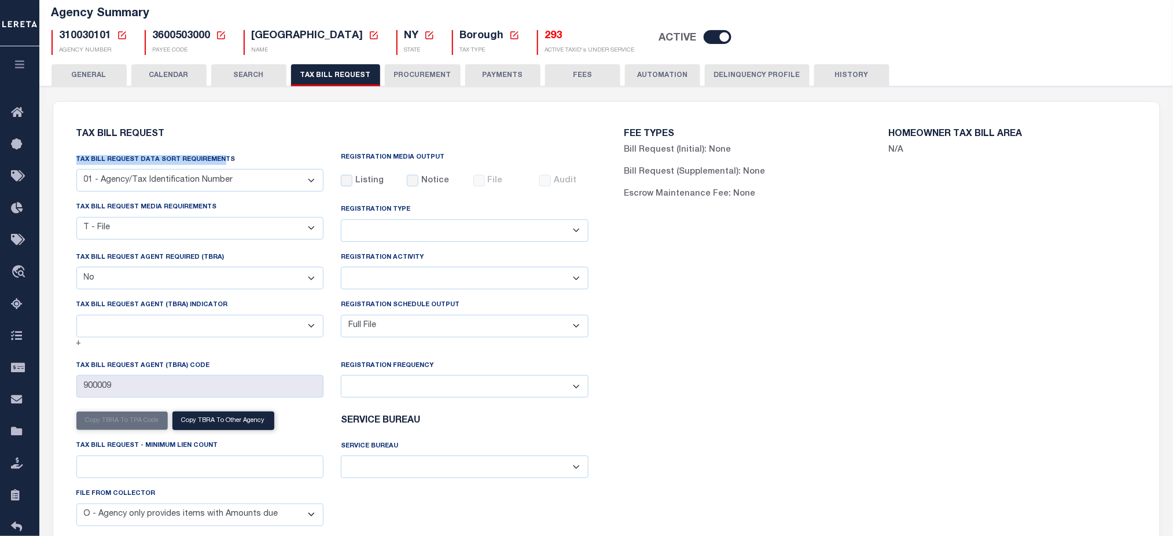
drag, startPoint x: 76, startPoint y: 157, endPoint x: 123, endPoint y: 189, distance: 56.2
click at [220, 164] on div "Tax Bill Request Tax Bill Request Data Sort Requirements 01 - Agency/Tax Identi…" at bounding box center [332, 339] width 548 height 447
drag, startPoint x: 113, startPoint y: 208, endPoint x: 211, endPoint y: 210, distance: 98.4
click at [211, 210] on div "Tax bill request media requirements A - Listing, File B - Blank Disk E - Notice…" at bounding box center [200, 226] width 265 height 50
drag, startPoint x: 236, startPoint y: 159, endPoint x: 67, endPoint y: 157, distance: 168.9
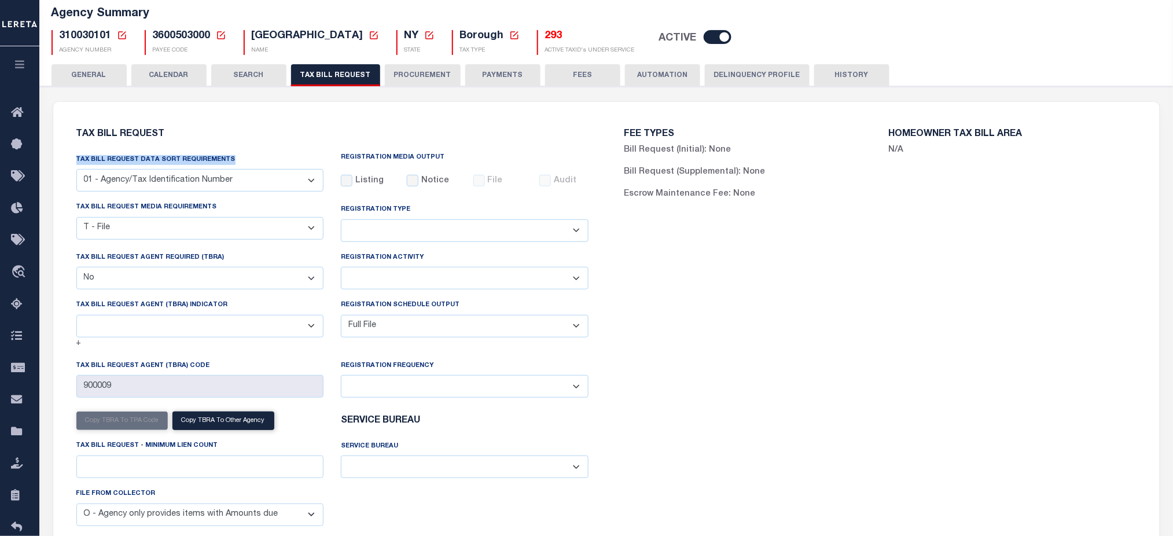
click at [68, 157] on div "Tax Bill Request Data Sort Requirements 01 - Agency/Tax Identification Number 0…" at bounding box center [200, 176] width 265 height 47
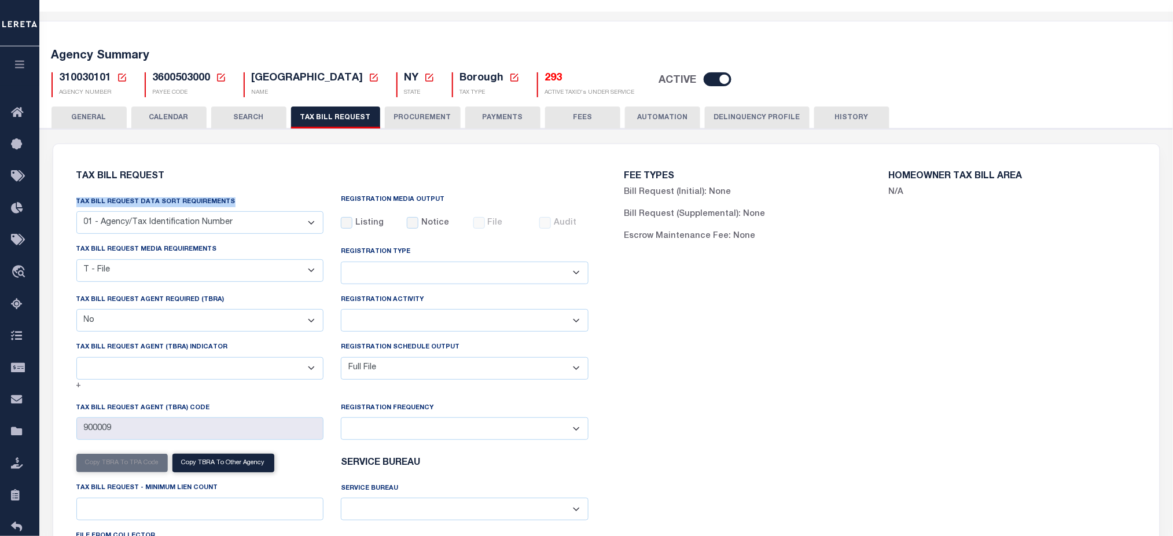
scroll to position [0, 0]
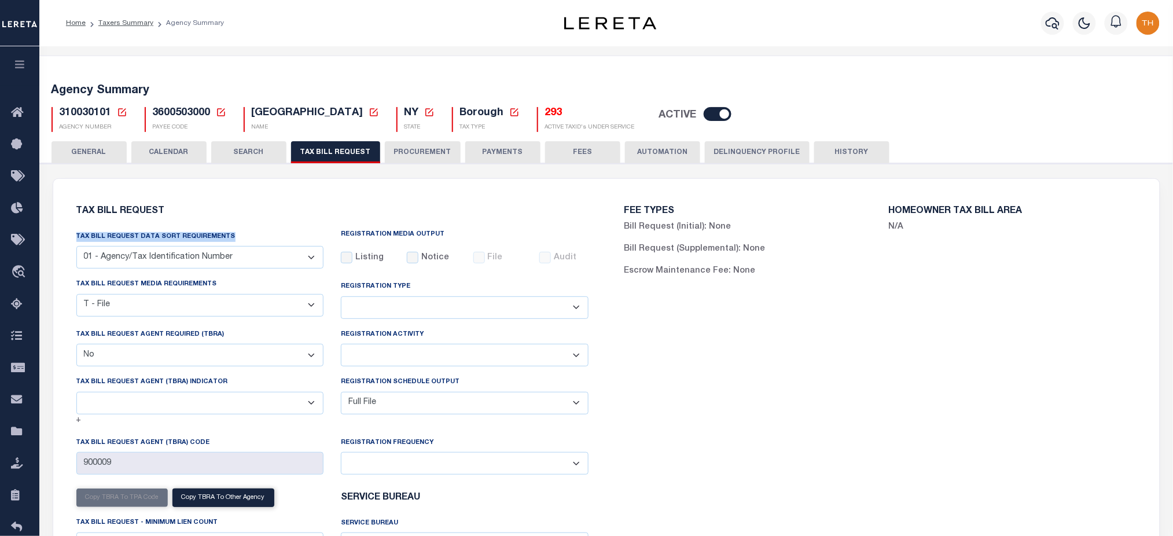
click at [87, 156] on button "GENERAL" at bounding box center [88, 152] width 75 height 22
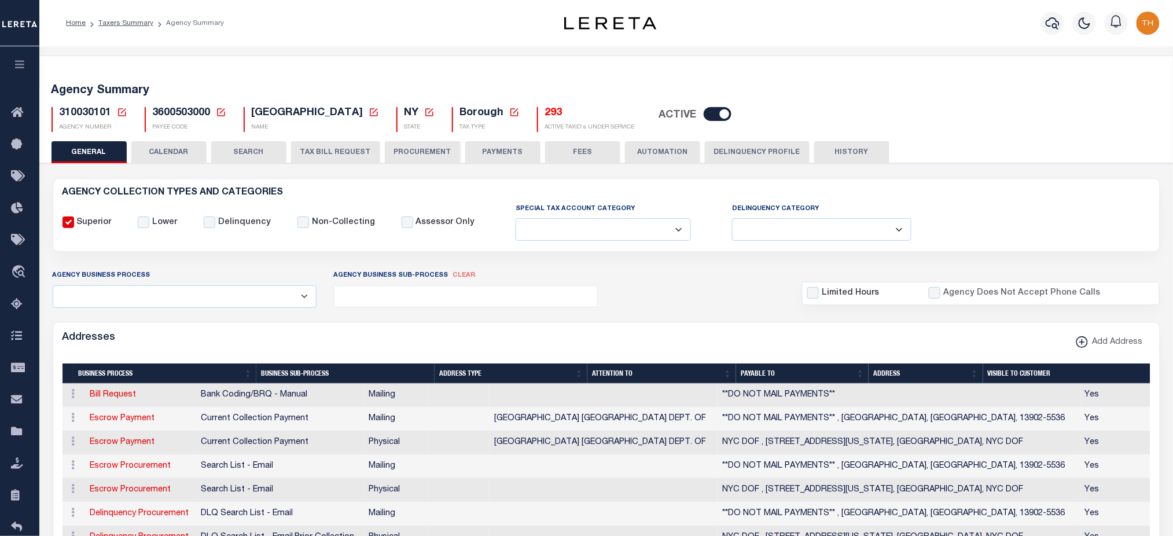
click at [321, 153] on button "TAX BILL REQUEST" at bounding box center [335, 152] width 89 height 22
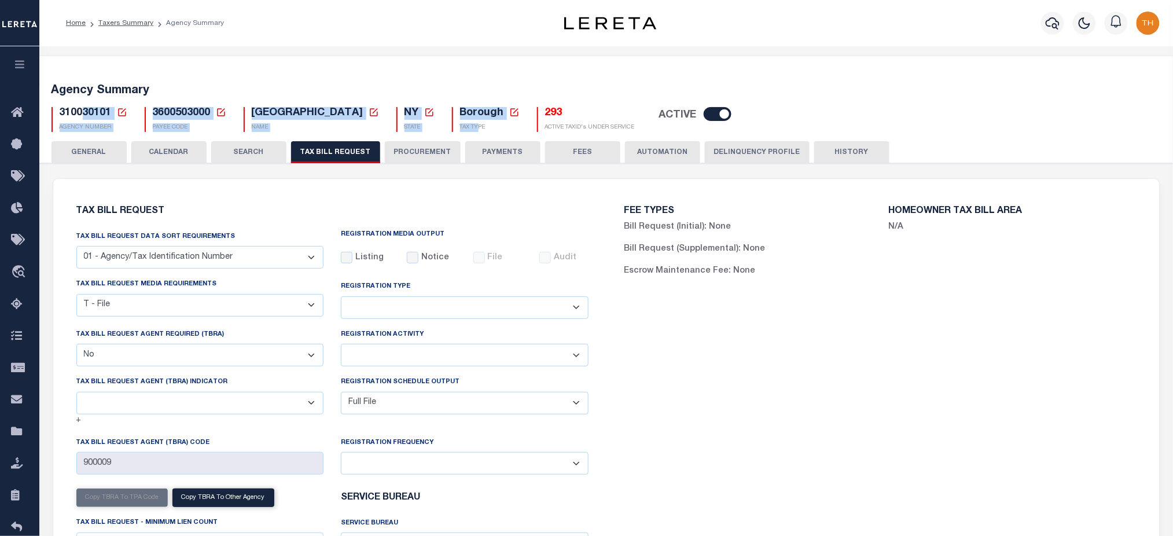
drag, startPoint x: 79, startPoint y: 111, endPoint x: 430, endPoint y: 120, distance: 350.7
click at [430, 120] on div "310030101 Agency Number Edit Cancel Ok" at bounding box center [606, 115] width 1127 height 34
click at [17, 63] on icon "button" at bounding box center [19, 64] width 13 height 10
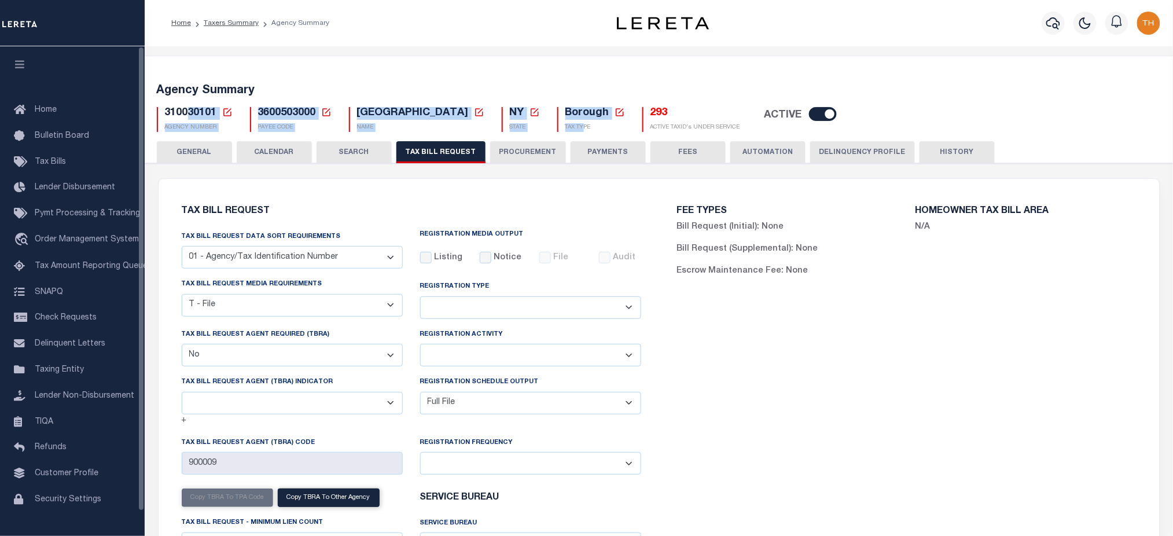
click at [11, 64] on button "button" at bounding box center [19, 65] width 39 height 39
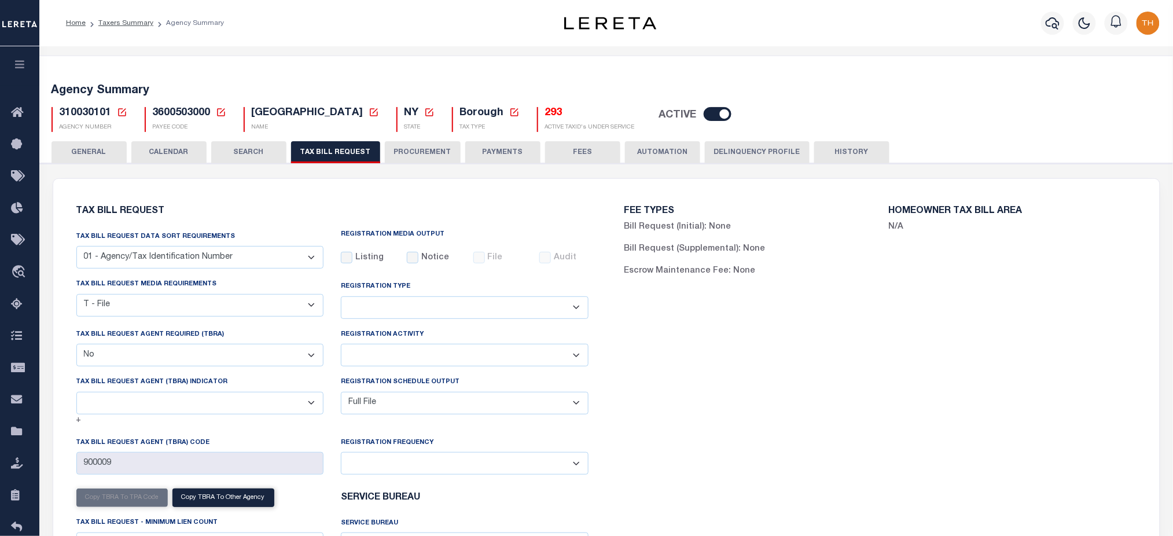
click at [813, 384] on div "FEE TYPES Bill Request (Initial): None Bill Request (Supplemental): None Escrow…" at bounding box center [880, 416] width 548 height 447
drag, startPoint x: 54, startPoint y: 117, endPoint x: 283, endPoint y: 120, distance: 228.5
click at [283, 120] on div "310030101 Agency Number Edit Cancel Ok" at bounding box center [606, 115] width 1127 height 34
click at [882, 381] on div "FEE TYPES Bill Request (Initial): None Bill Request (Supplemental): None Escrow…" at bounding box center [880, 416] width 548 height 447
click at [135, 25] on link "Taxers Summary" at bounding box center [125, 23] width 55 height 7
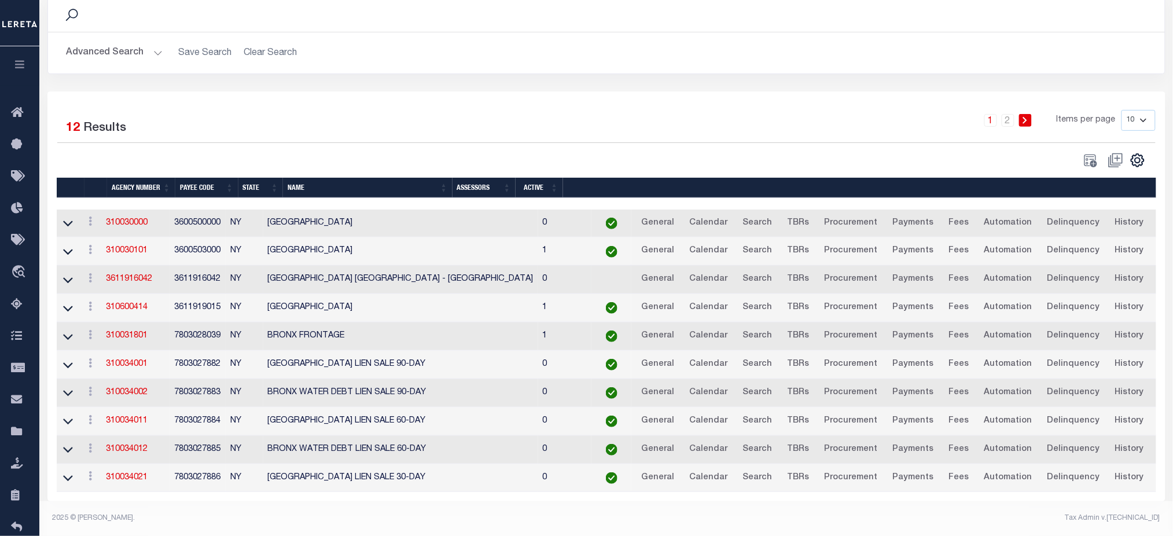
scroll to position [101, 0]
click at [119, 246] on link "310030101" at bounding box center [127, 250] width 42 height 8
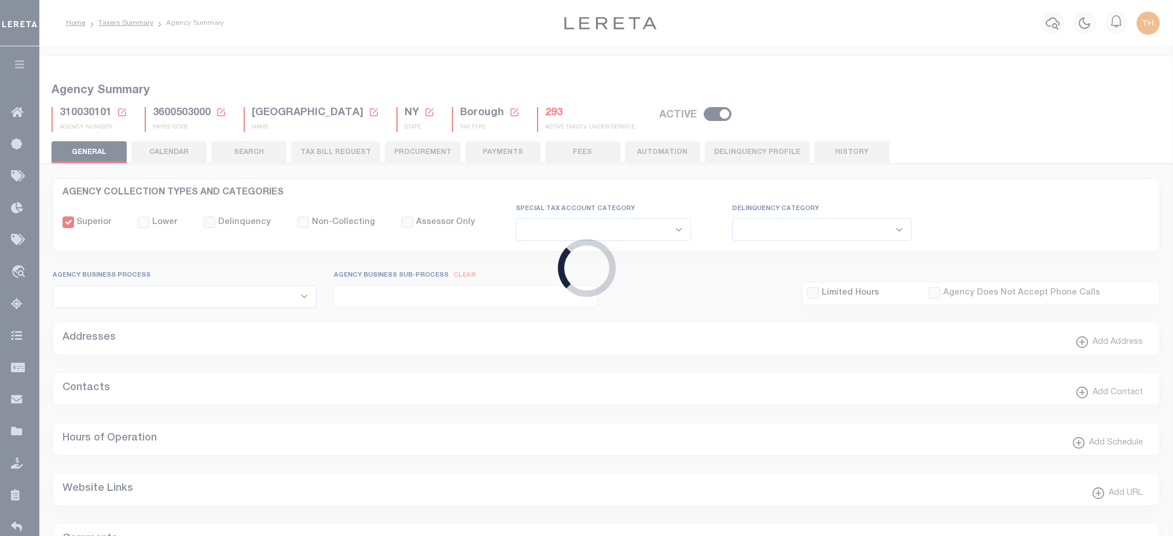
select select
click at [317, 154] on button "TAX BILL REQUEST" at bounding box center [335, 152] width 89 height 22
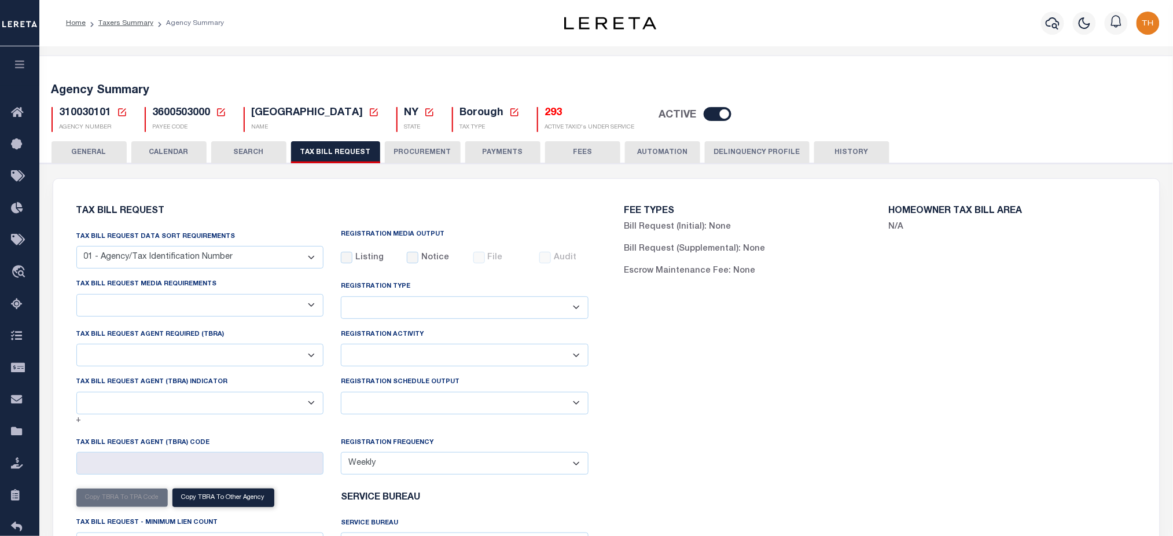
select select "22"
select select "false"
select select "1"
type input "900009"
select select
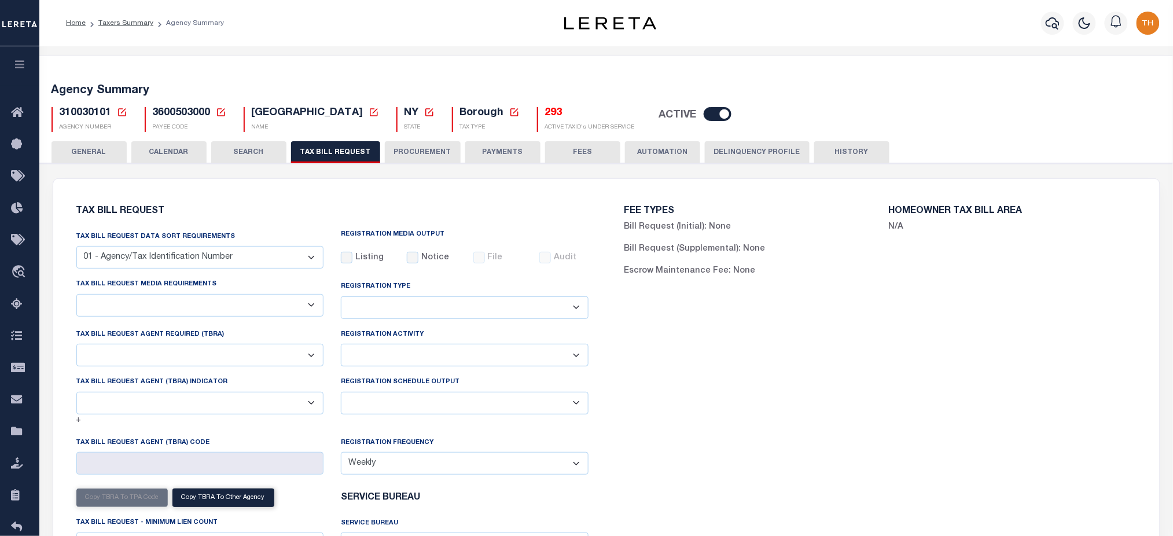
select select "2"
click at [19, 69] on icon "button" at bounding box center [19, 64] width 13 height 10
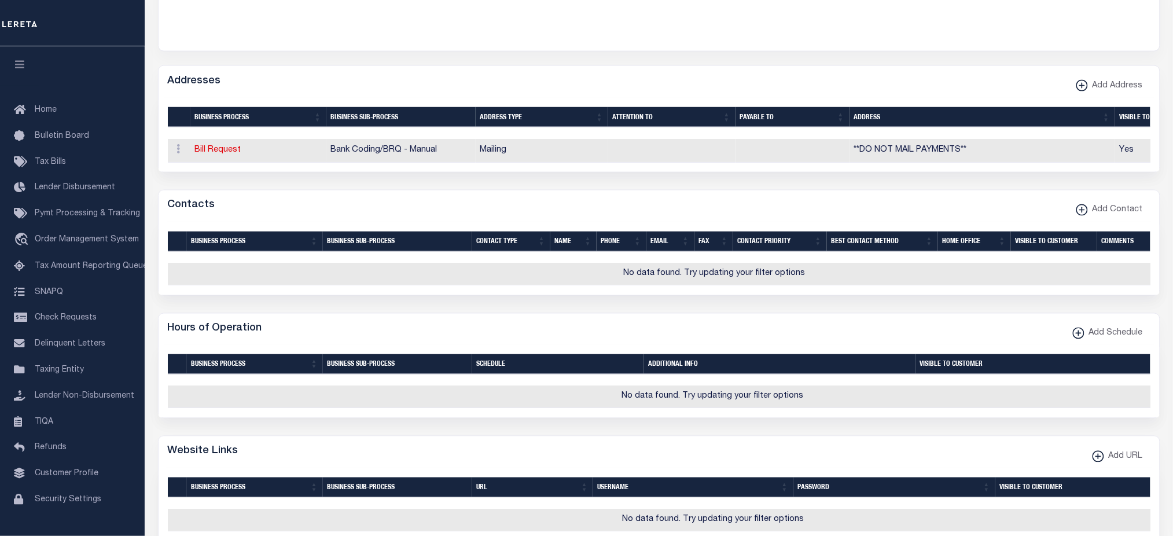
scroll to position [77, 0]
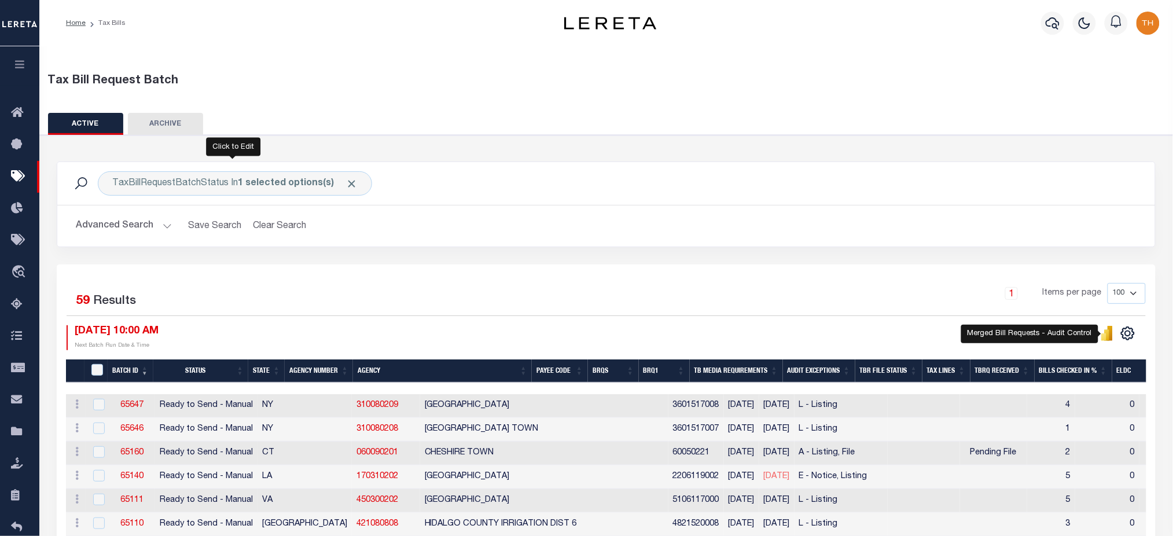
click at [348, 179] on span "Click to Remove" at bounding box center [351, 184] width 12 height 12
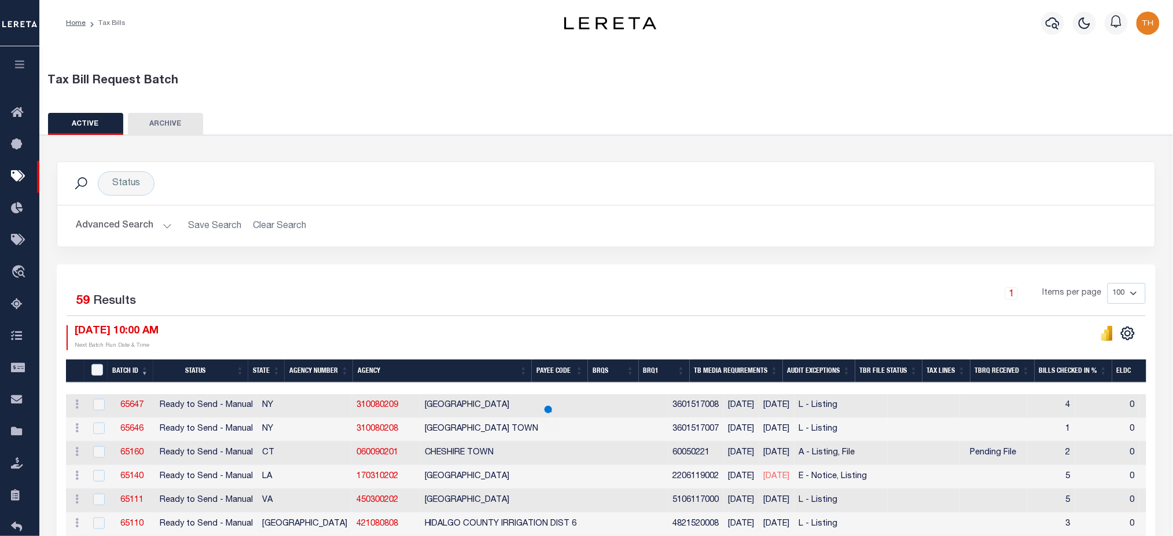
click at [26, 65] on button "button" at bounding box center [19, 65] width 39 height 39
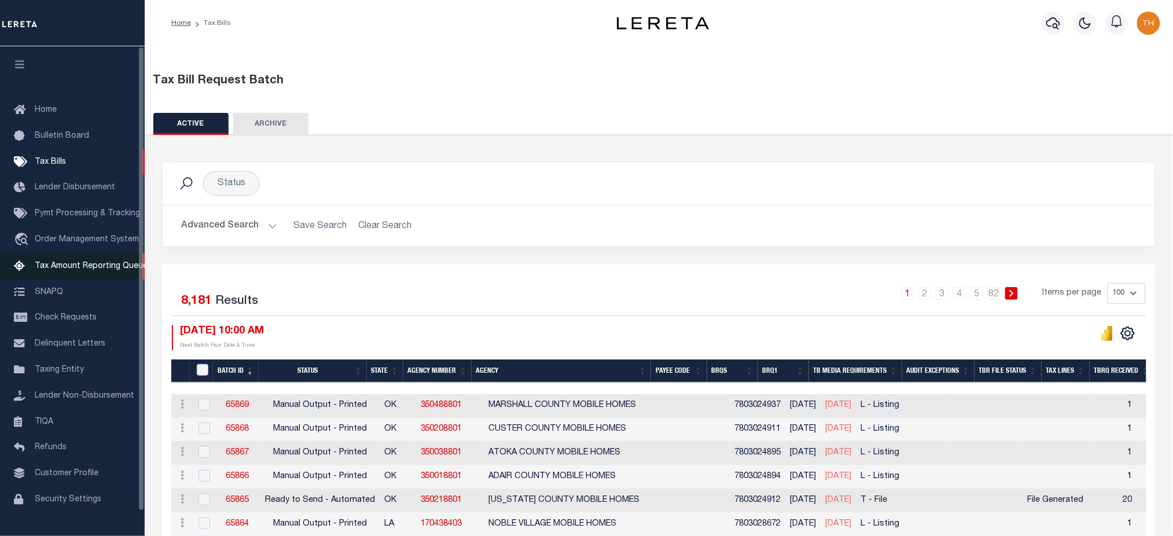
click at [83, 267] on span "Tax Amount Reporting Queue" at bounding box center [91, 266] width 113 height 8
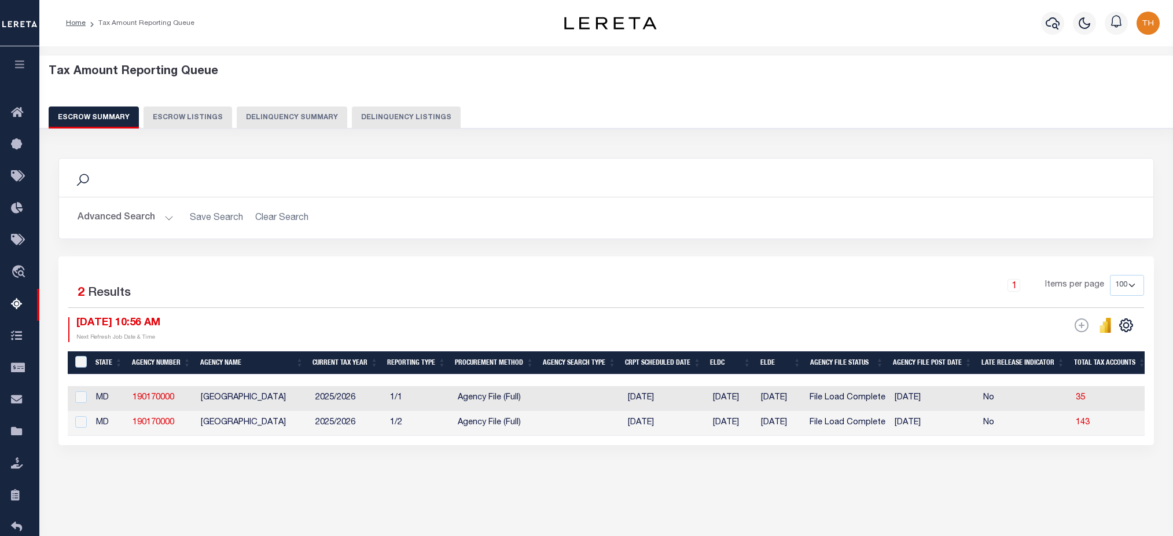
select select "100"
drag, startPoint x: 572, startPoint y: 447, endPoint x: 538, endPoint y: 528, distance: 88.4
click at [572, 445] on div "Selected 2 Results 1 Items per page 10 25 50 100 500 [DATE] 10:56 AM ESCROW Web…" at bounding box center [605, 350] width 1095 height 189
select select "100"
click at [16, 120] on icon at bounding box center [20, 113] width 19 height 14
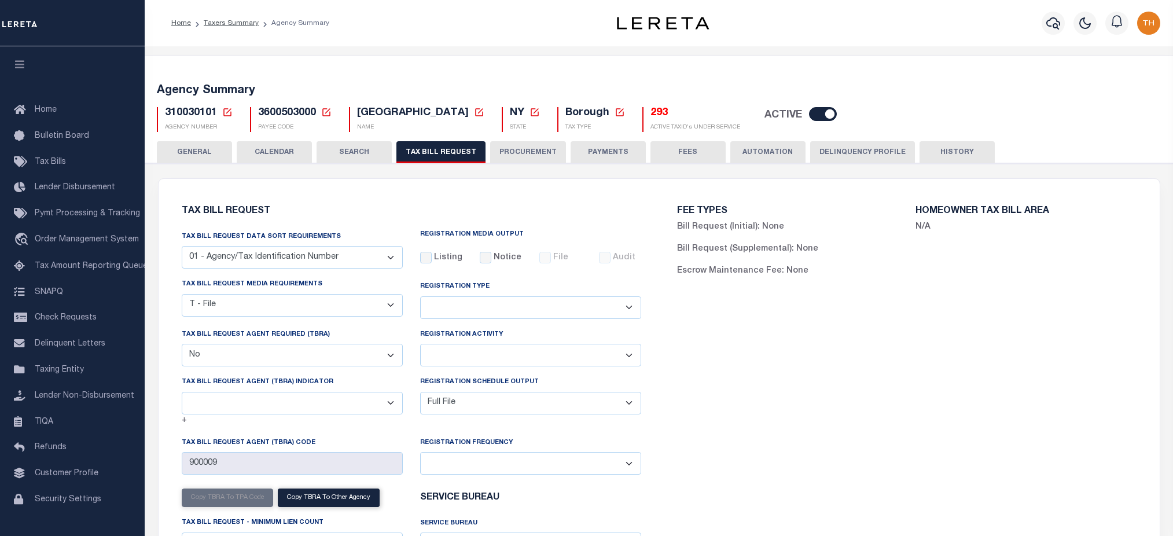
select select "22"
select select "false"
select select "1"
select select
select select "2"
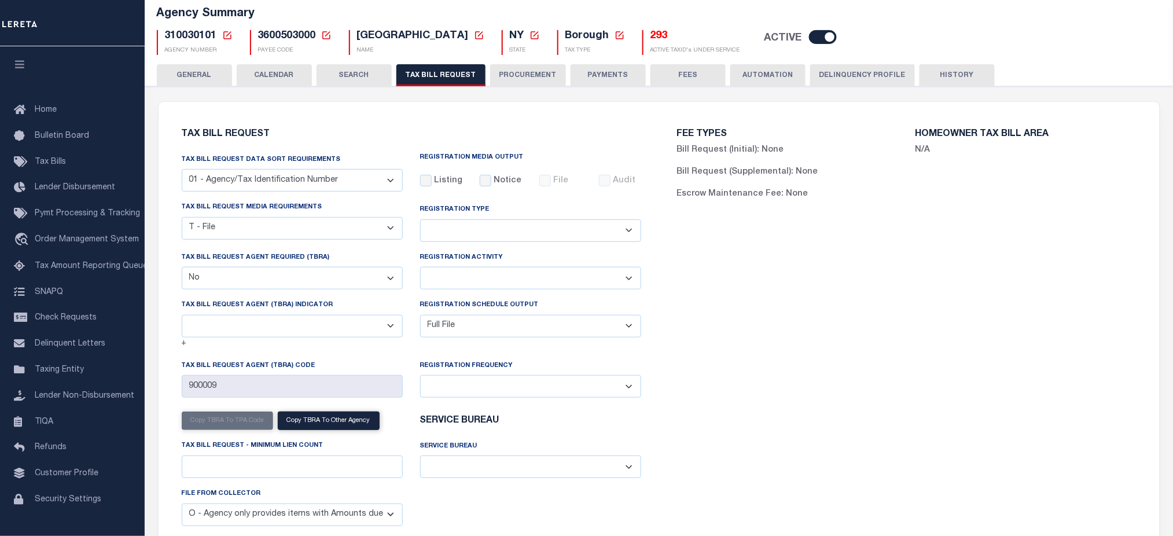
scroll to position [77, 0]
click at [65, 161] on link "Tax Bills" at bounding box center [72, 162] width 145 height 26
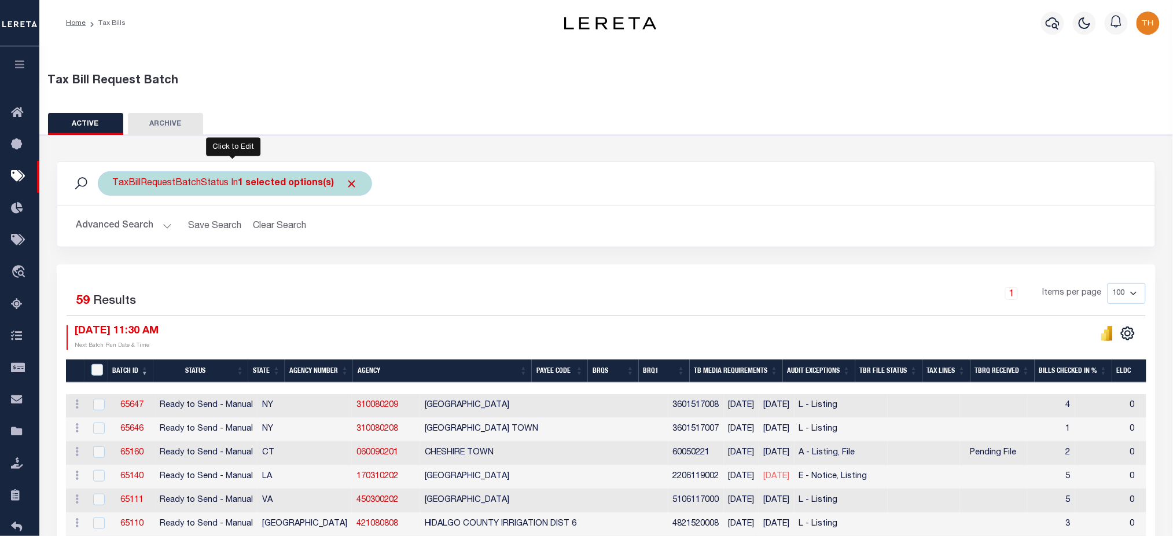
click at [345, 189] on span "Click to Remove" at bounding box center [351, 184] width 12 height 12
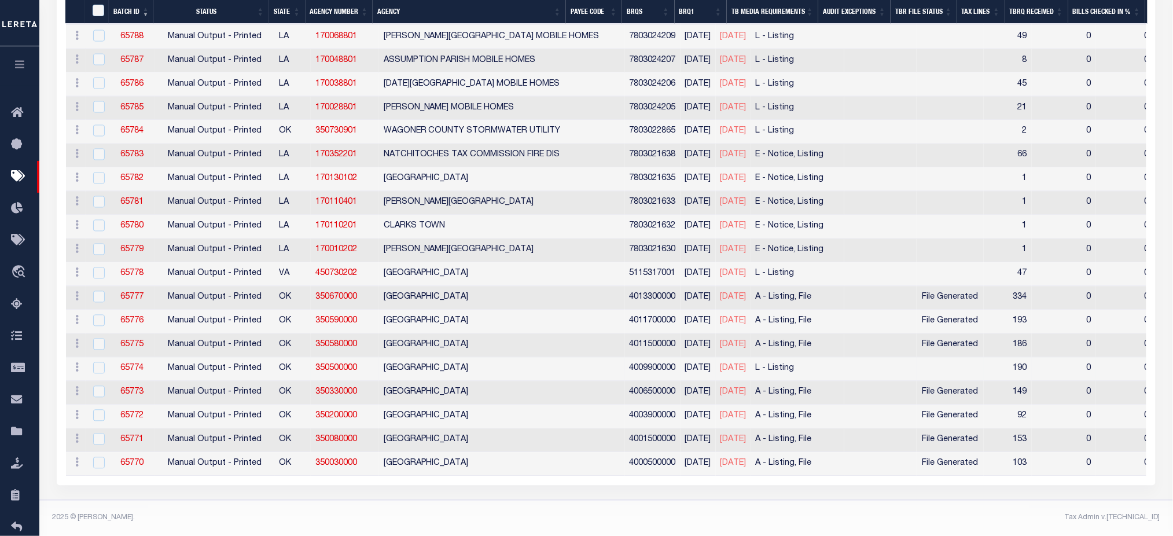
scroll to position [2289, 0]
drag, startPoint x: 544, startPoint y: 284, endPoint x: 1021, endPoint y: 296, distance: 477.4
click at [1021, 296] on tr "ACTIONS [GEOGRAPHIC_DATA] 65777 Manual Output - Printed OK 350670000 SEMINOLE C…" at bounding box center [986, 298] width 1840 height 24
click at [1152, 510] on footer "2025 © [PERSON_NAME]. Tax Admin v.[TECHNICAL_ID]" at bounding box center [605, 518] width 1133 height 35
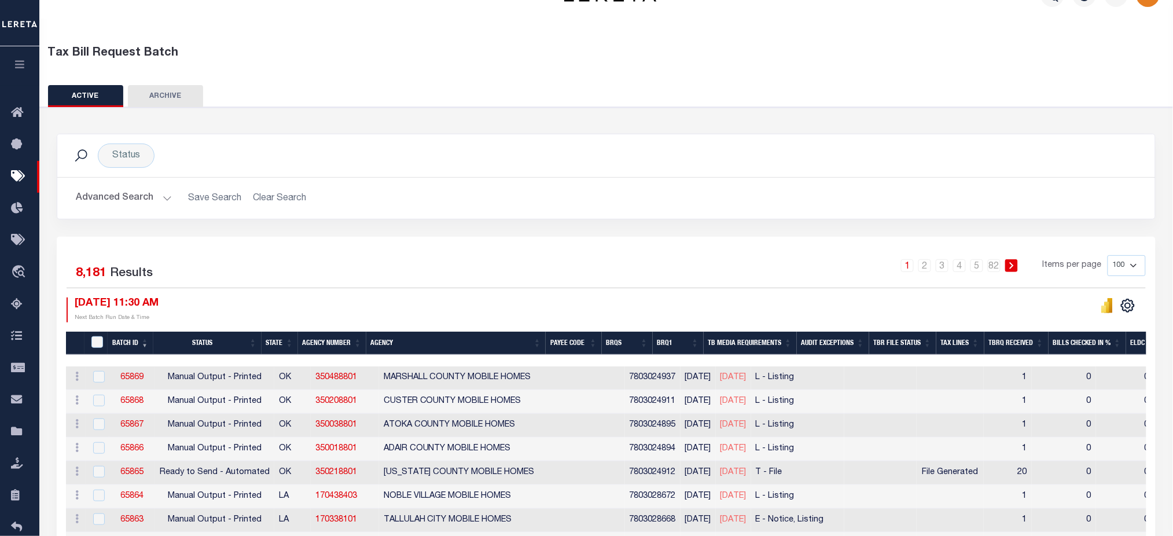
scroll to position [0, 0]
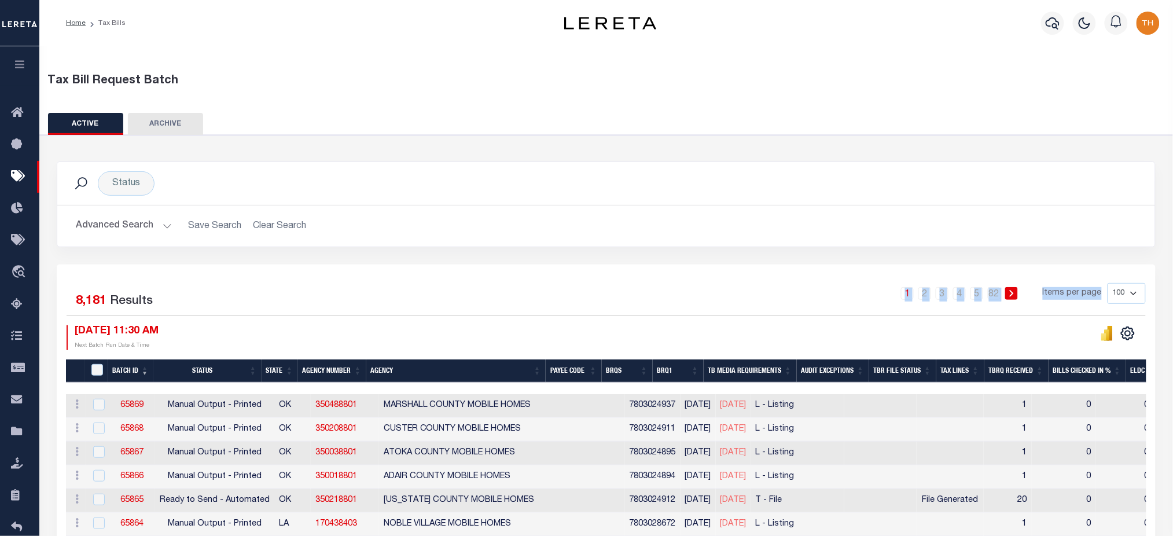
drag, startPoint x: 891, startPoint y: 294, endPoint x: 1142, endPoint y: 294, distance: 250.5
click at [1142, 294] on div "1 2 3 4 5 … 82 Items per page 100 200 500 1000" at bounding box center [743, 298] width 805 height 30
click at [860, 237] on h2 "Advanced Search Save Search Clear Search" at bounding box center [606, 226] width 1079 height 23
drag, startPoint x: 869, startPoint y: 286, endPoint x: 1146, endPoint y: 294, distance: 277.2
click at [1146, 294] on div "1 2 3 4 5 … 82 Items per page 100 200 500 1000" at bounding box center [743, 299] width 822 height 32
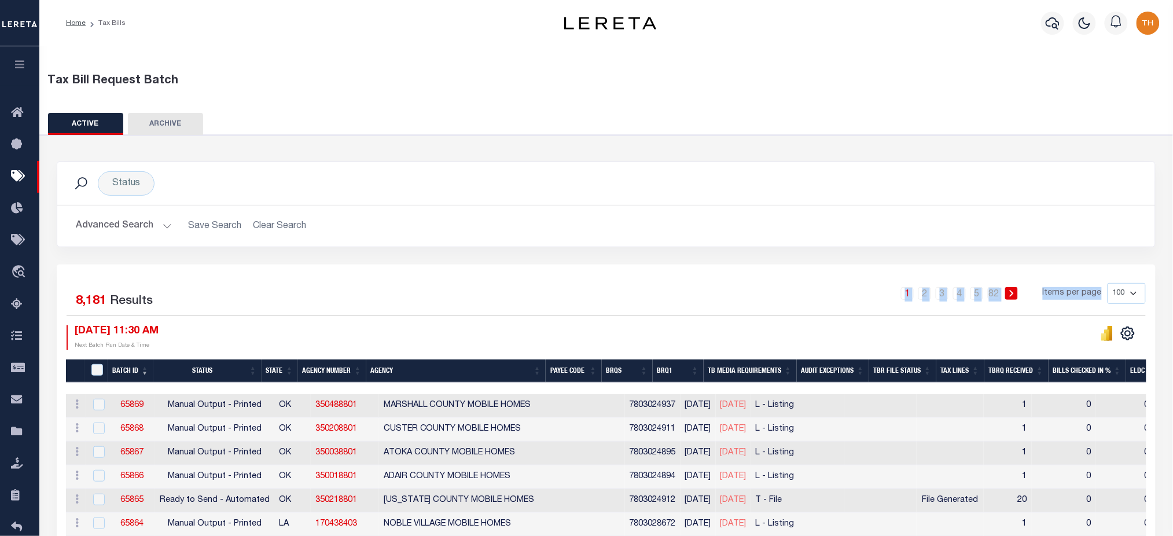
drag, startPoint x: 939, startPoint y: 291, endPoint x: 1155, endPoint y: 296, distance: 216.4
click at [835, 283] on div "1 2 3 4 5 … 82 Items per page 100 200 500 1000" at bounding box center [743, 298] width 805 height 30
drag, startPoint x: 833, startPoint y: 266, endPoint x: 1164, endPoint y: 278, distance: 331.1
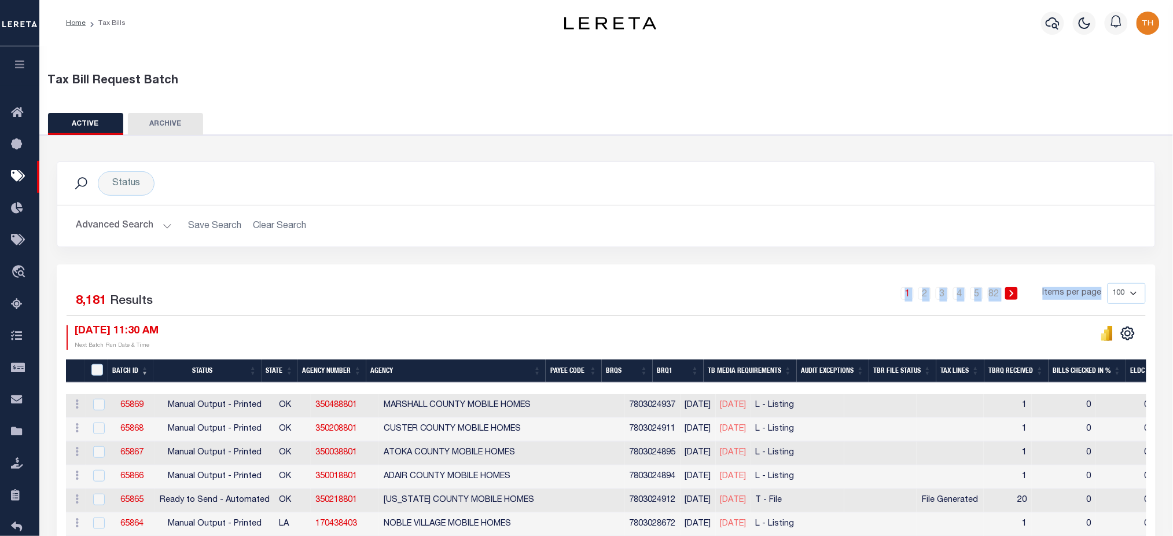
click at [740, 290] on div "1 2 3 4 5 … 82 Items per page 100 200 500 1000" at bounding box center [743, 298] width 805 height 30
click at [716, 259] on div "Status Search Advanced Search Save Search Clear Search Equals Equals Is Not Equ…" at bounding box center [606, 212] width 1116 height 103
